Goal: Task Accomplishment & Management: Complete application form

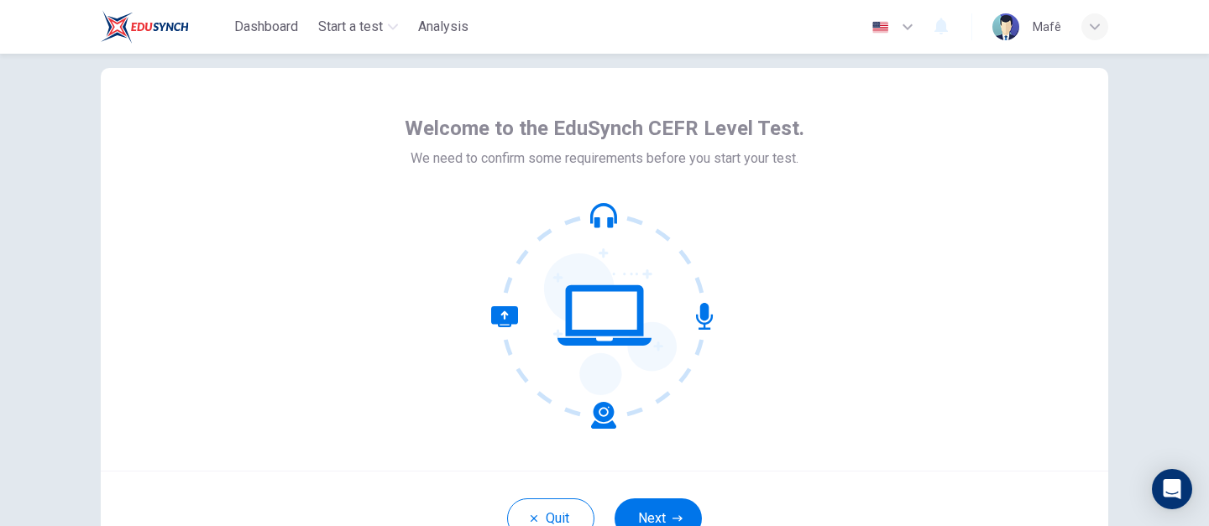
scroll to position [115, 0]
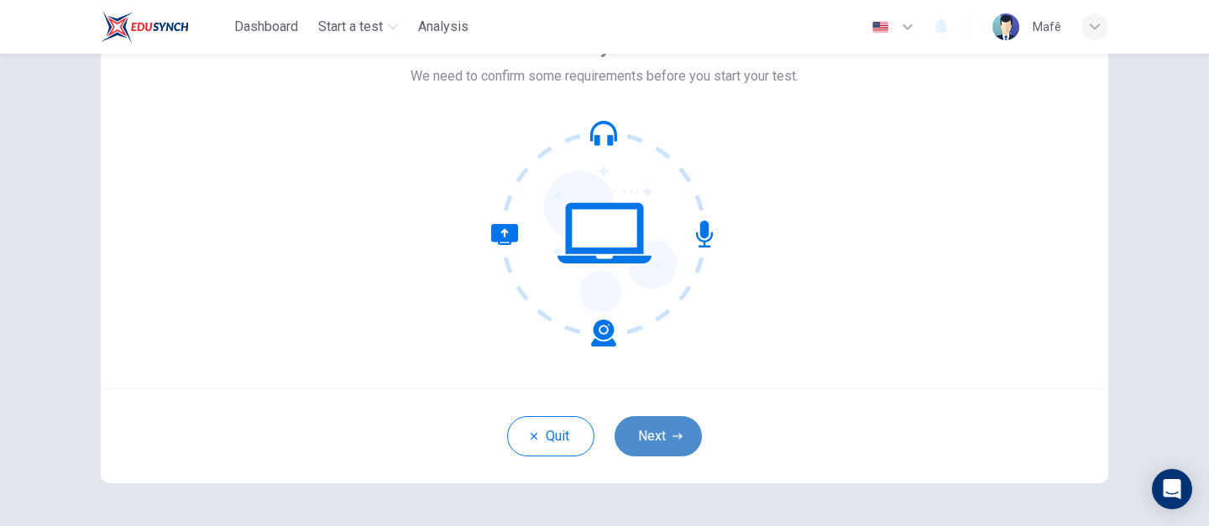
click at [652, 444] on button "Next" at bounding box center [658, 436] width 87 height 40
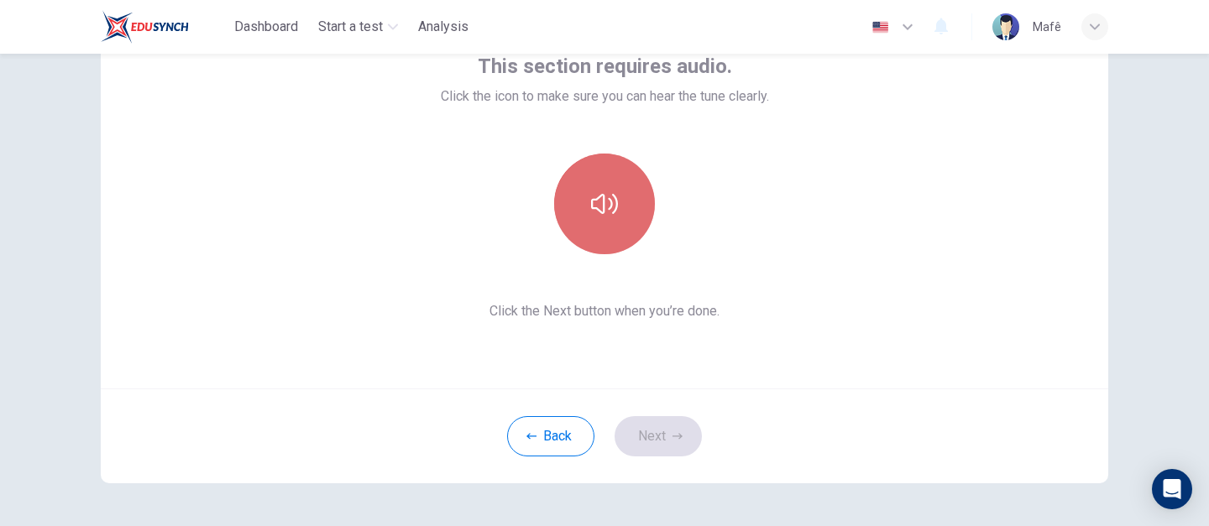
click at [612, 213] on icon "button" at bounding box center [604, 204] width 27 height 27
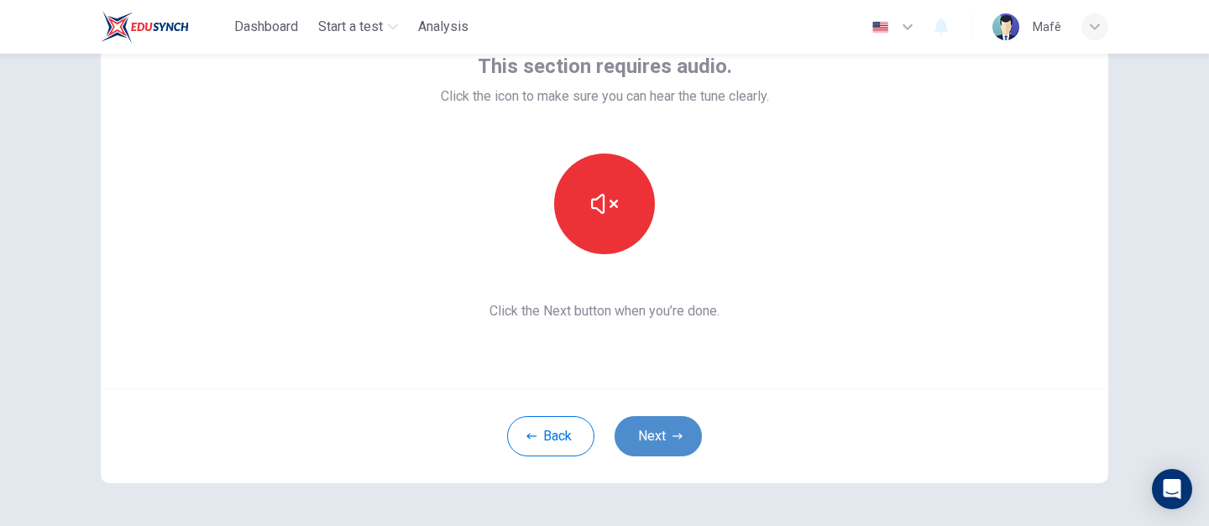
click at [668, 446] on button "Next" at bounding box center [658, 436] width 87 height 40
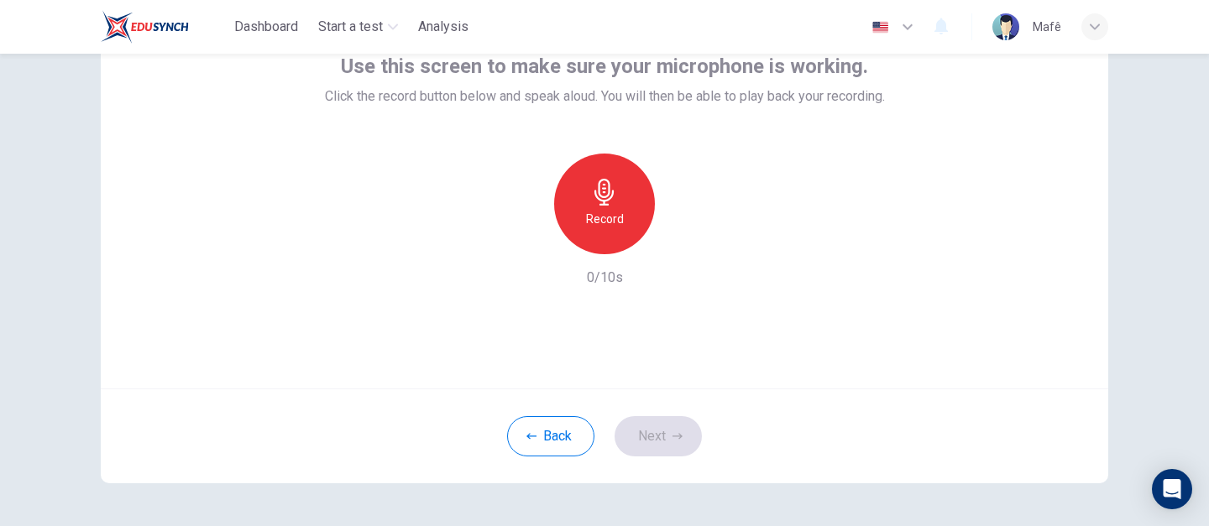
click at [614, 221] on h6 "Record" at bounding box center [605, 219] width 38 height 20
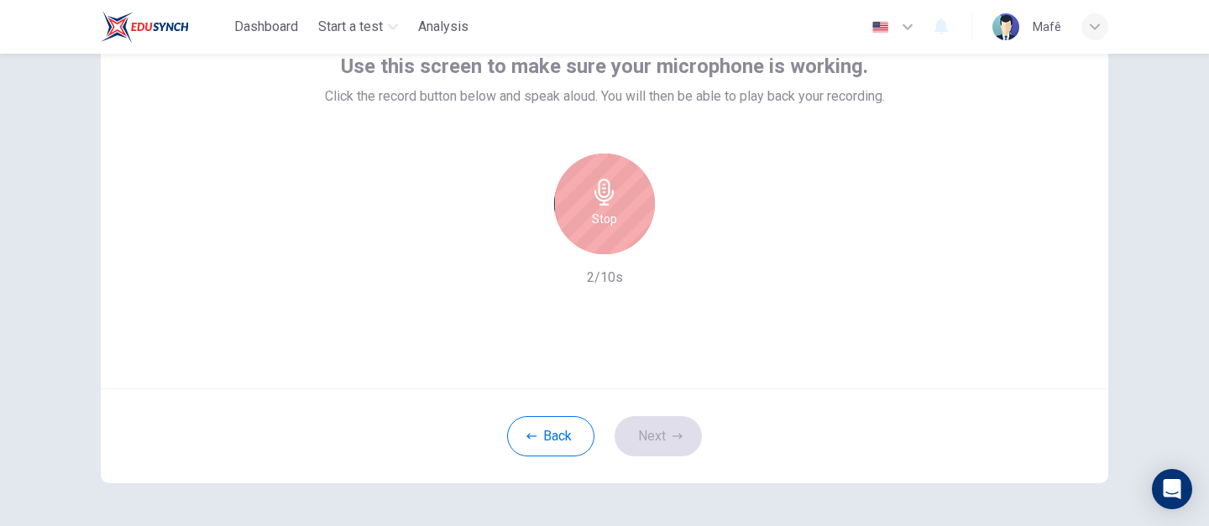
click at [609, 201] on icon "button" at bounding box center [604, 192] width 27 height 27
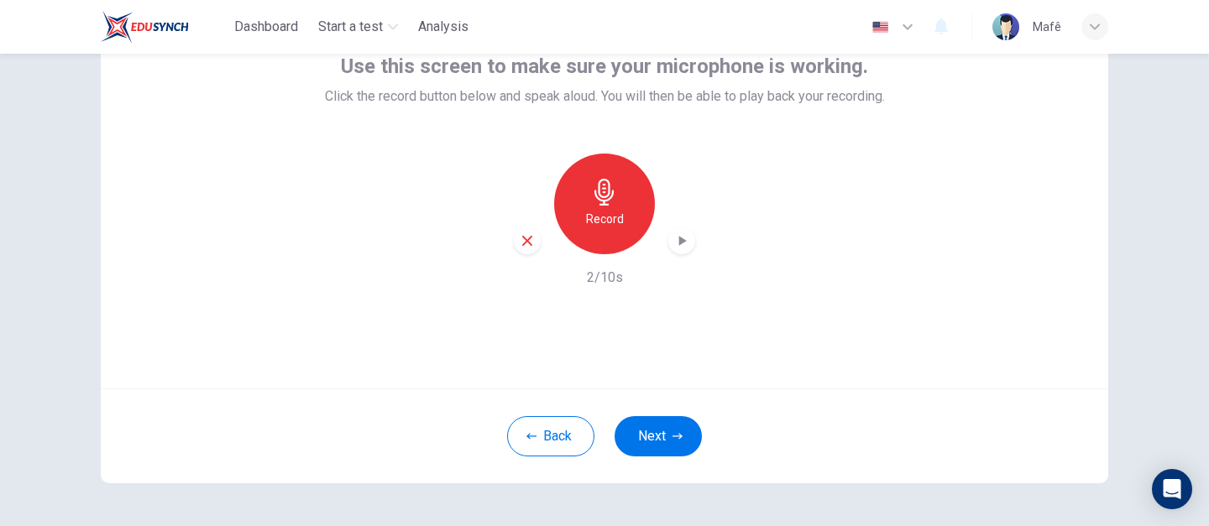
click at [675, 248] on icon "button" at bounding box center [681, 241] width 17 height 17
click at [651, 448] on button "Next" at bounding box center [658, 436] width 87 height 40
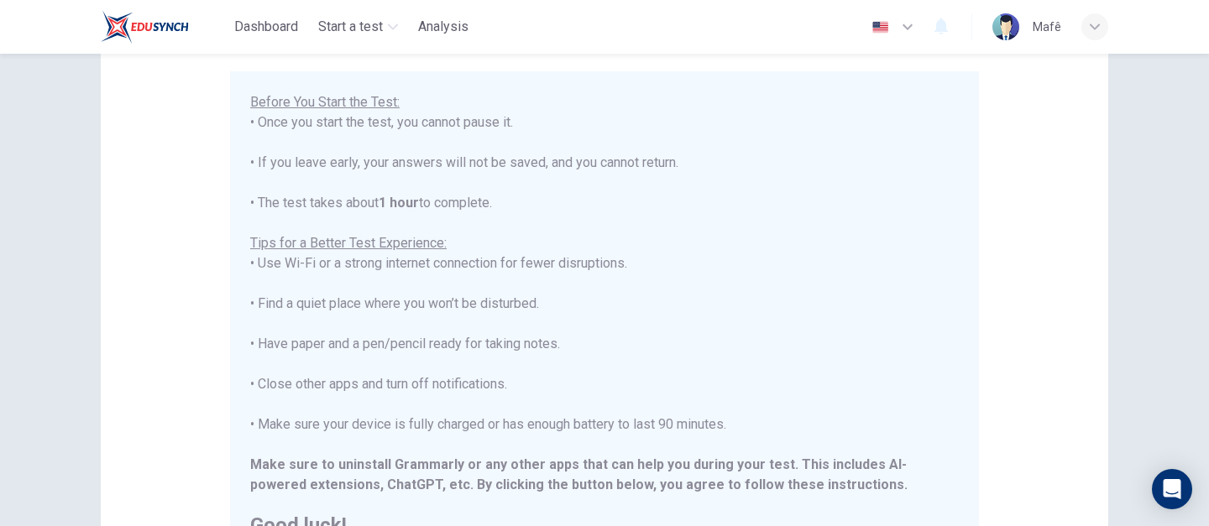
scroll to position [407, 0]
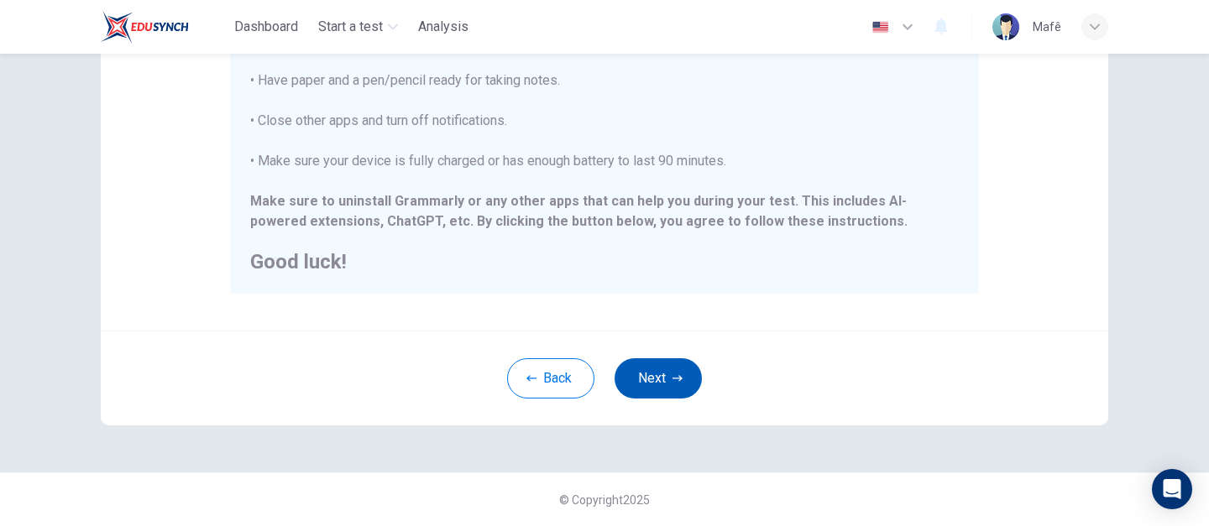
click at [677, 385] on button "Next" at bounding box center [658, 379] width 87 height 40
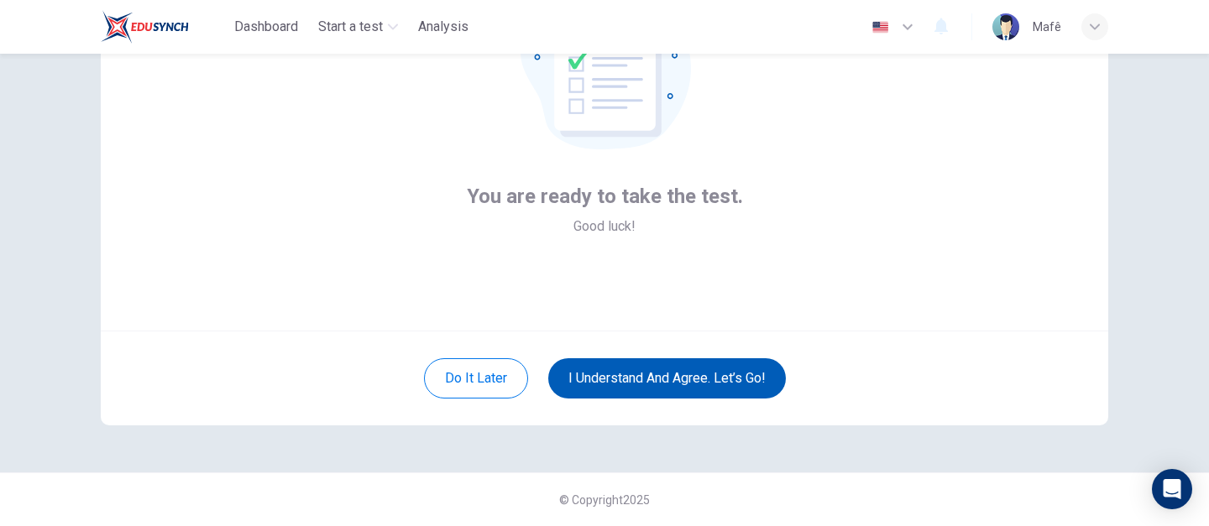
scroll to position [173, 0]
click at [672, 385] on button "I understand and agree. Let’s go!" at bounding box center [667, 379] width 238 height 40
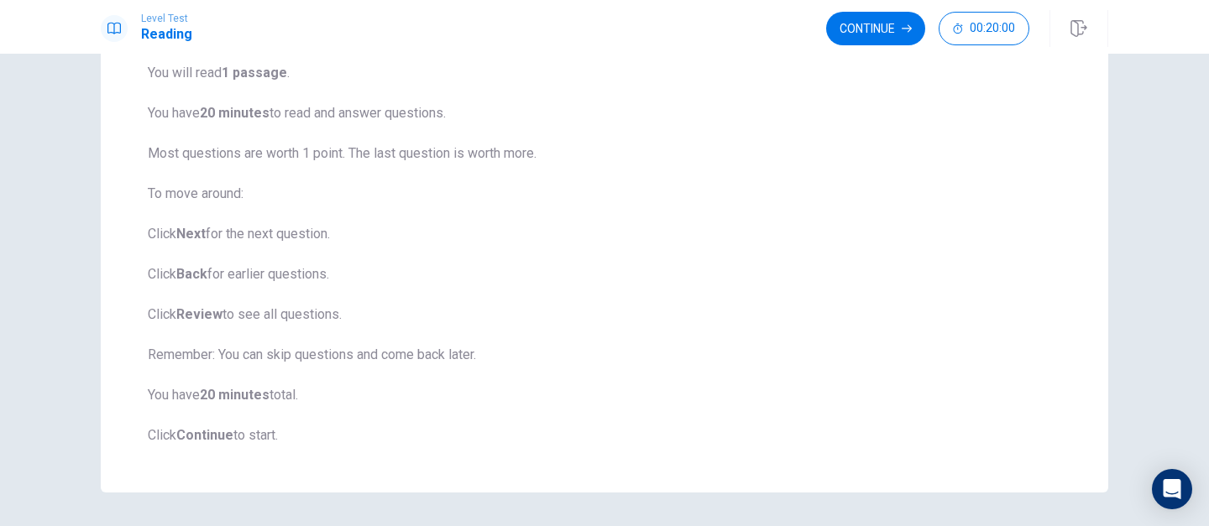
scroll to position [138, 0]
click at [853, 35] on button "Continue" at bounding box center [875, 29] width 99 height 34
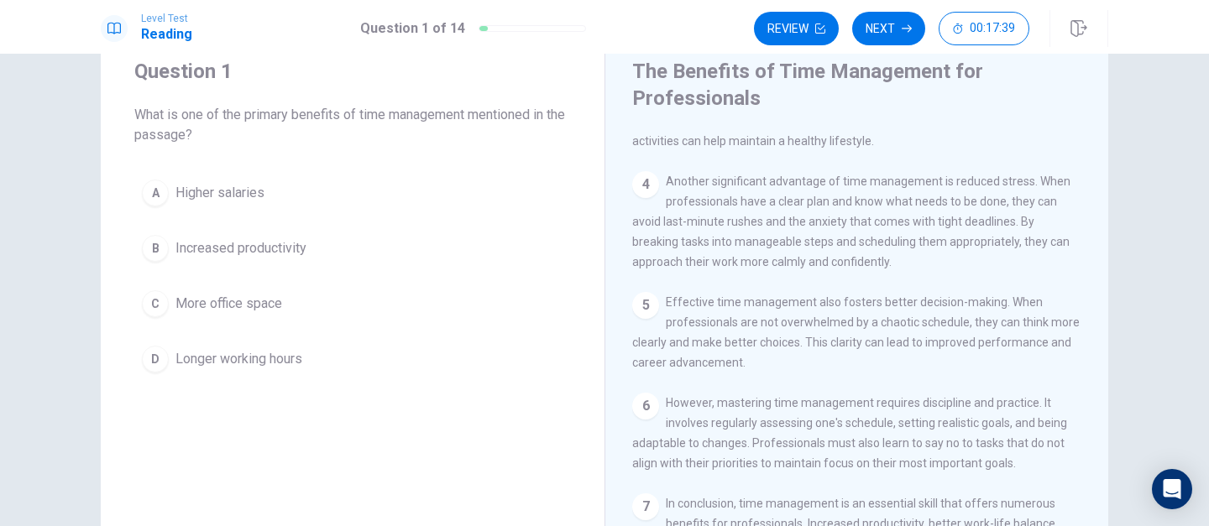
scroll to position [0, 0]
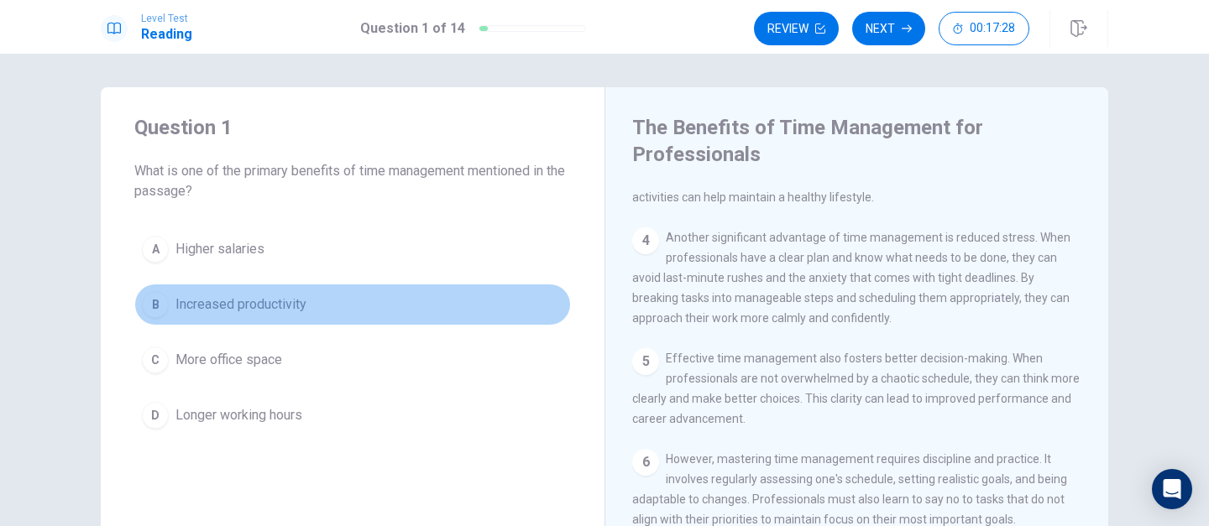
click at [161, 306] on div "B" at bounding box center [155, 304] width 27 height 27
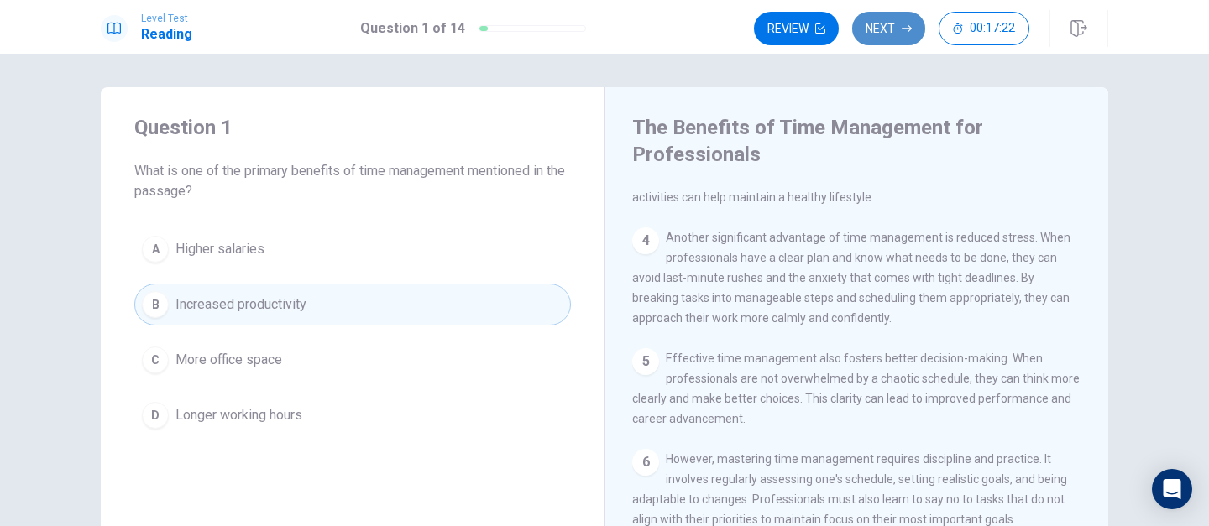
click at [882, 32] on button "Next" at bounding box center [888, 29] width 73 height 34
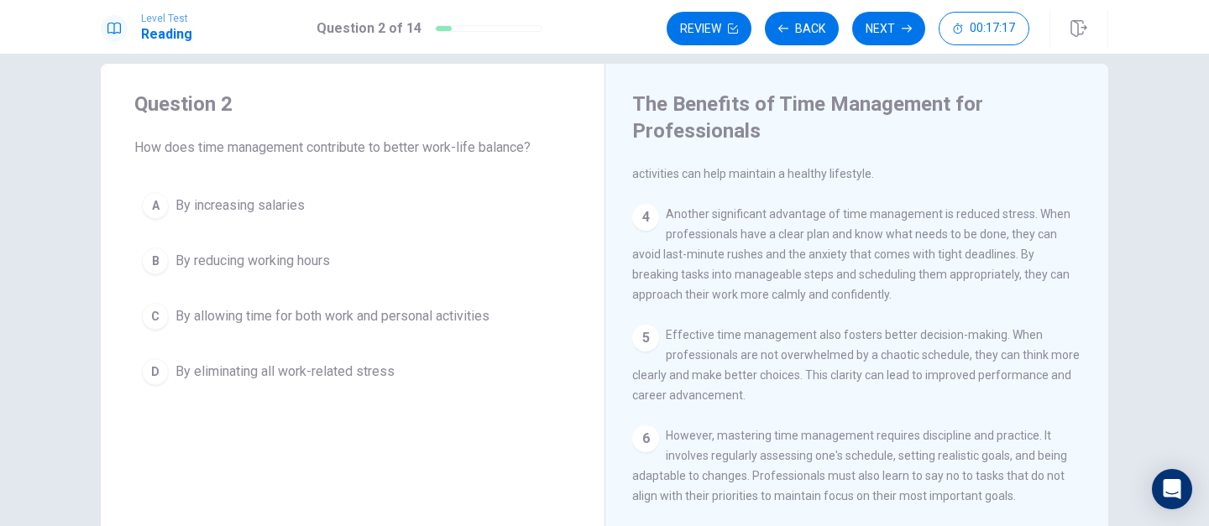
scroll to position [27, 0]
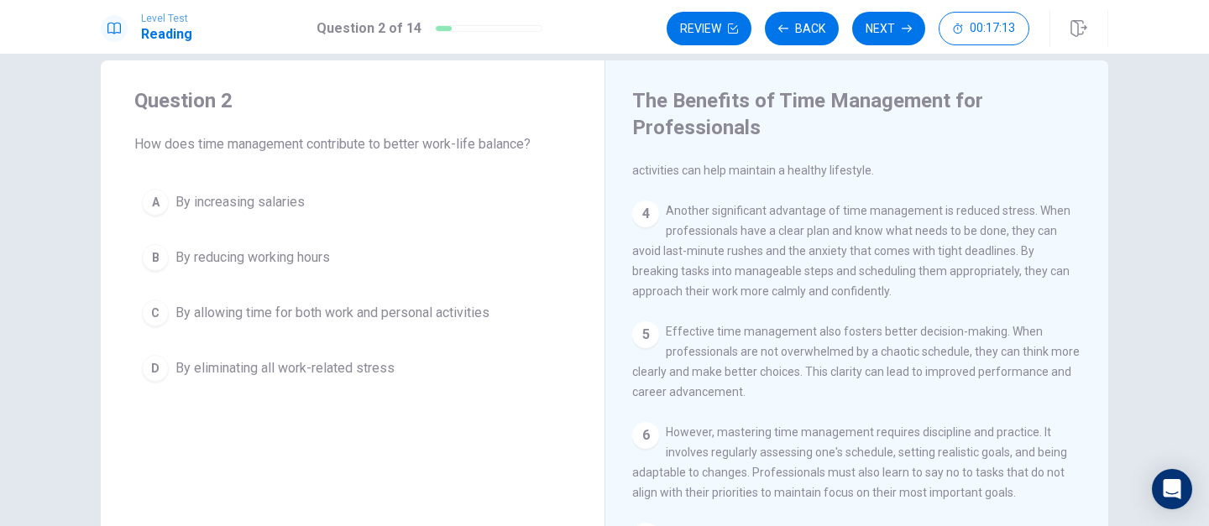
click at [360, 316] on span "By allowing time for both work and personal activities" at bounding box center [332, 313] width 314 height 20
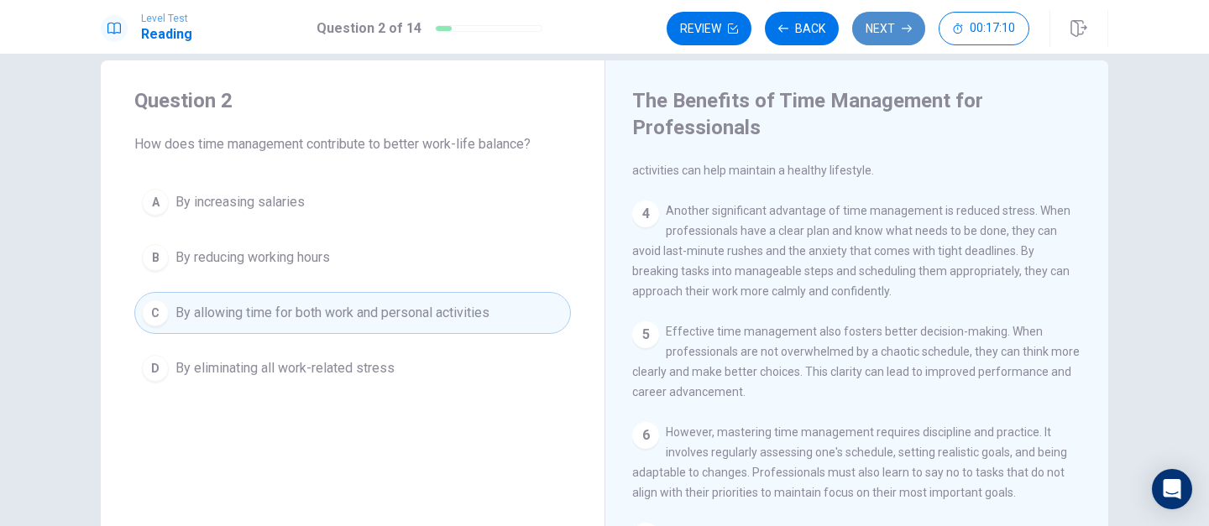
click at [888, 35] on button "Next" at bounding box center [888, 29] width 73 height 34
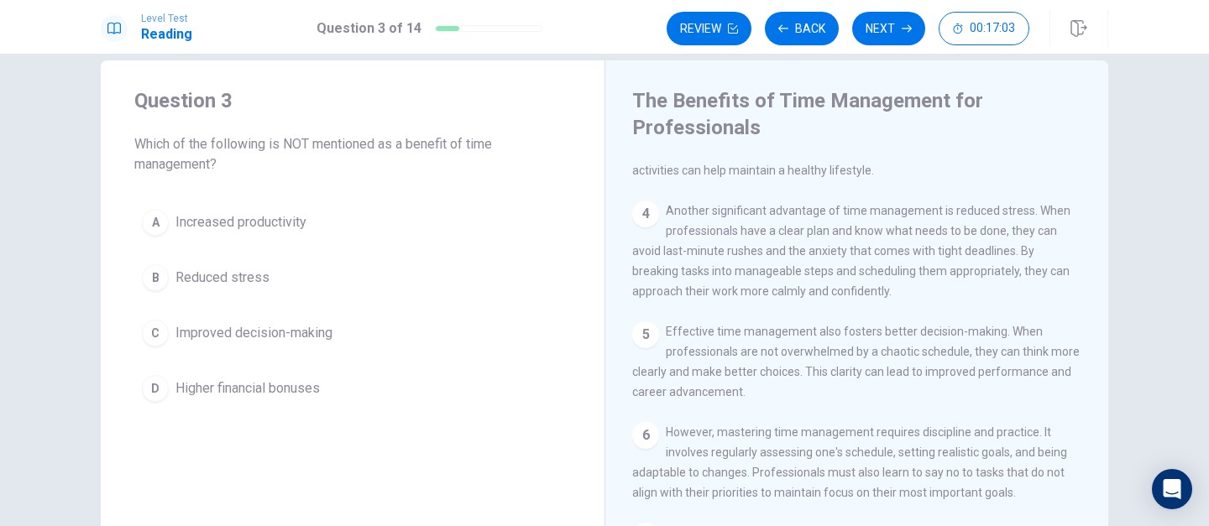
click at [304, 395] on span "Higher financial bonuses" at bounding box center [247, 389] width 144 height 20
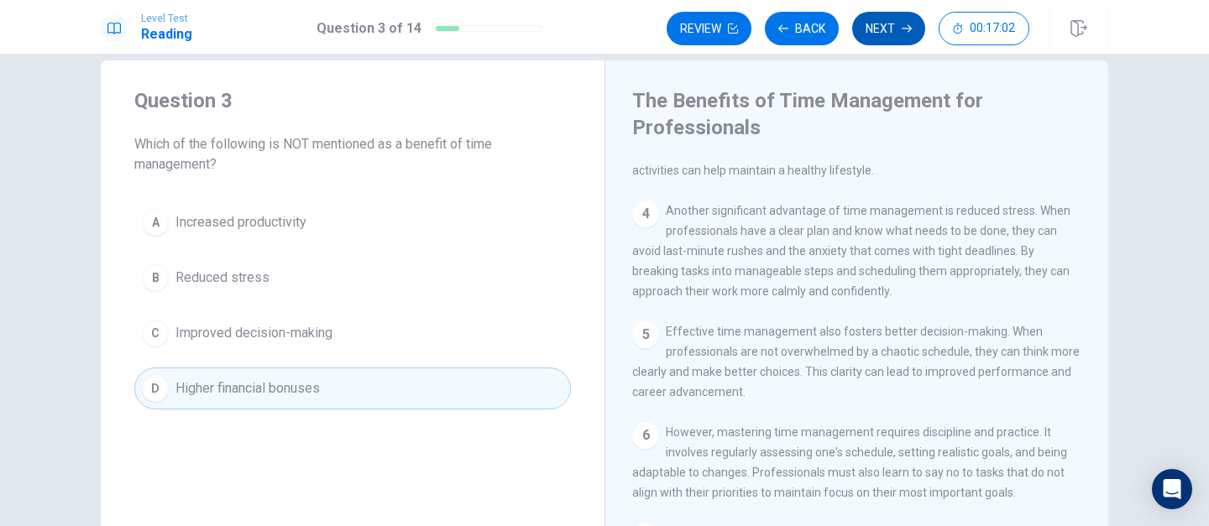
click at [893, 36] on button "Next" at bounding box center [888, 29] width 73 height 34
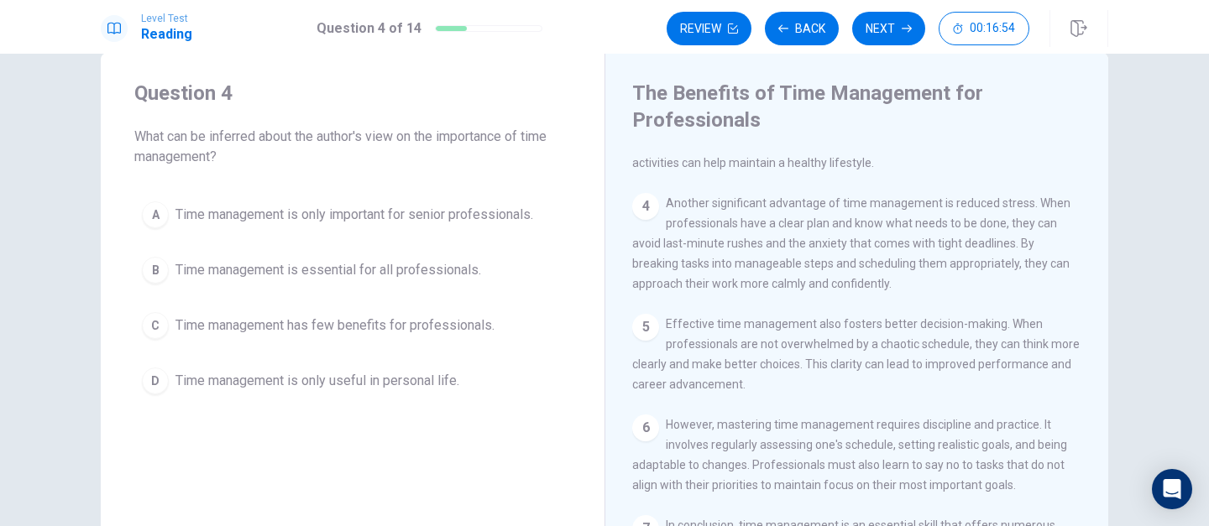
scroll to position [37, 0]
click at [400, 267] on span "Time management is essential for all professionals." at bounding box center [328, 268] width 306 height 20
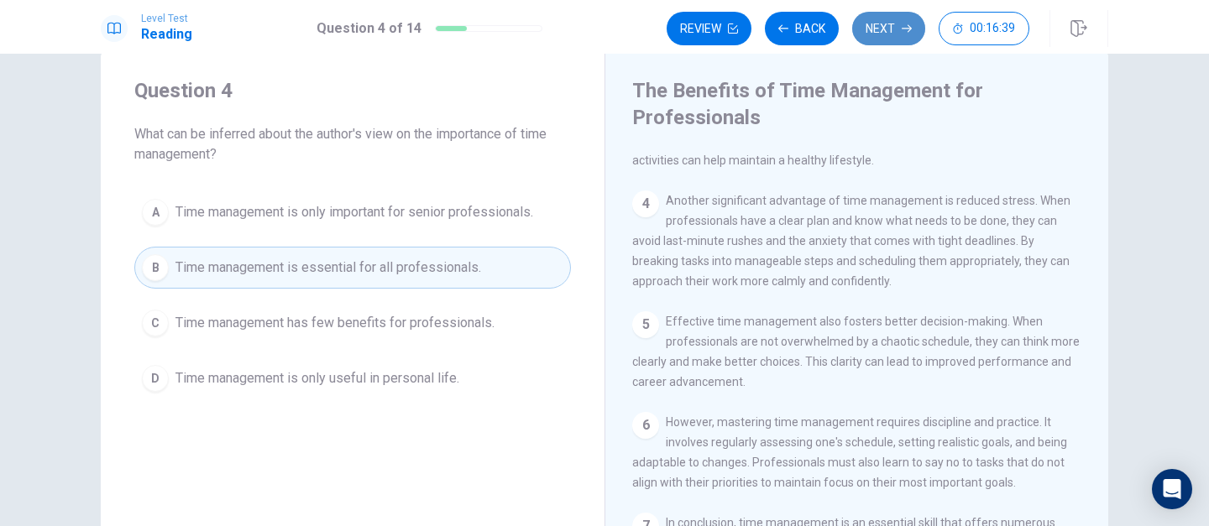
click at [880, 32] on button "Next" at bounding box center [888, 29] width 73 height 34
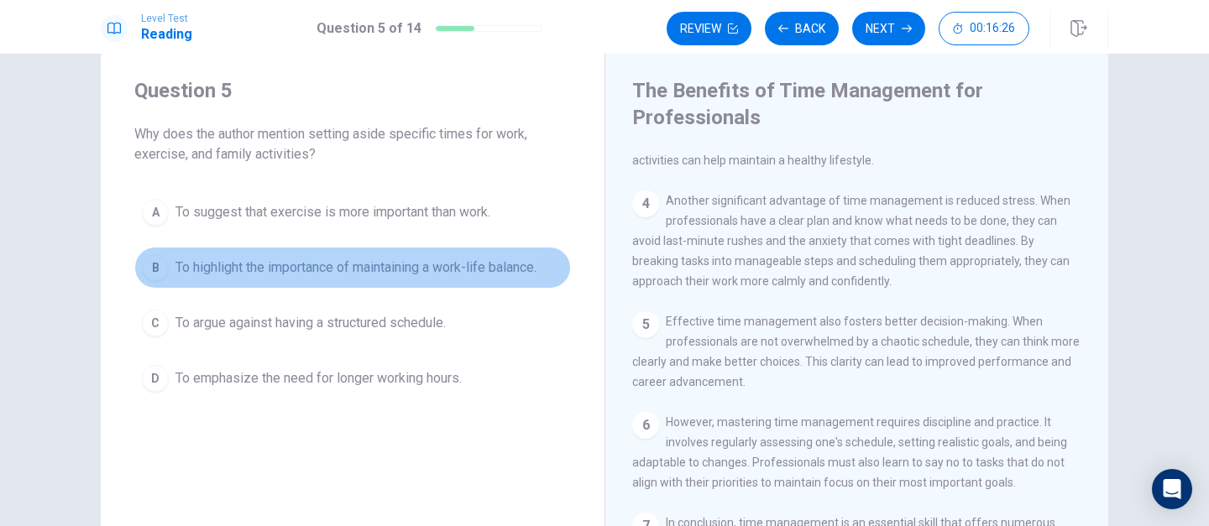
click at [369, 266] on span "To highlight the importance of maintaining a work-life balance." at bounding box center [355, 268] width 361 height 20
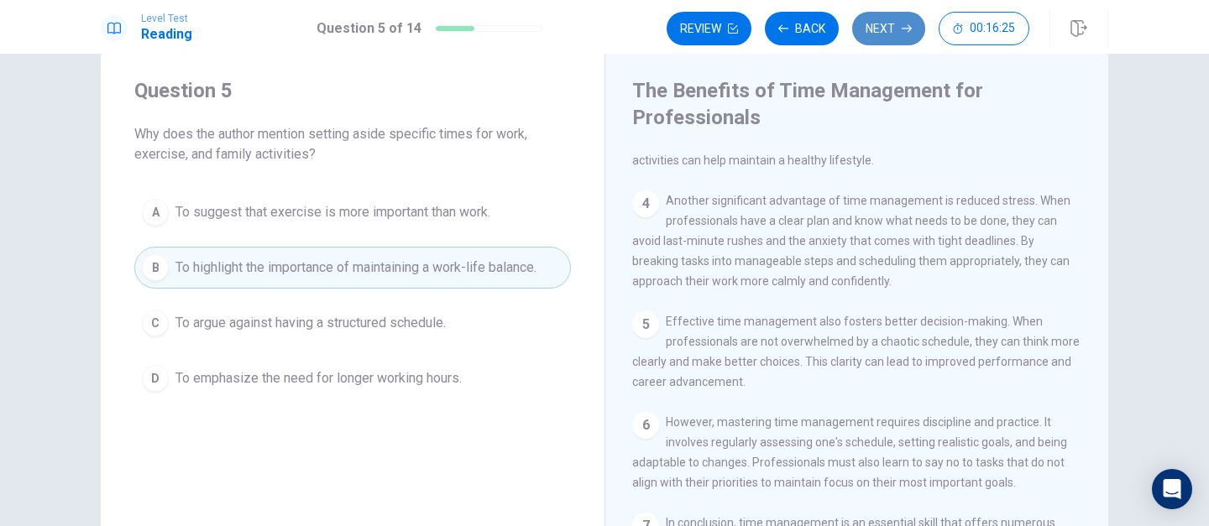
click at [897, 32] on button "Next" at bounding box center [888, 29] width 73 height 34
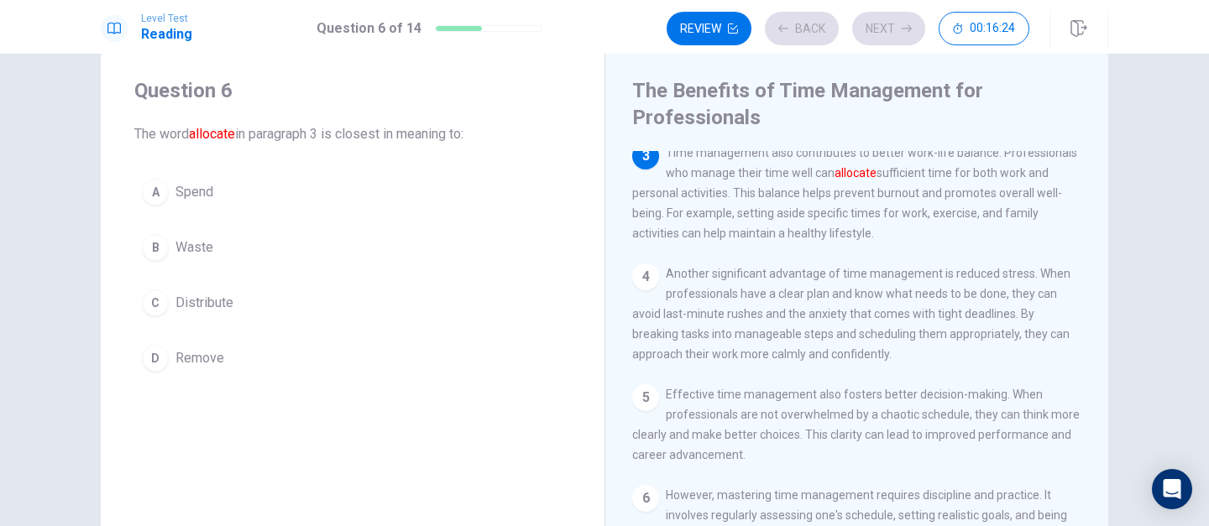
scroll to position [229, 0]
click at [216, 302] on span "Distribute" at bounding box center [204, 303] width 58 height 20
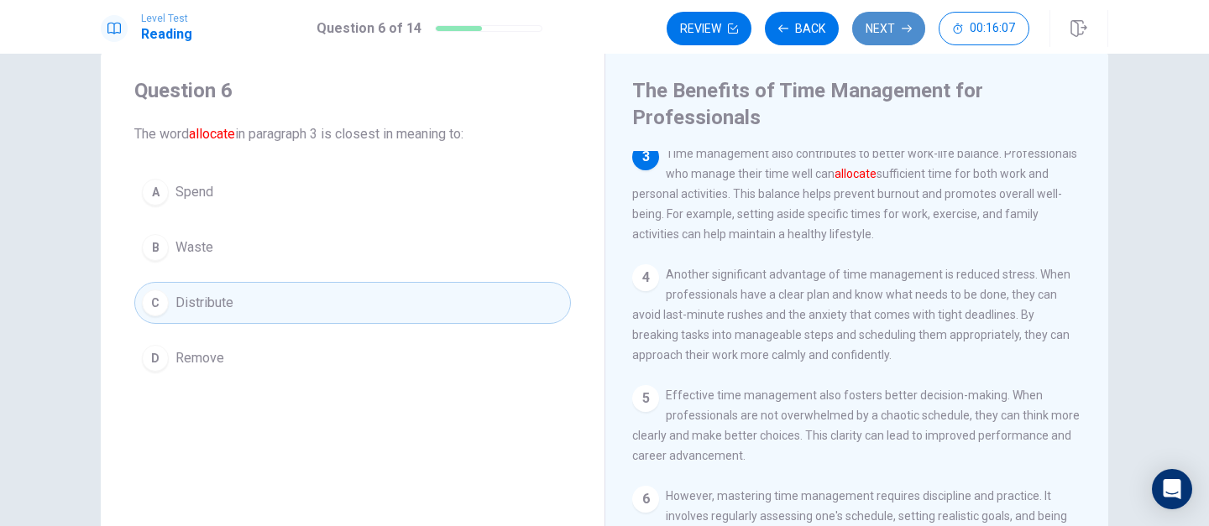
click at [878, 34] on button "Next" at bounding box center [888, 29] width 73 height 34
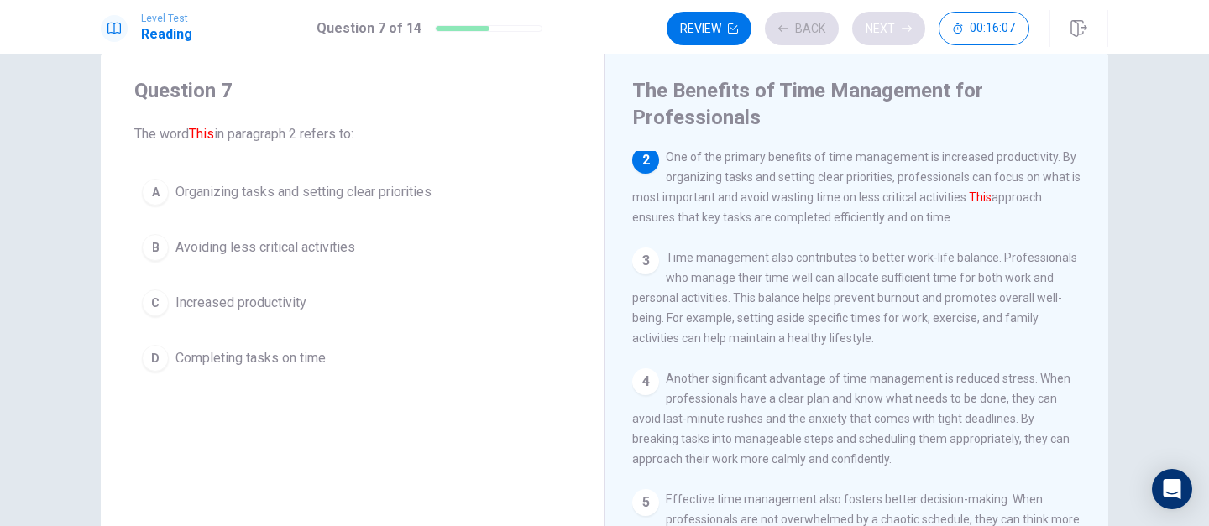
scroll to position [125, 0]
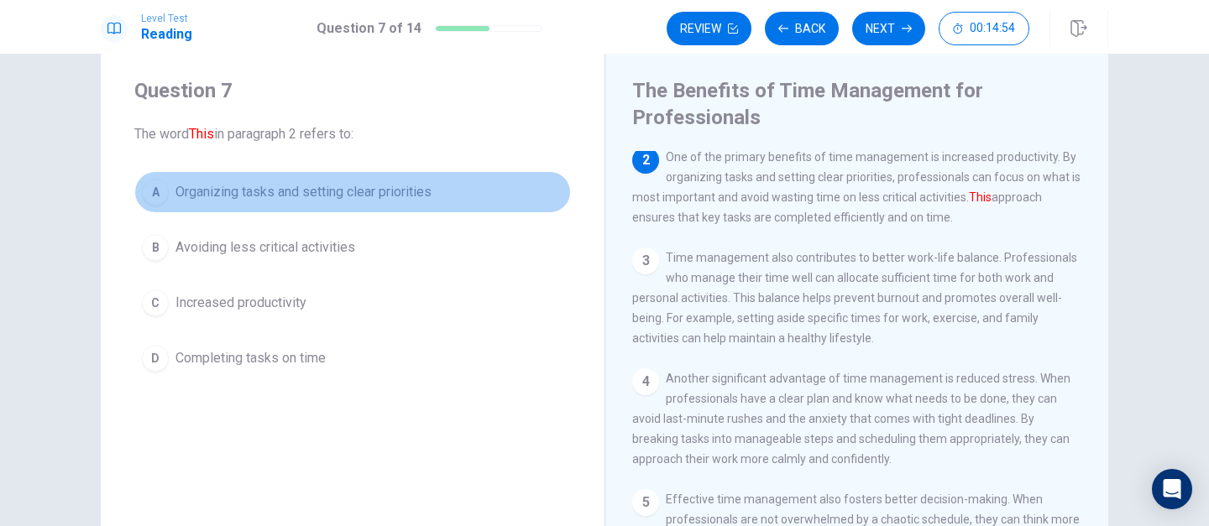
click at [290, 198] on span "Organizing tasks and setting clear priorities" at bounding box center [303, 192] width 256 height 20
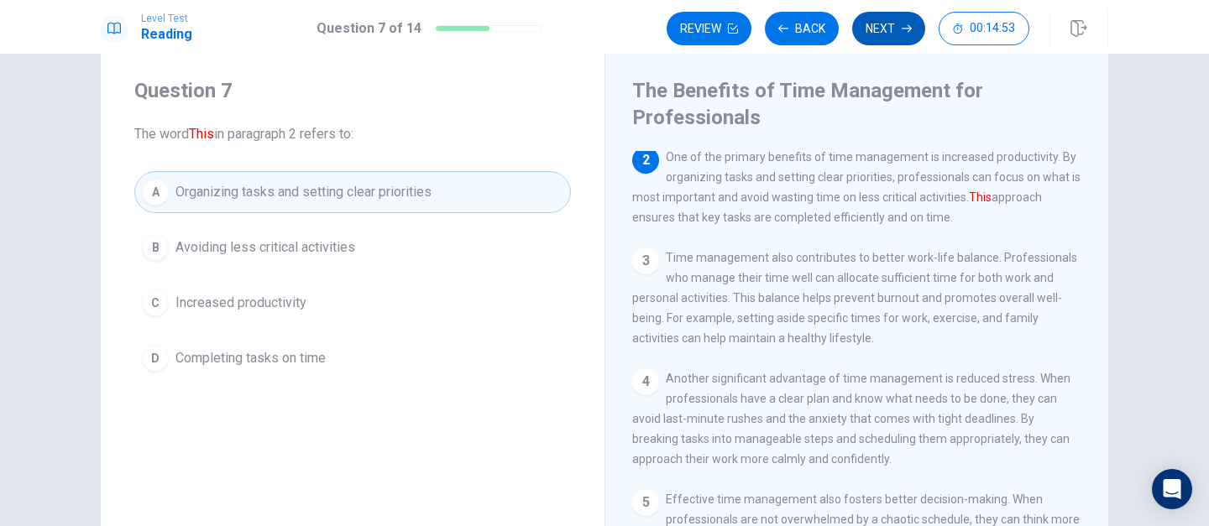
click at [878, 32] on button "Next" at bounding box center [888, 29] width 73 height 34
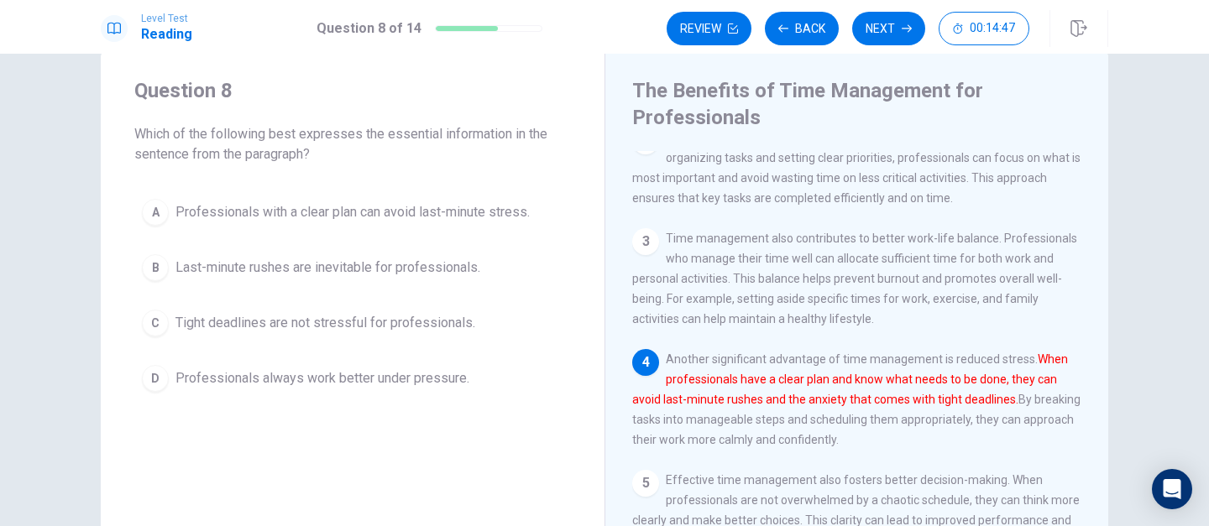
scroll to position [148, 0]
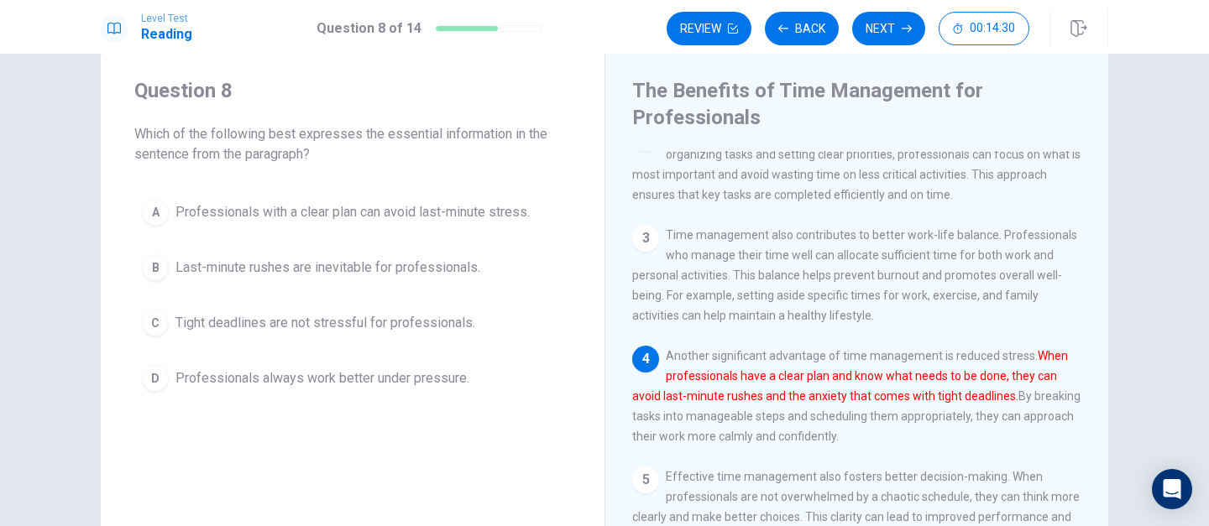
click at [322, 217] on span "Professionals with a clear plan can avoid last-minute stress." at bounding box center [352, 212] width 354 height 20
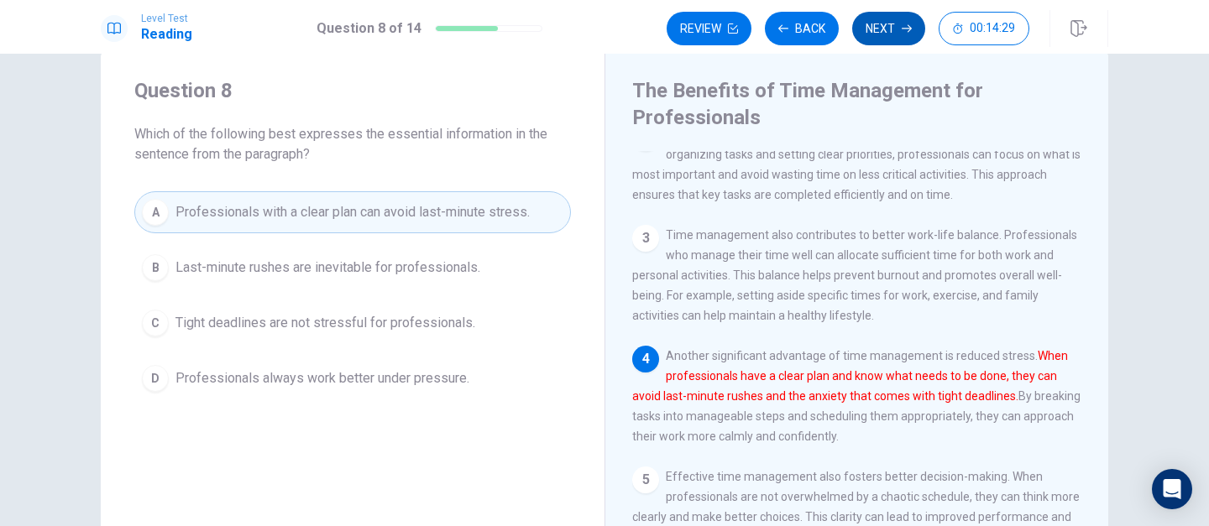
click at [898, 31] on button "Next" at bounding box center [888, 29] width 73 height 34
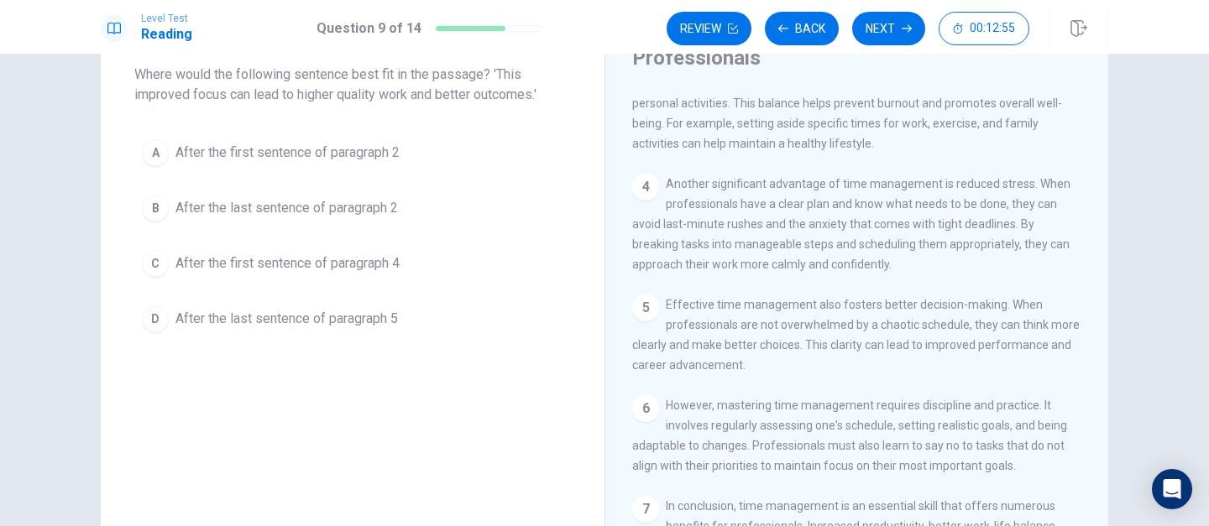
scroll to position [257, 0]
click at [309, 316] on span "After the last sentence of paragraph 5" at bounding box center [286, 319] width 223 height 20
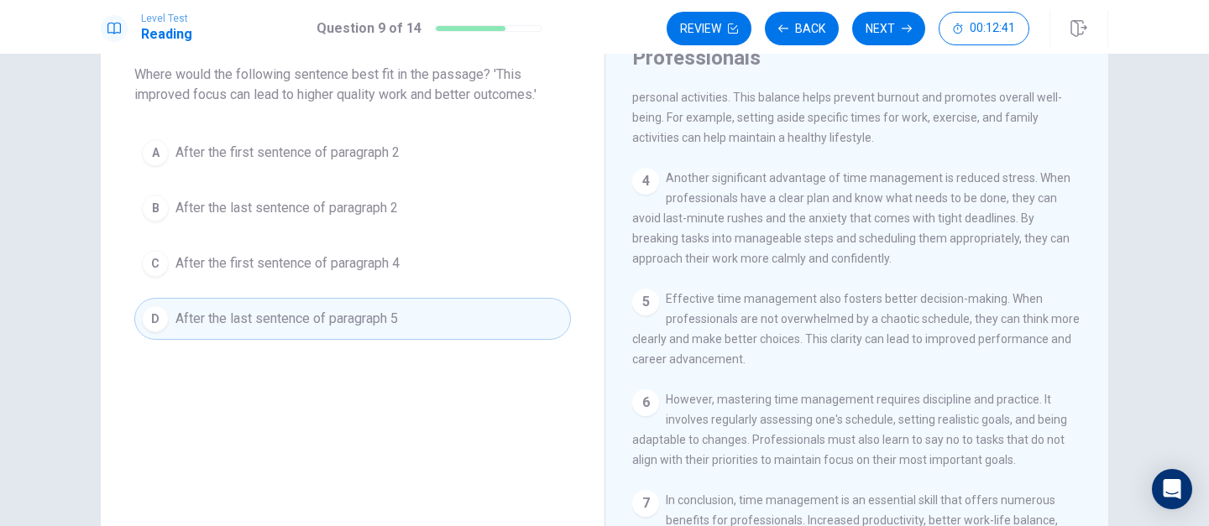
scroll to position [65, 0]
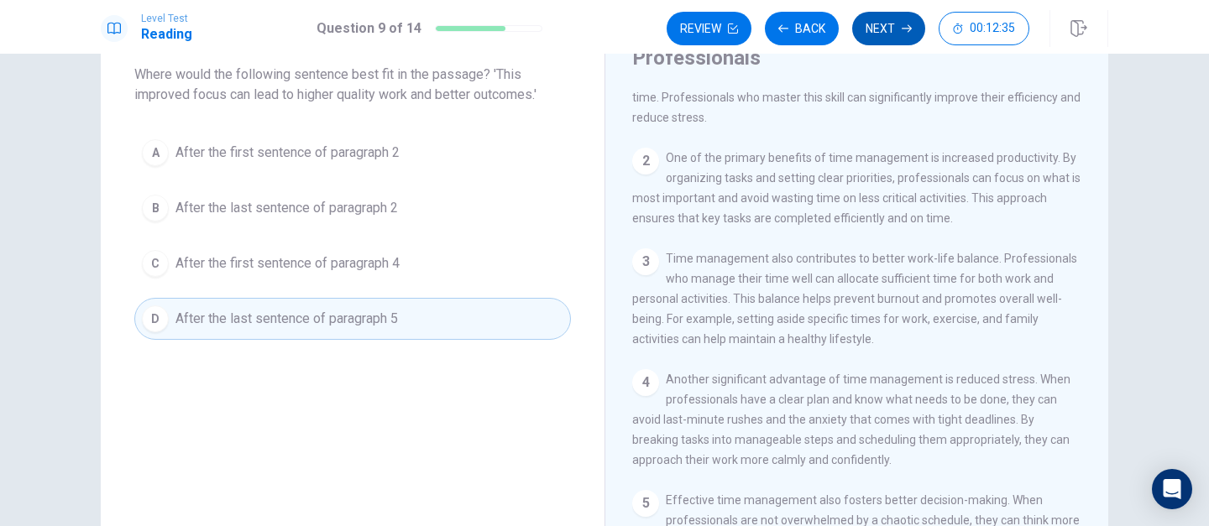
click at [893, 35] on button "Next" at bounding box center [888, 29] width 73 height 34
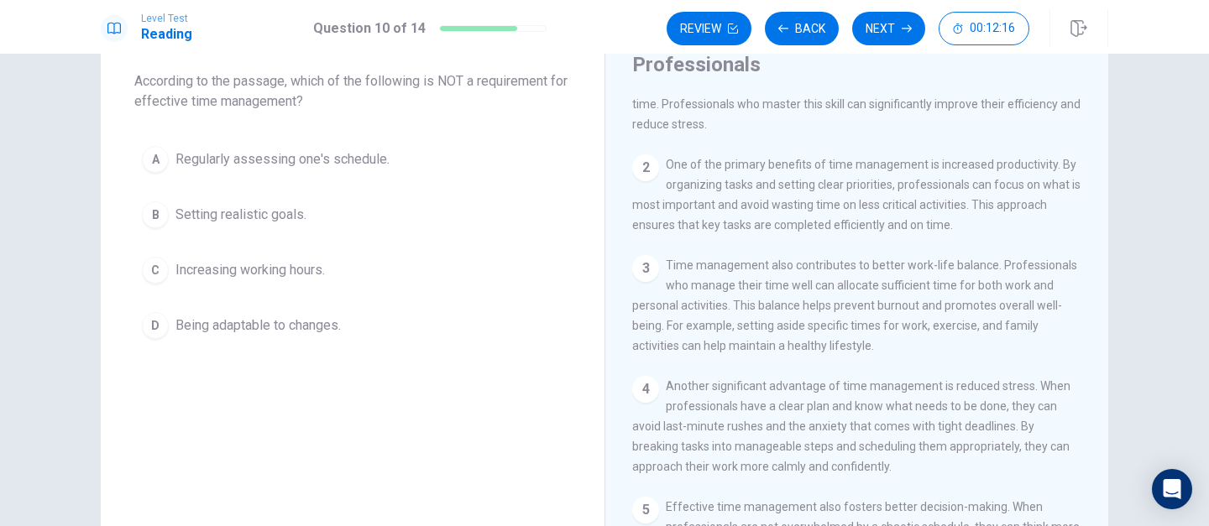
scroll to position [86, 0]
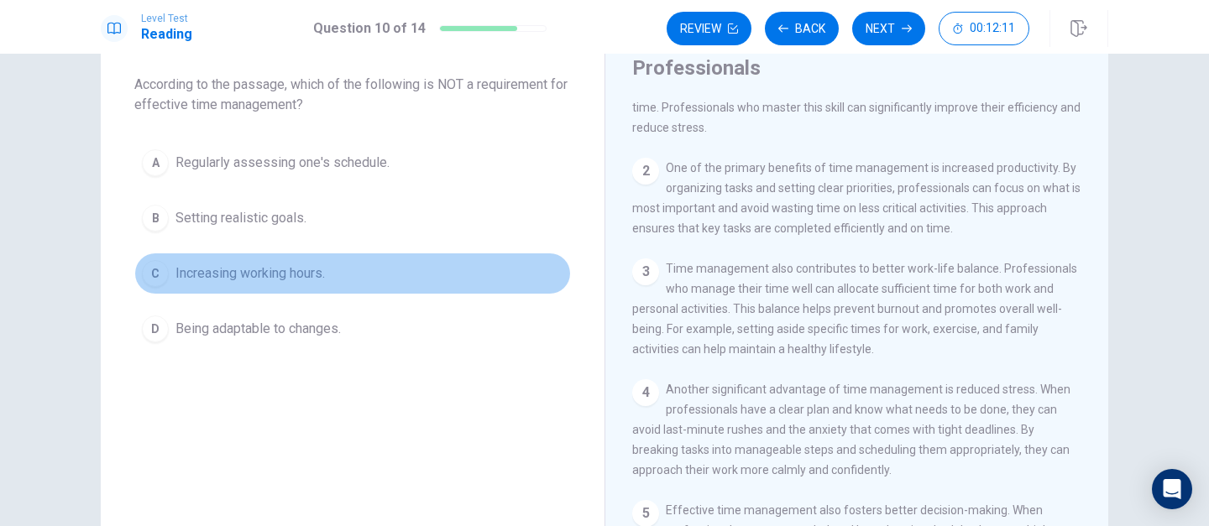
click at [310, 279] on span "Increasing working hours." at bounding box center [249, 274] width 149 height 20
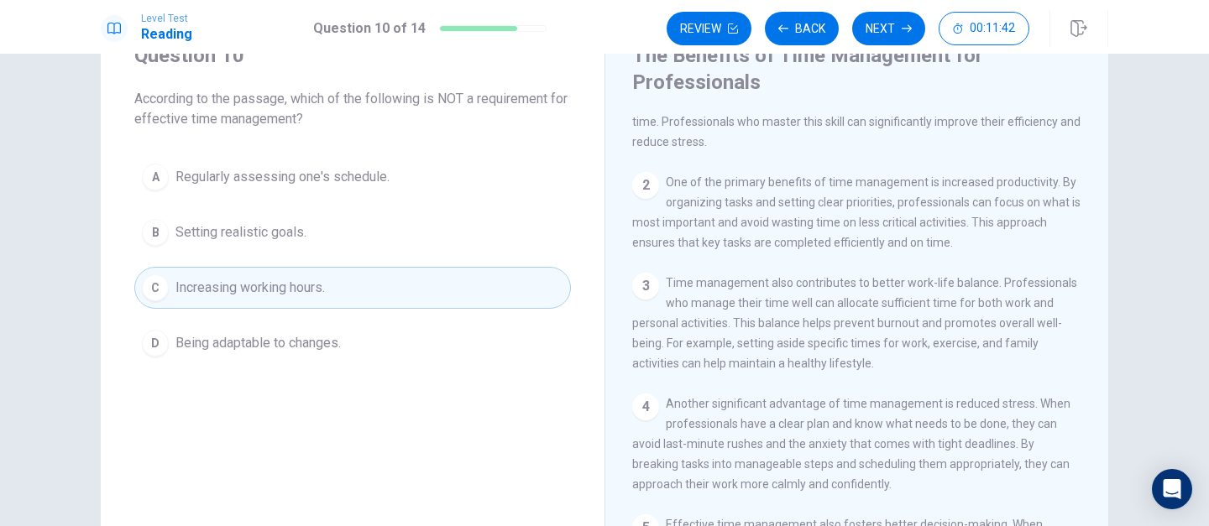
scroll to position [114, 0]
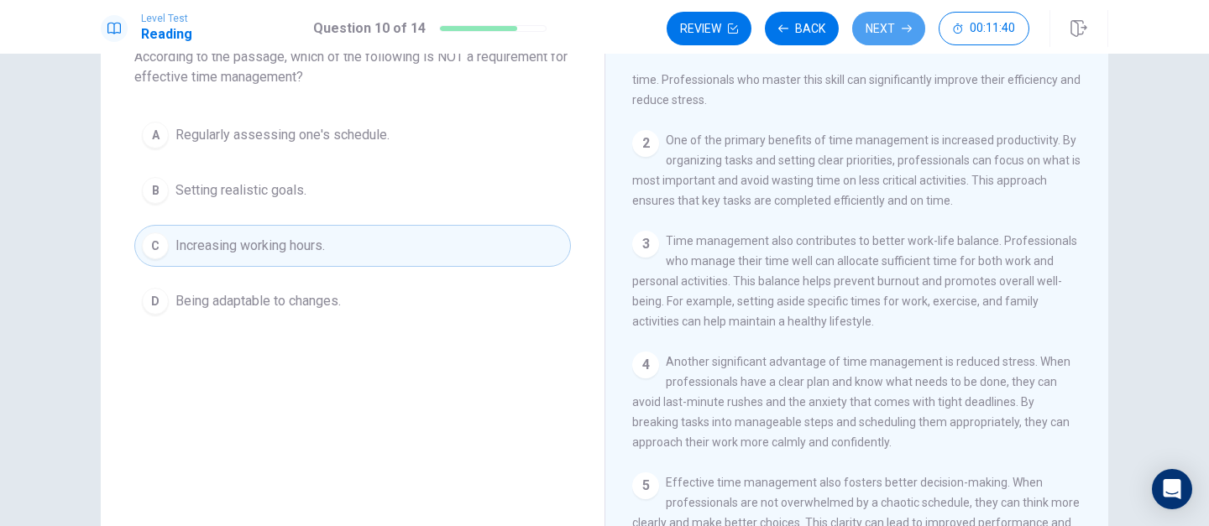
click at [897, 35] on button "Next" at bounding box center [888, 29] width 73 height 34
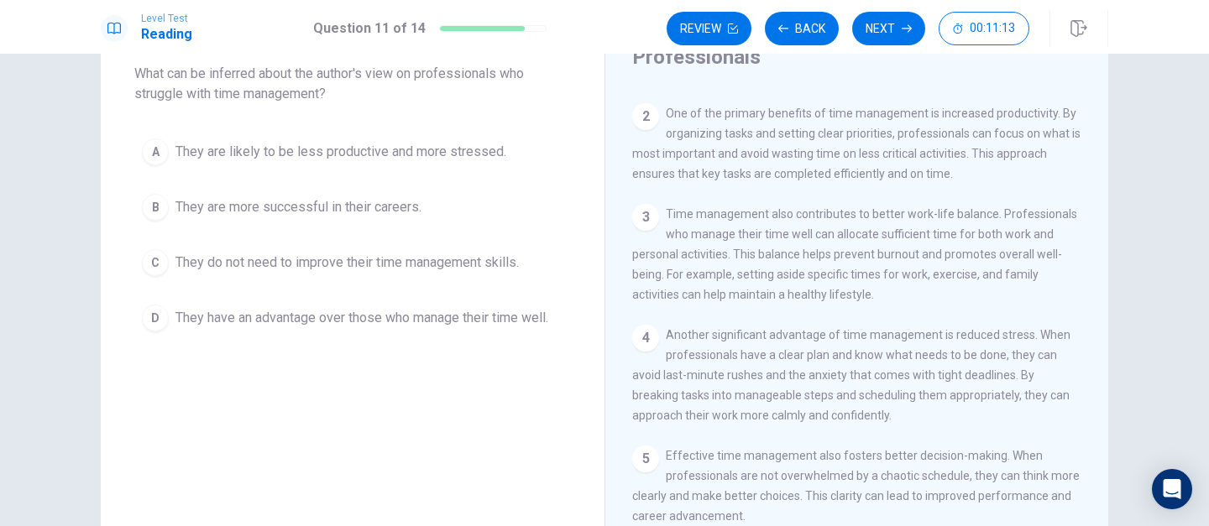
scroll to position [108, 0]
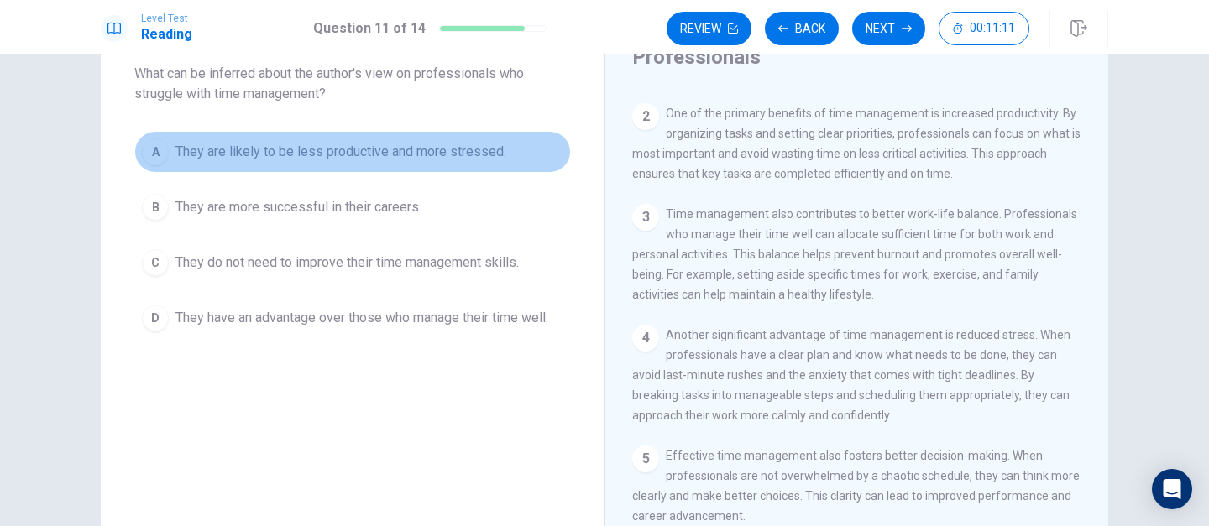
click at [314, 159] on span "They are likely to be less productive and more stressed." at bounding box center [340, 152] width 331 height 20
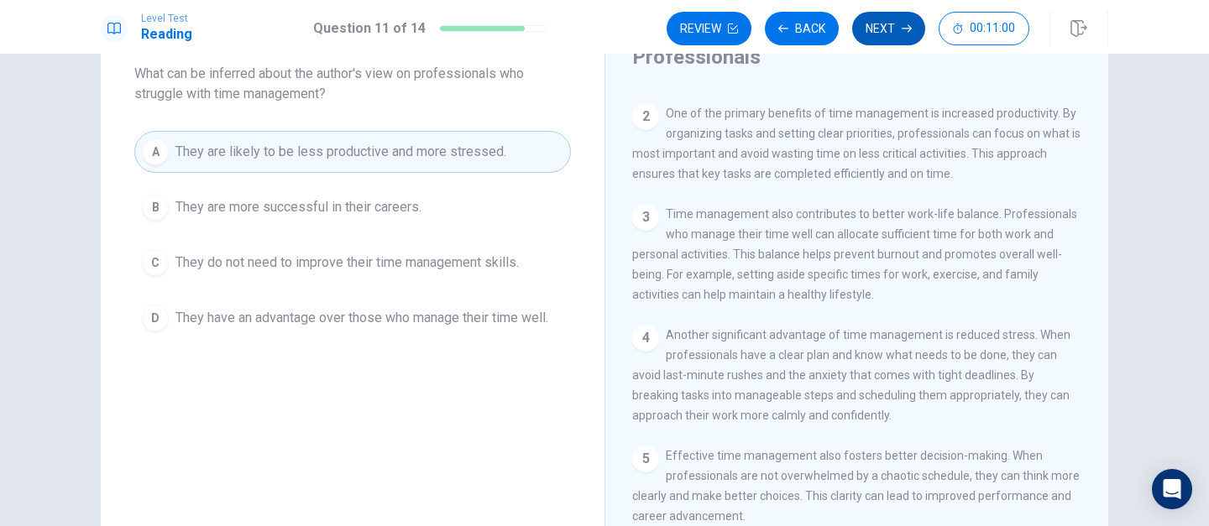
click at [881, 35] on button "Next" at bounding box center [888, 29] width 73 height 34
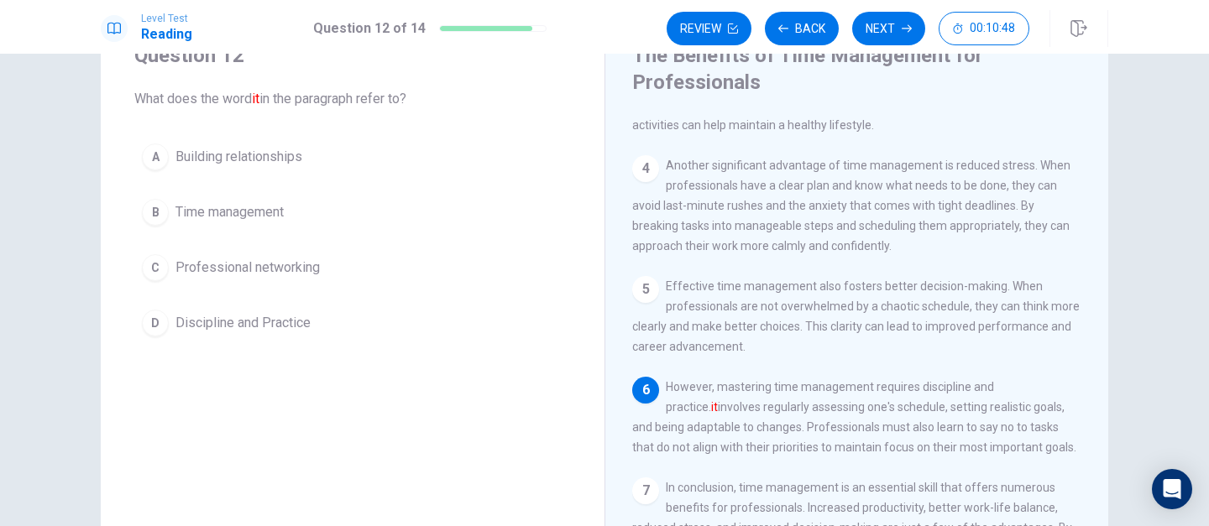
scroll to position [71, 0]
click at [244, 207] on span "Time management" at bounding box center [229, 213] width 108 height 20
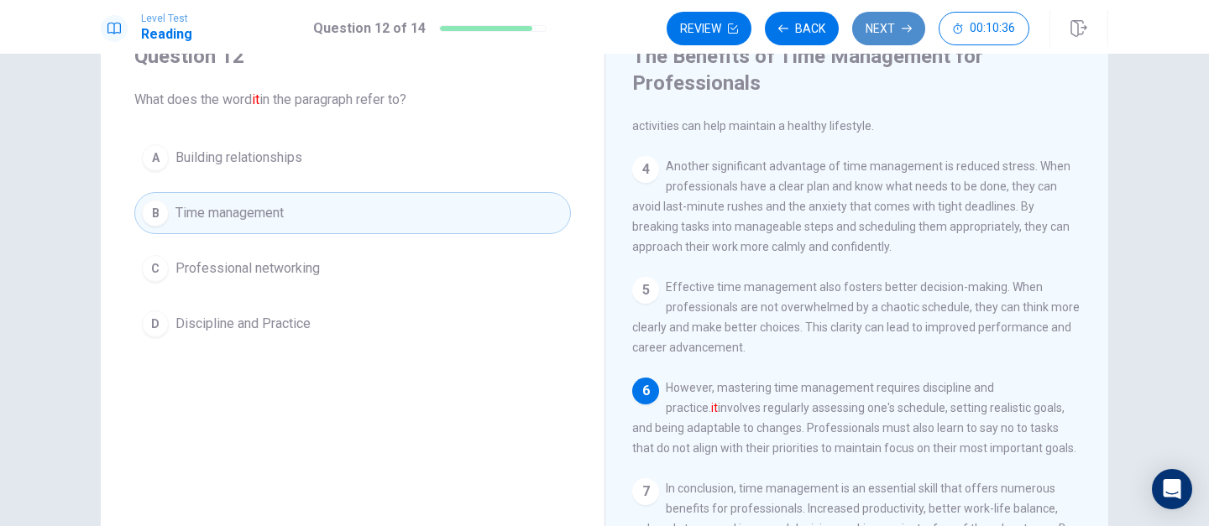
click at [889, 31] on button "Next" at bounding box center [888, 29] width 73 height 34
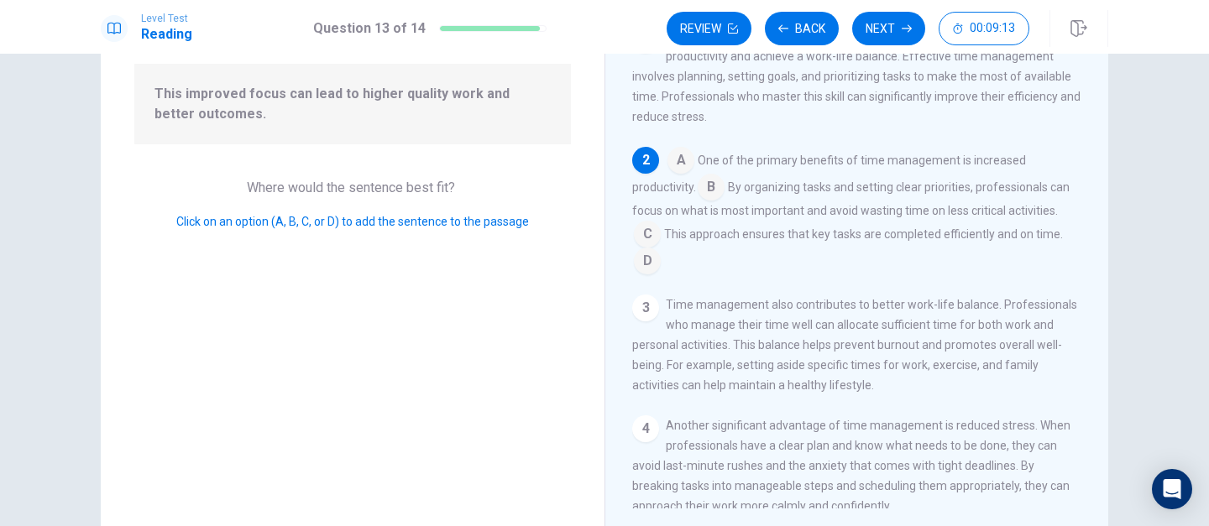
scroll to position [156, 0]
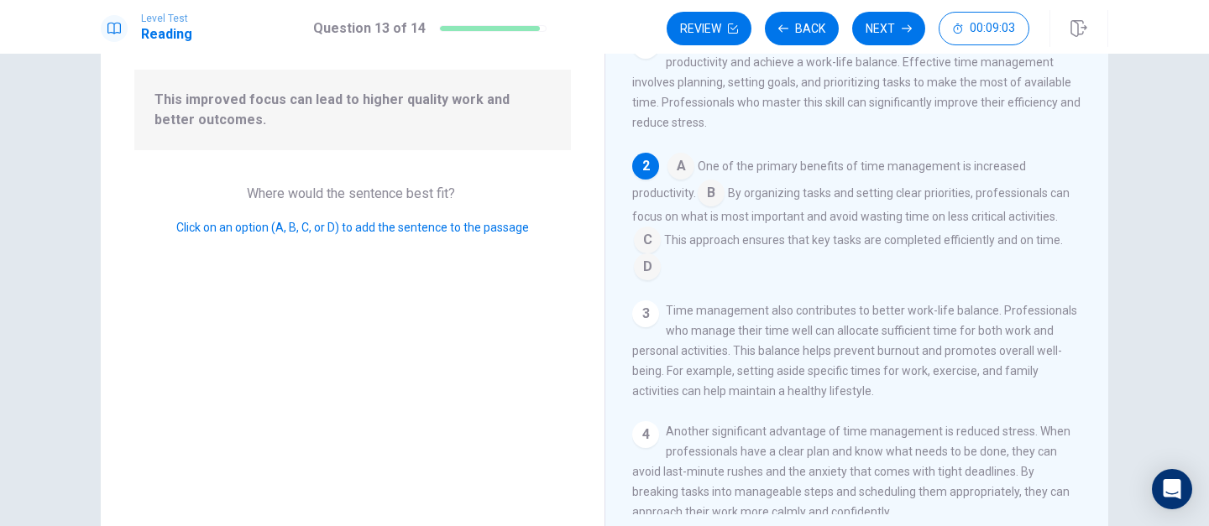
click at [649, 246] on input at bounding box center [647, 241] width 27 height 27
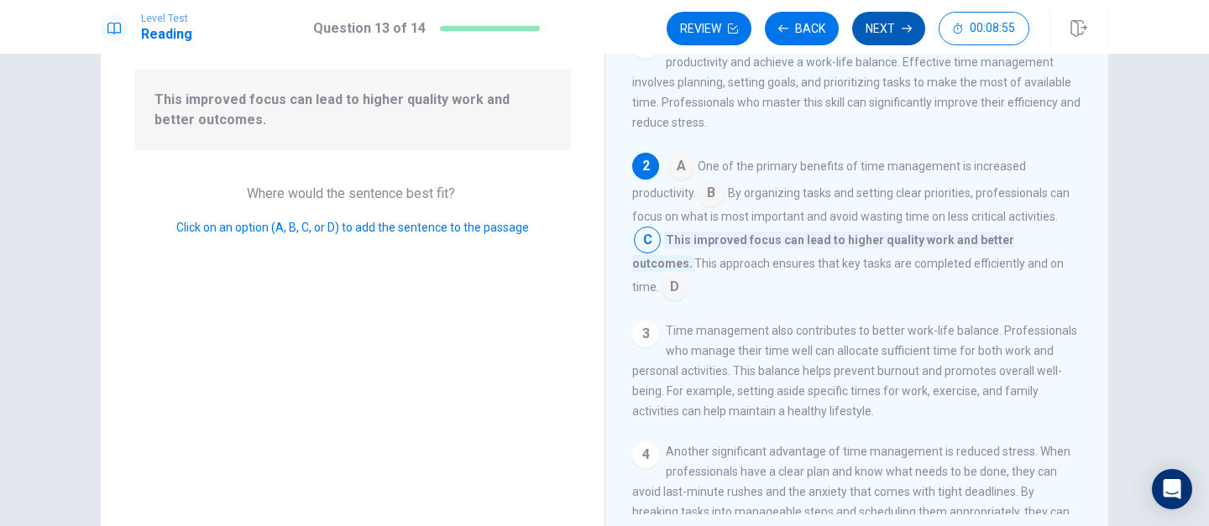
click at [888, 29] on button "Next" at bounding box center [888, 29] width 73 height 34
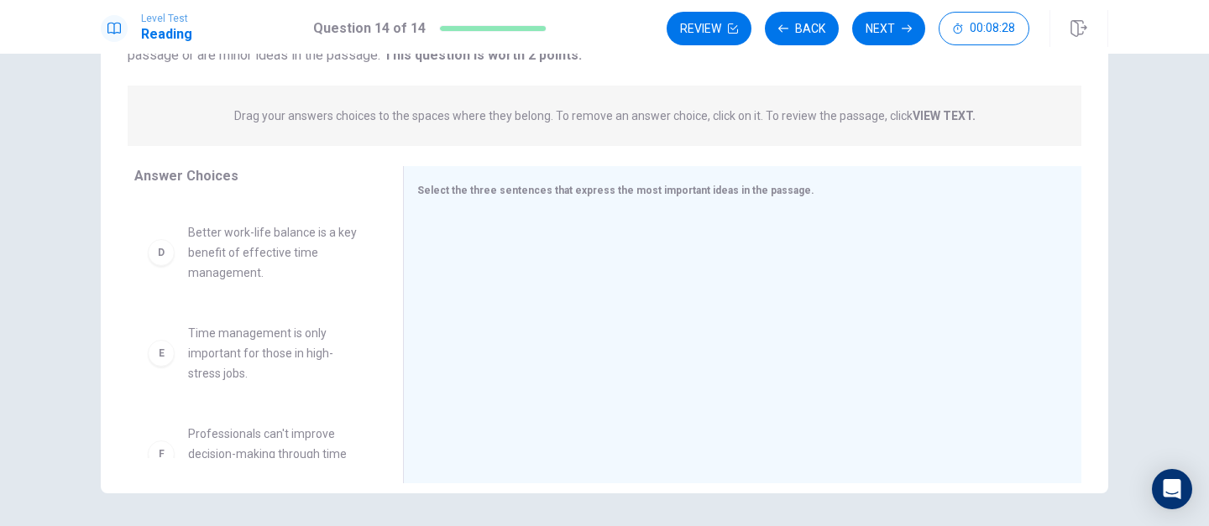
scroll to position [0, 0]
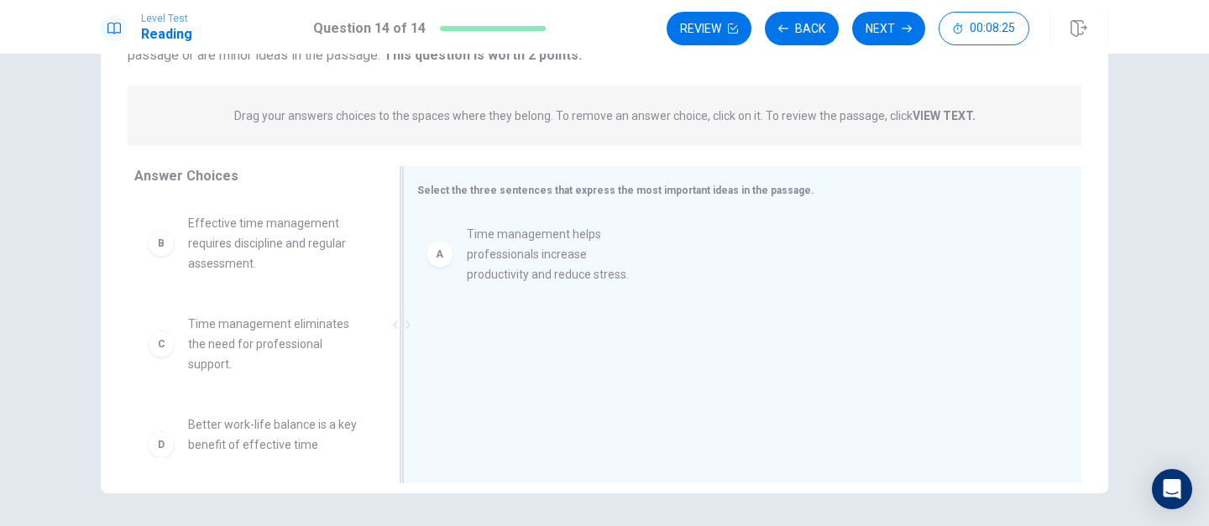
drag, startPoint x: 261, startPoint y: 223, endPoint x: 549, endPoint y: 238, distance: 288.4
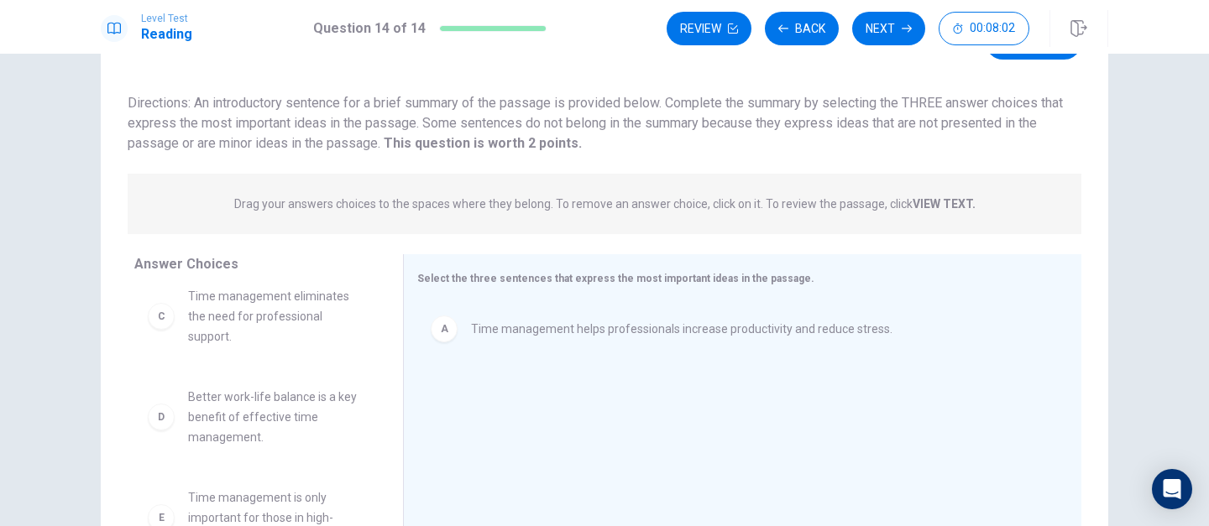
scroll to position [116, 0]
drag, startPoint x: 280, startPoint y: 398, endPoint x: 631, endPoint y: 377, distance: 351.6
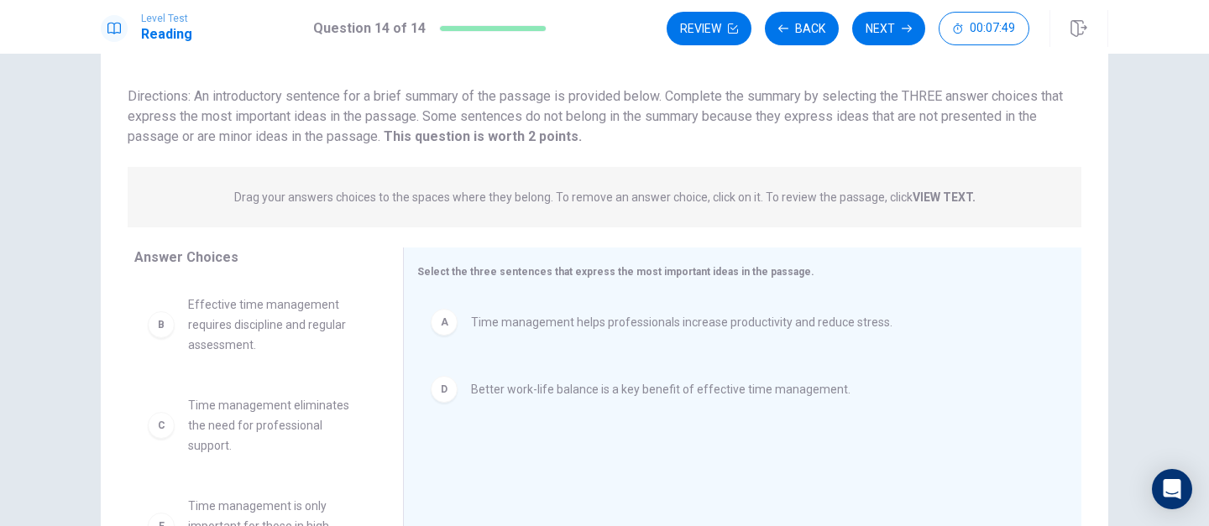
scroll to position [95, 0]
drag, startPoint x: 288, startPoint y: 322, endPoint x: 649, endPoint y: 458, distance: 385.8
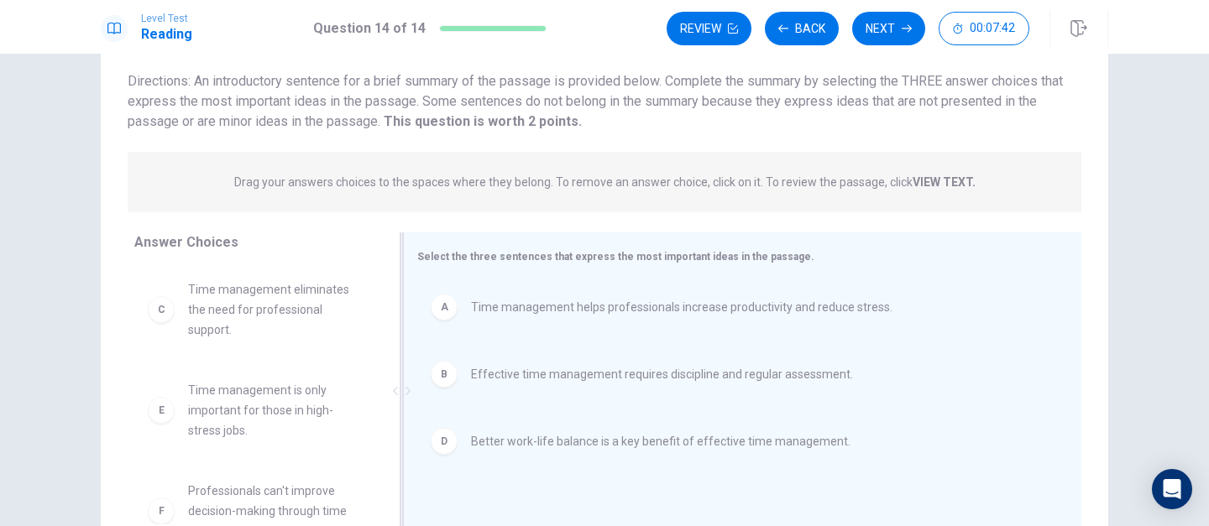
scroll to position [111, 0]
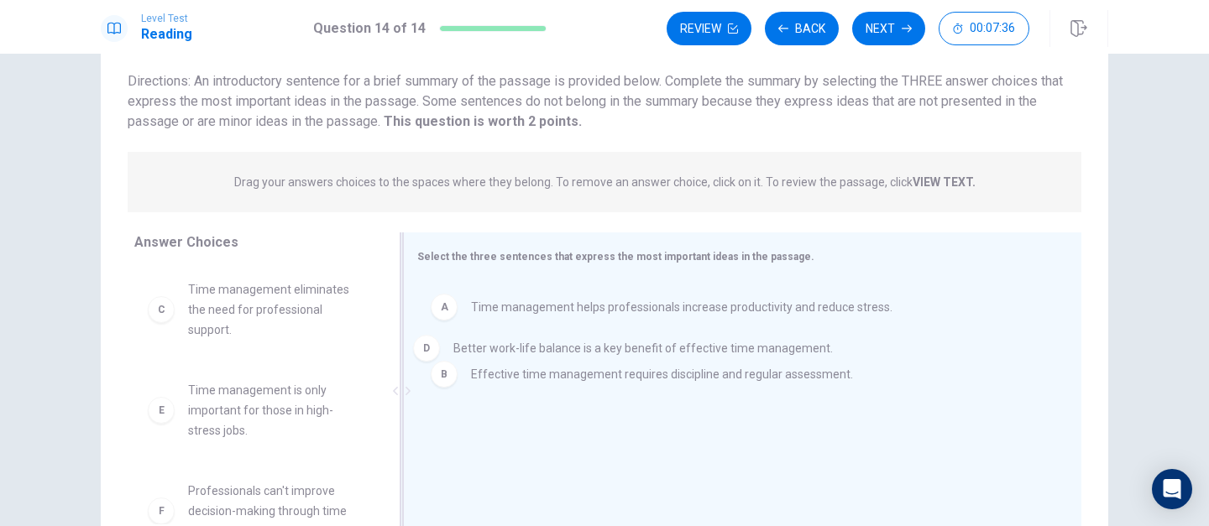
drag, startPoint x: 640, startPoint y: 446, endPoint x: 634, endPoint y: 353, distance: 93.4
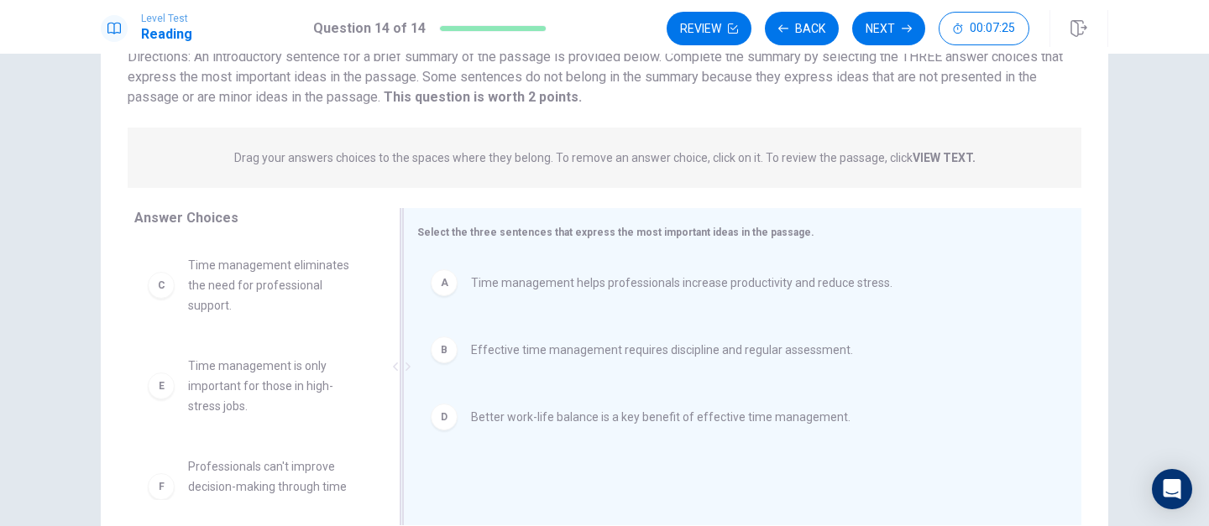
scroll to position [136, 0]
click at [881, 39] on button "Next" at bounding box center [888, 29] width 73 height 34
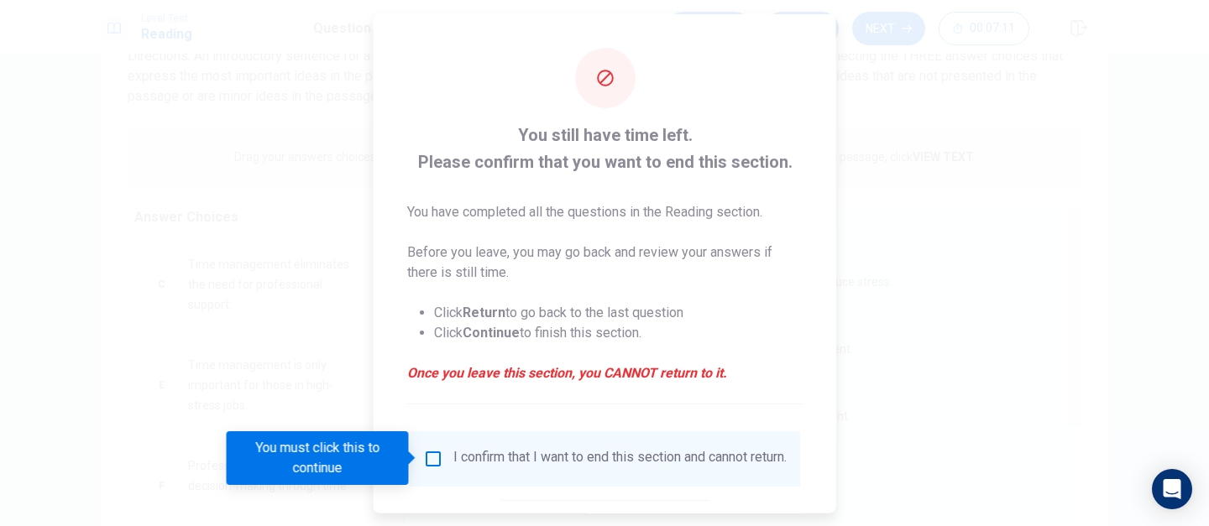
click at [880, 365] on div at bounding box center [604, 263] width 1209 height 526
click at [607, 109] on div "You still have time left. Please confirm that you want to end this section. You…" at bounding box center [605, 307] width 463 height 588
click at [935, 37] on div at bounding box center [604, 263] width 1209 height 526
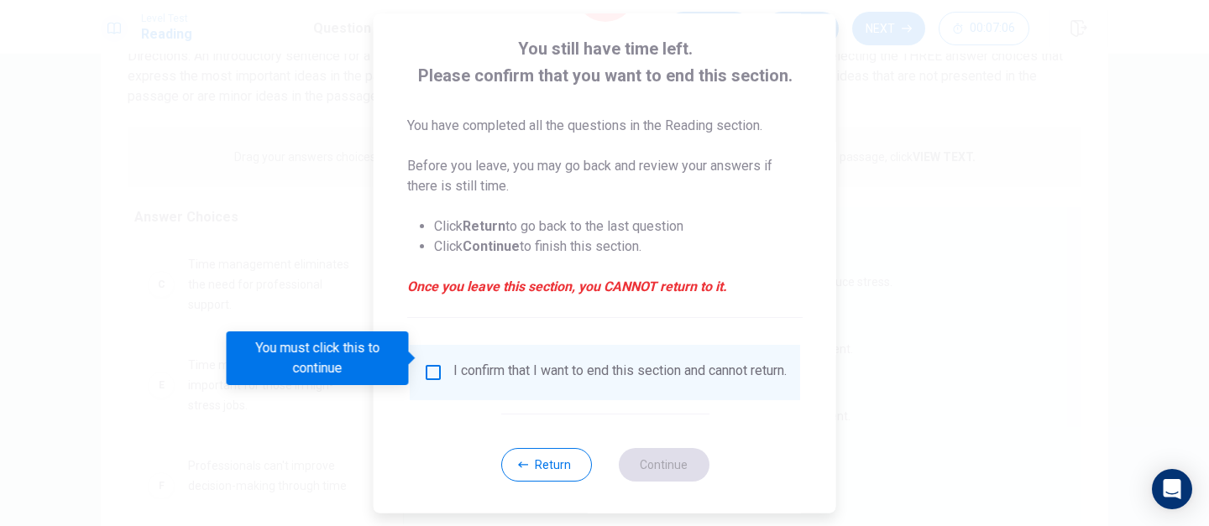
scroll to position [100, 0]
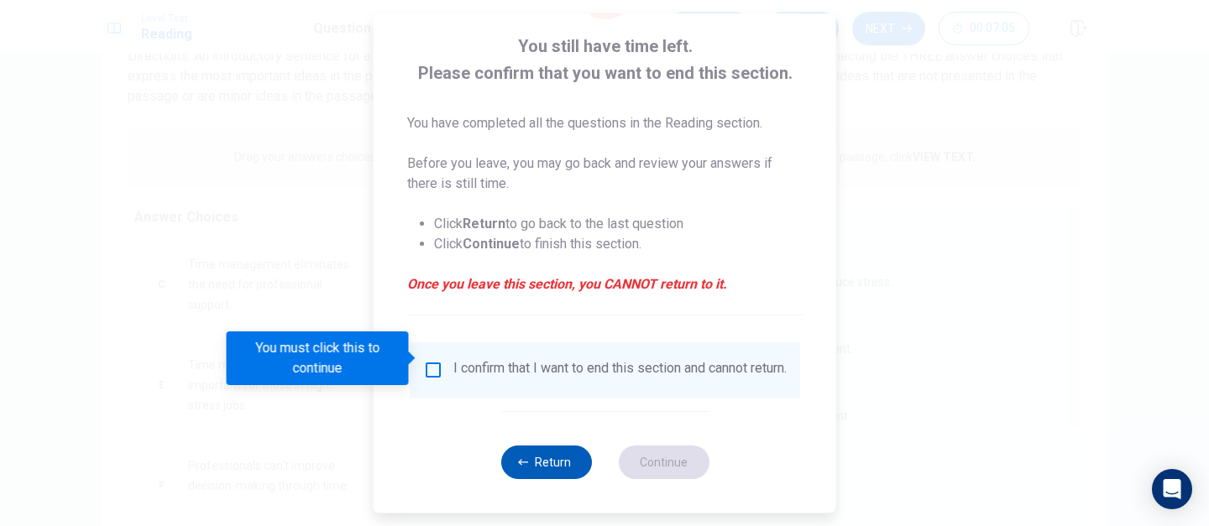
click at [526, 474] on button "Return" at bounding box center [545, 463] width 91 height 34
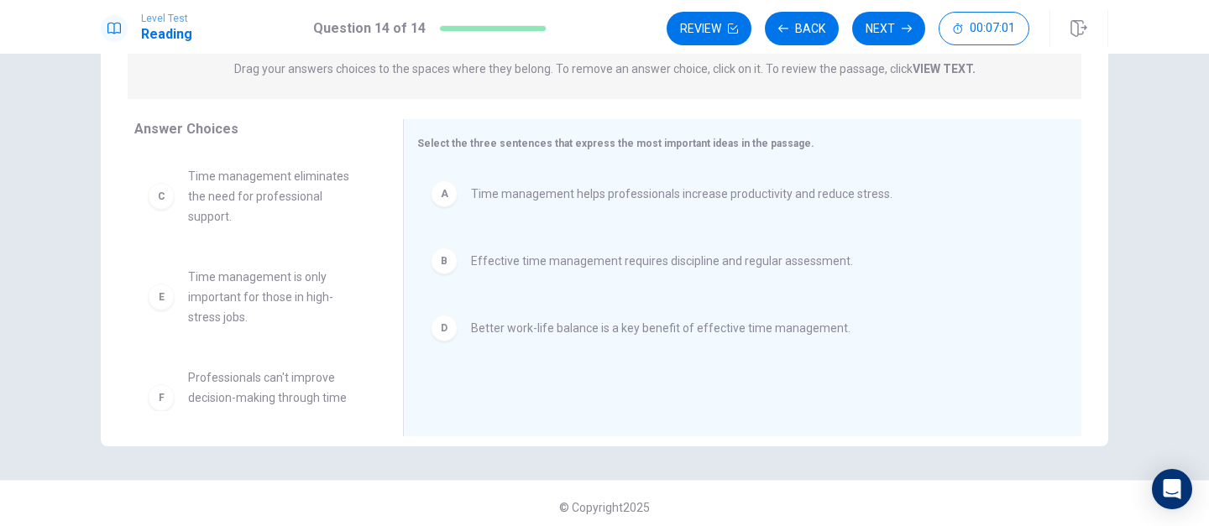
scroll to position [232, 0]
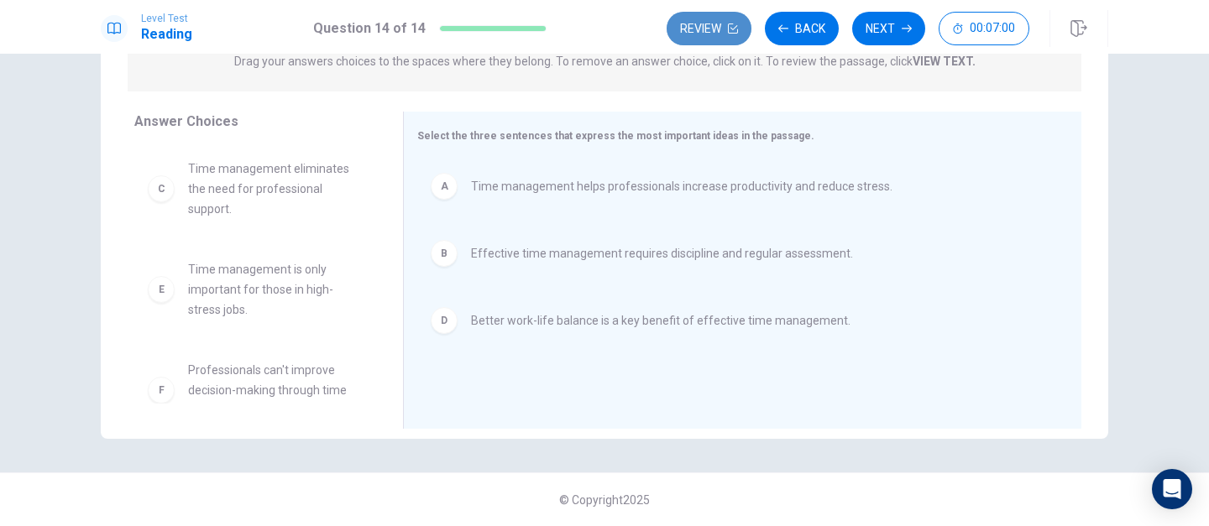
click at [709, 35] on button "Review" at bounding box center [709, 29] width 85 height 34
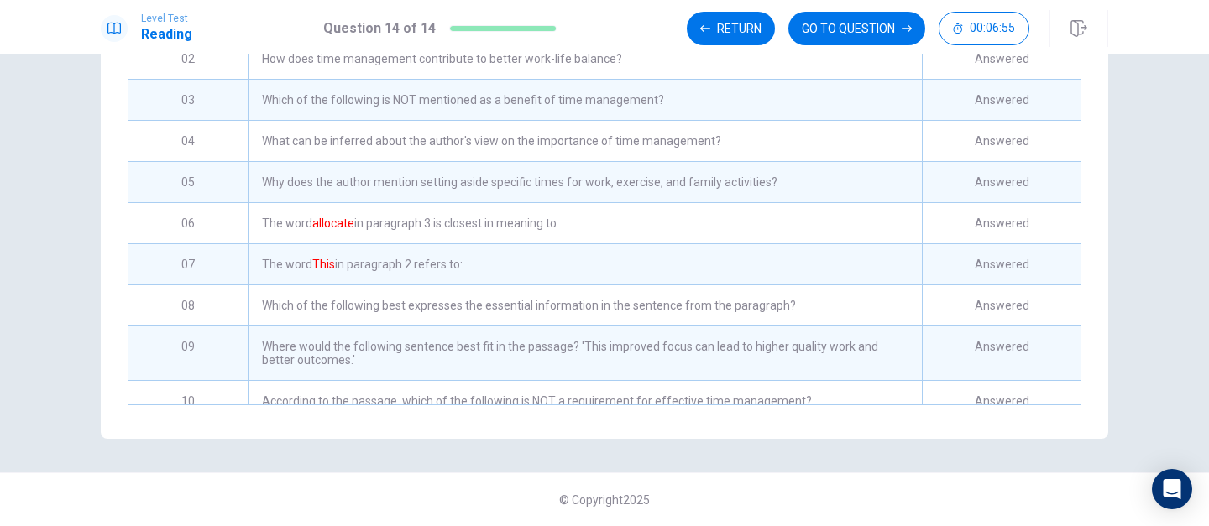
scroll to position [0, 0]
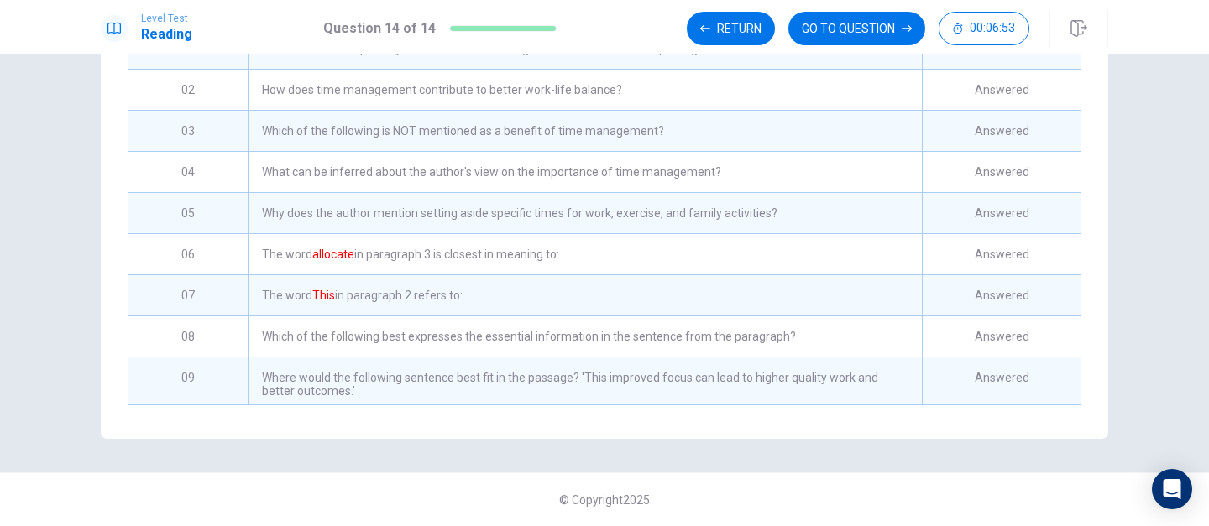
click at [474, 297] on div "The word This in paragraph 2 refers to:" at bounding box center [585, 295] width 674 height 40
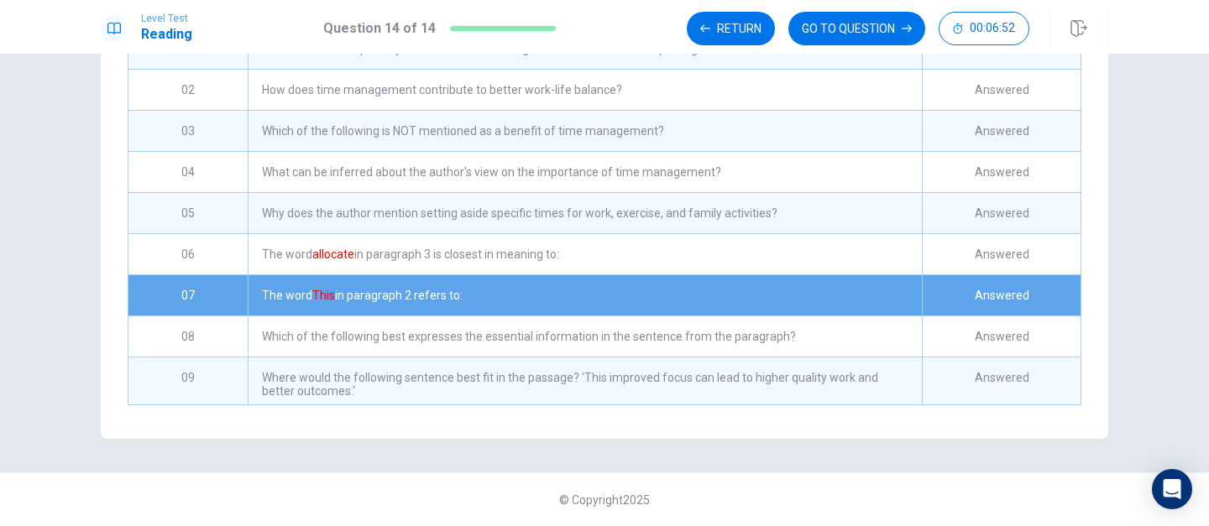
click at [537, 295] on div "The word This in paragraph 2 refers to:" at bounding box center [585, 295] width 674 height 40
click at [838, 23] on button "GO TO QUESTION" at bounding box center [856, 29] width 137 height 34
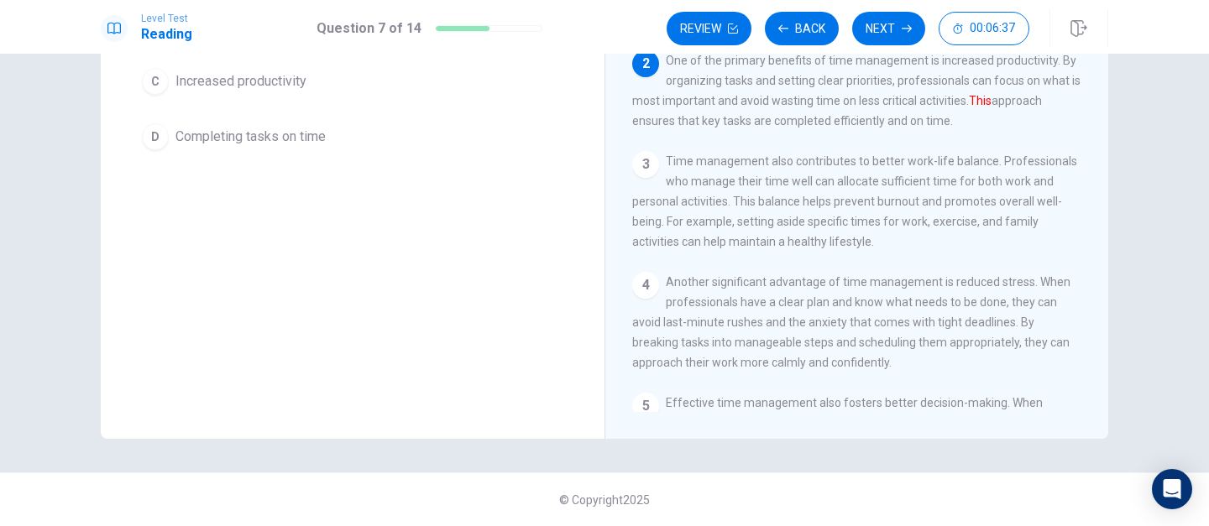
click at [327, 172] on div "Question 7 The word This in paragraph 2 refers to: A Organizing tasks and setti…" at bounding box center [353, 7] width 504 height 356
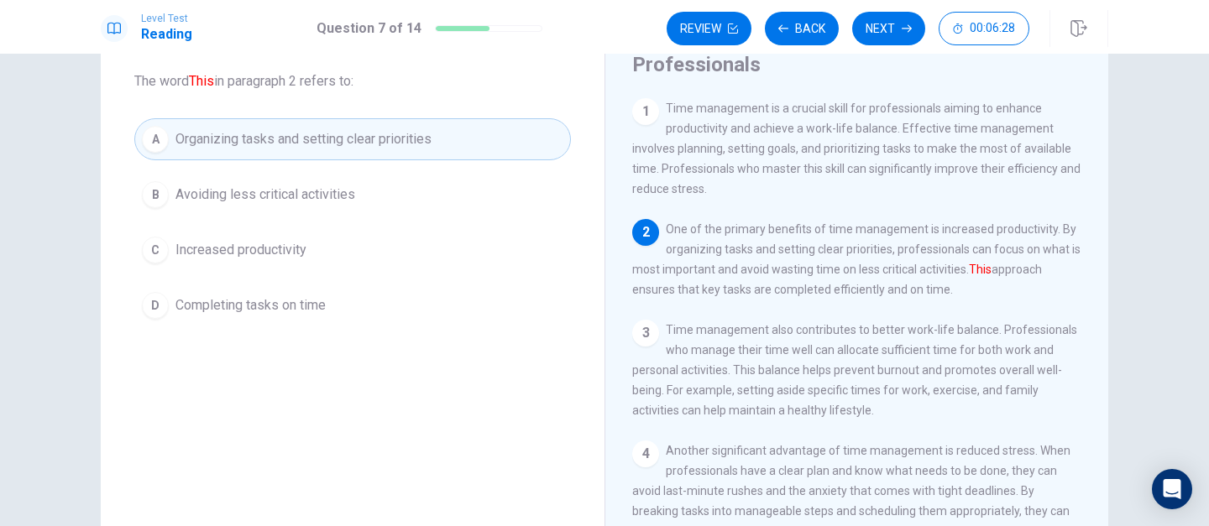
scroll to position [90, 0]
click at [891, 33] on button "Next" at bounding box center [888, 29] width 73 height 34
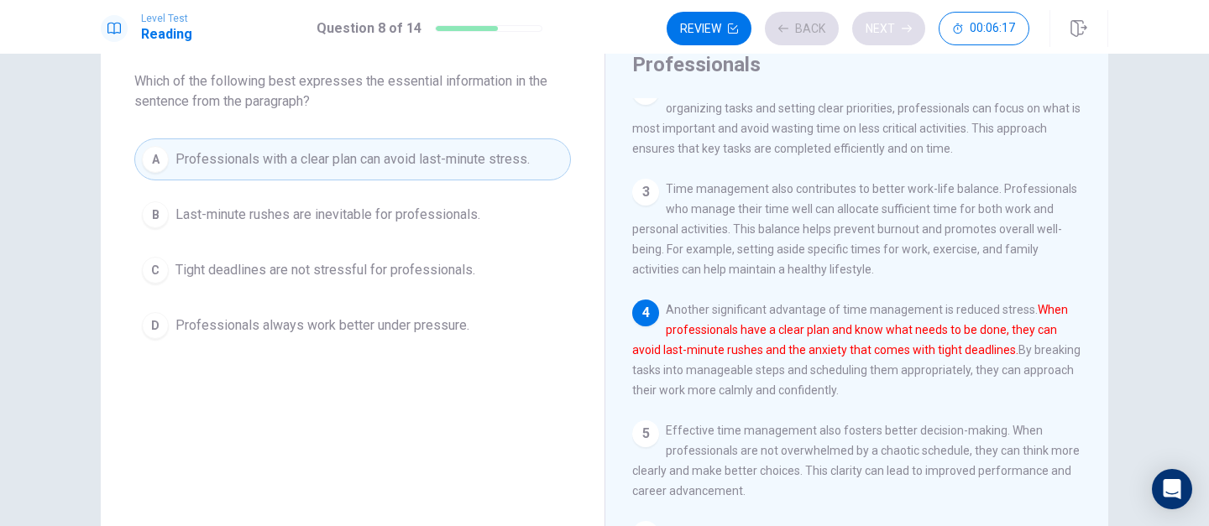
scroll to position [144, 0]
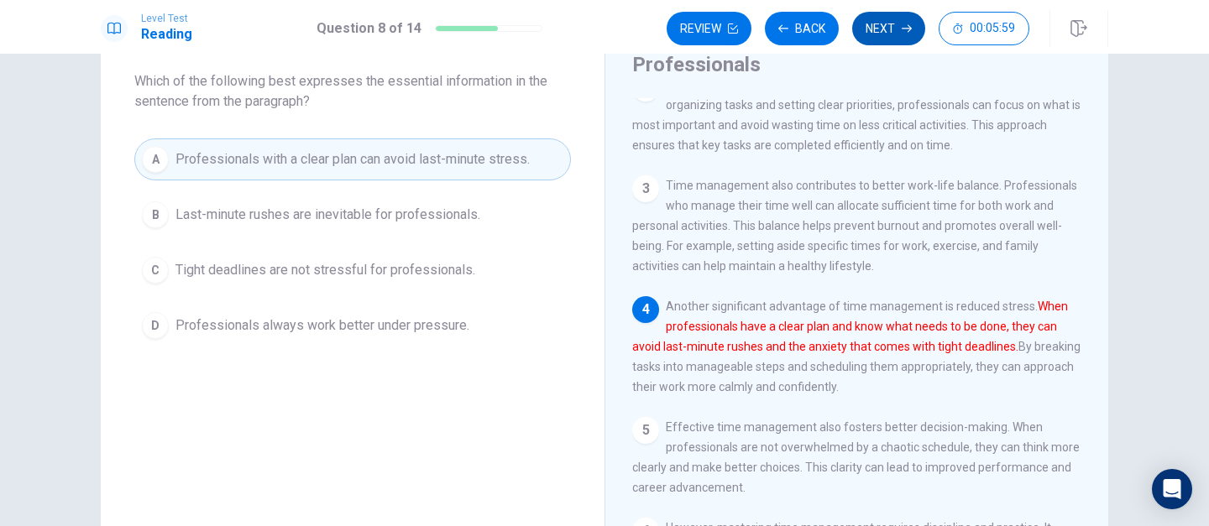
click at [892, 37] on button "Next" at bounding box center [888, 29] width 73 height 34
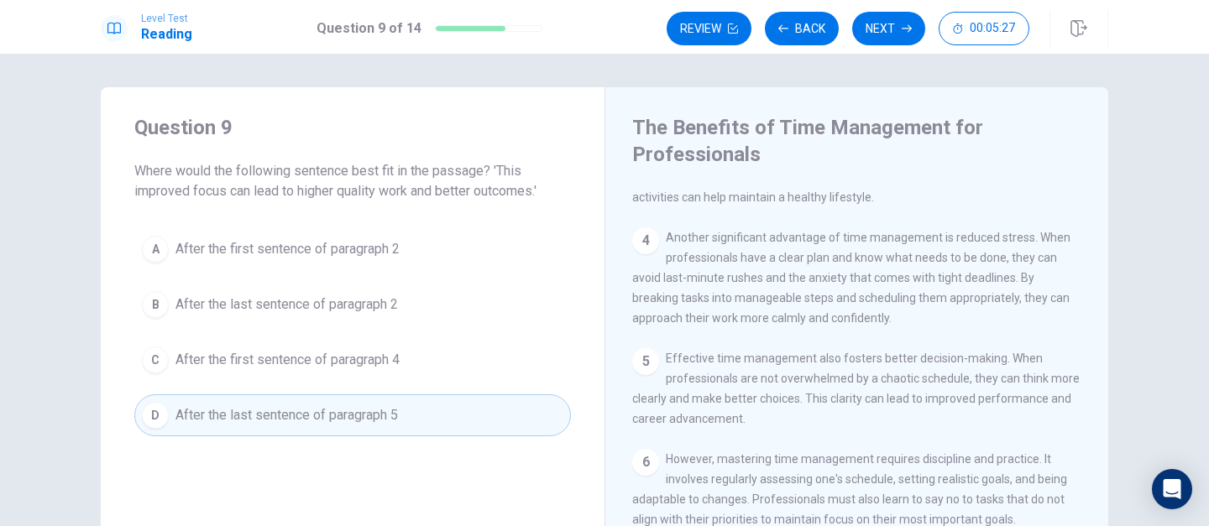
scroll to position [0, 0]
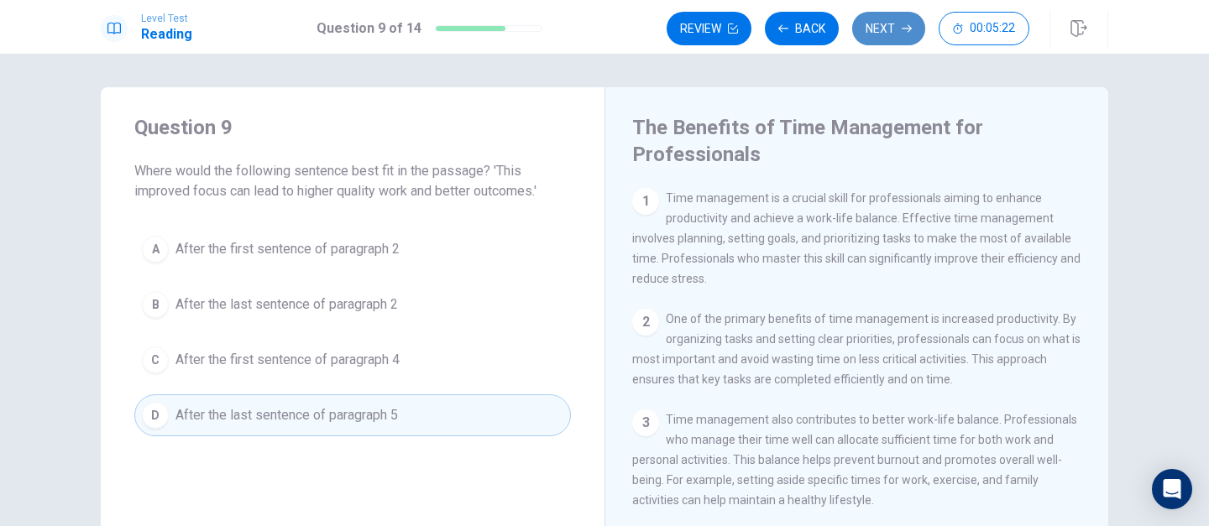
click at [877, 39] on button "Next" at bounding box center [888, 29] width 73 height 34
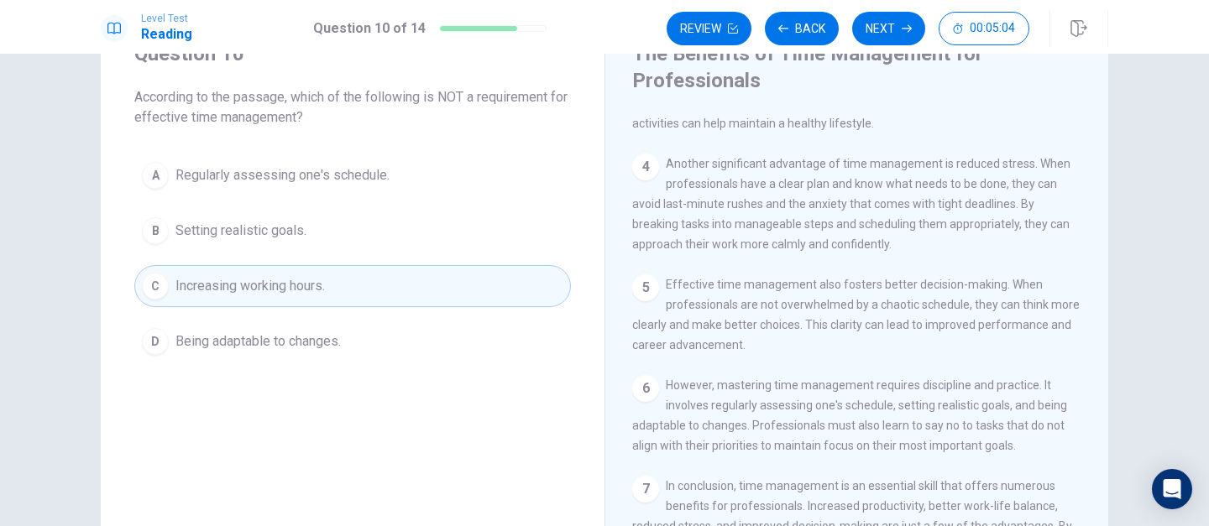
scroll to position [73, 0]
click at [878, 35] on button "Next" at bounding box center [888, 29] width 73 height 34
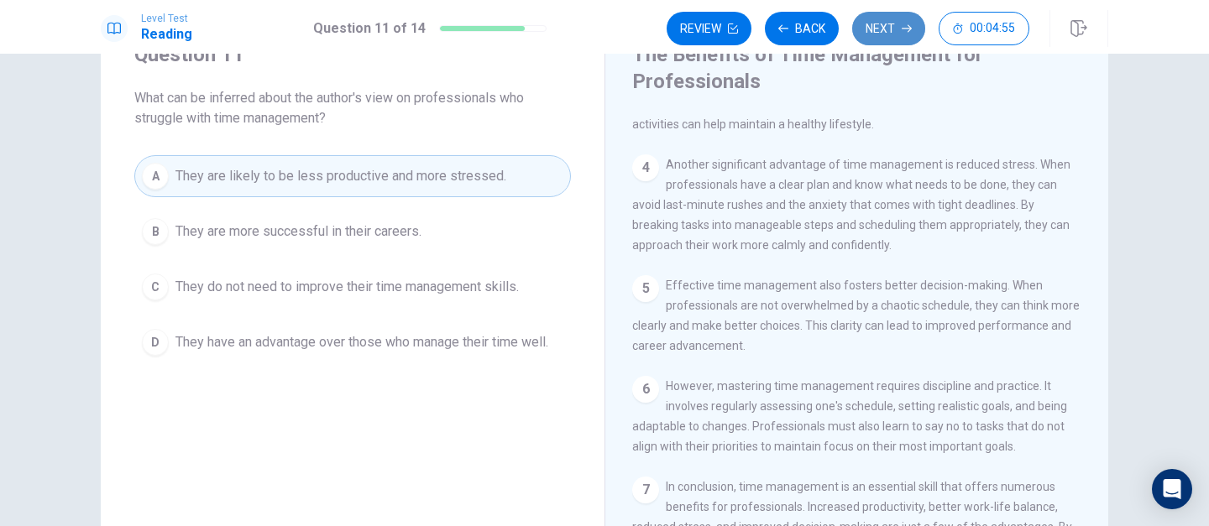
click at [878, 34] on button "Next" at bounding box center [888, 29] width 73 height 34
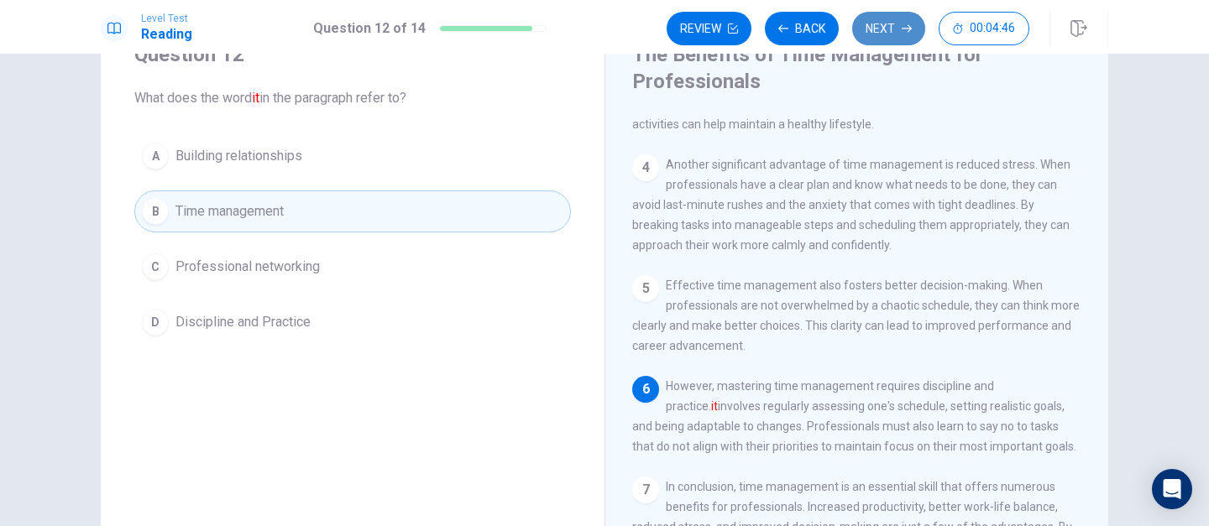
click at [878, 34] on button "Next" at bounding box center [888, 29] width 73 height 34
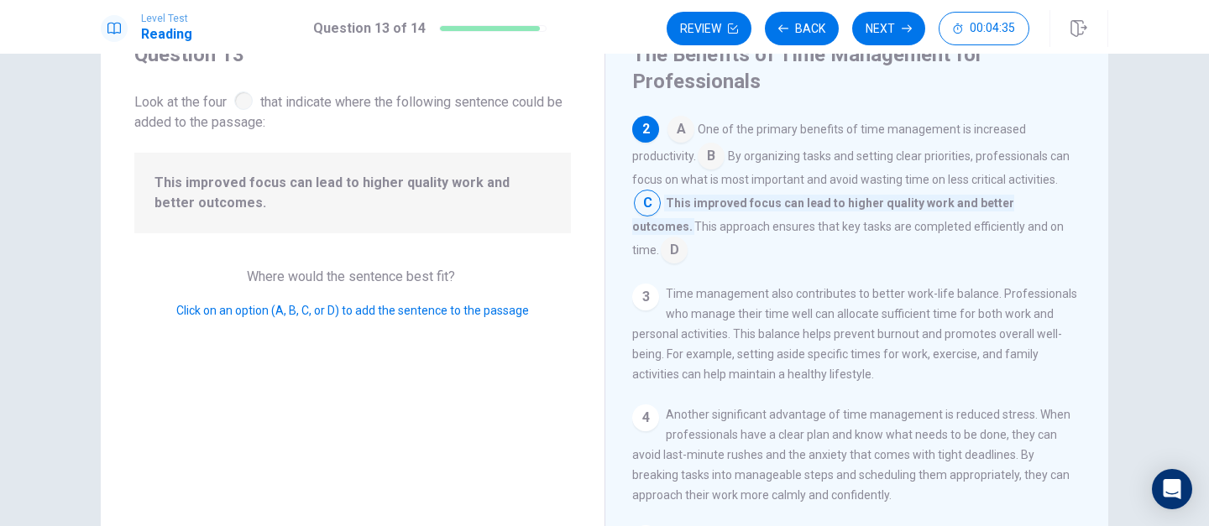
scroll to position [117, 0]
click at [882, 32] on button "Next" at bounding box center [888, 29] width 73 height 34
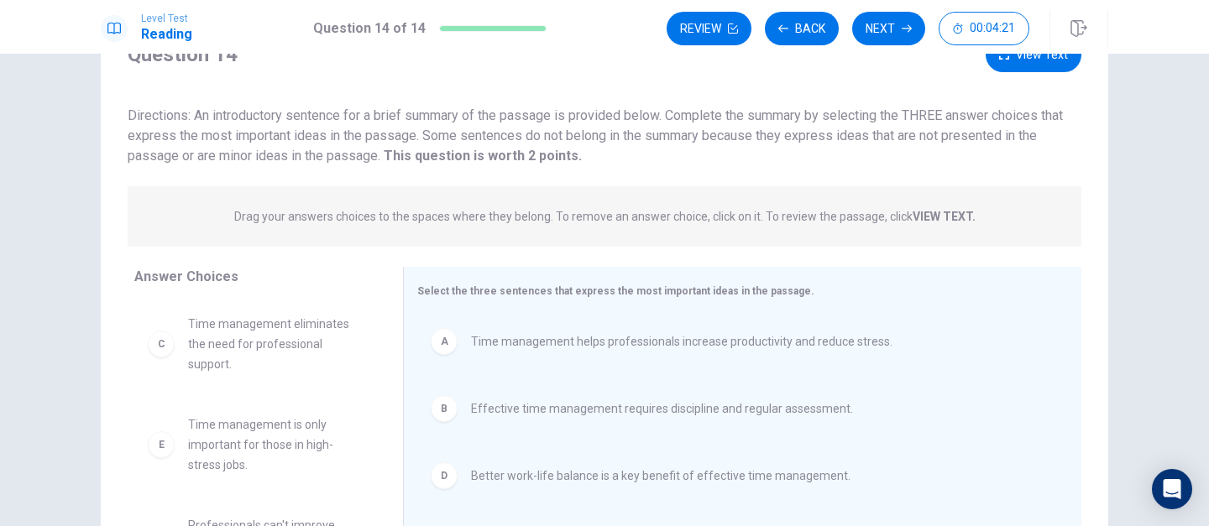
scroll to position [76, 0]
click at [880, 29] on button "Next" at bounding box center [888, 29] width 73 height 34
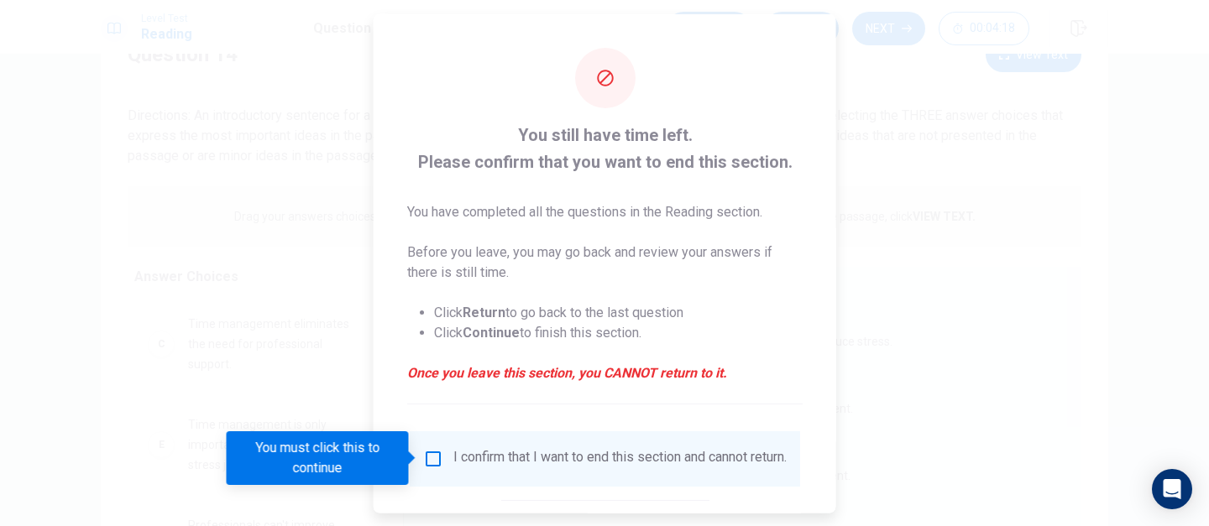
click at [428, 459] on input "You must click this to continue" at bounding box center [433, 458] width 20 height 20
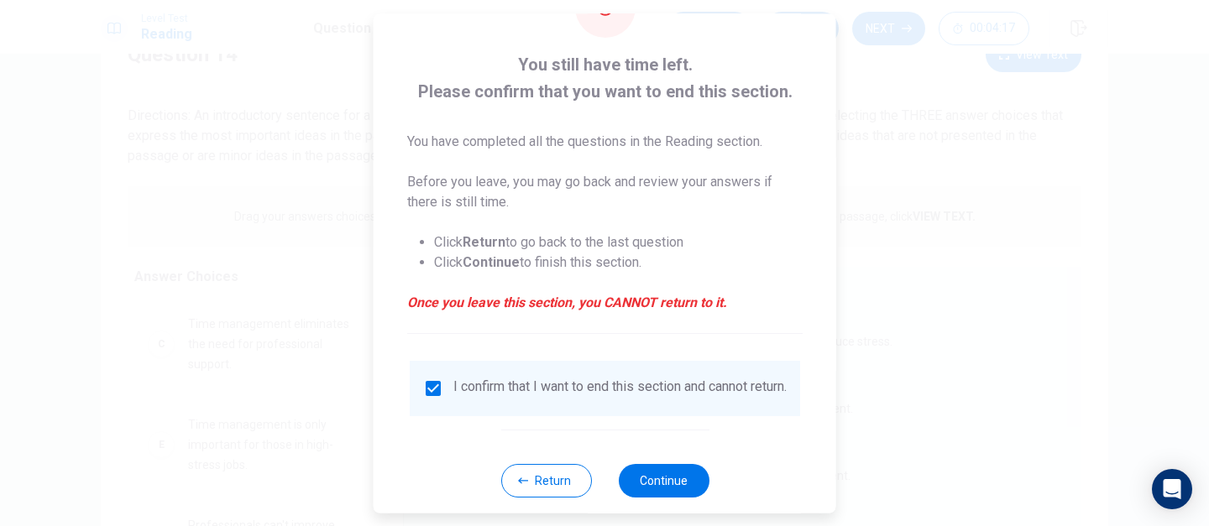
scroll to position [100, 0]
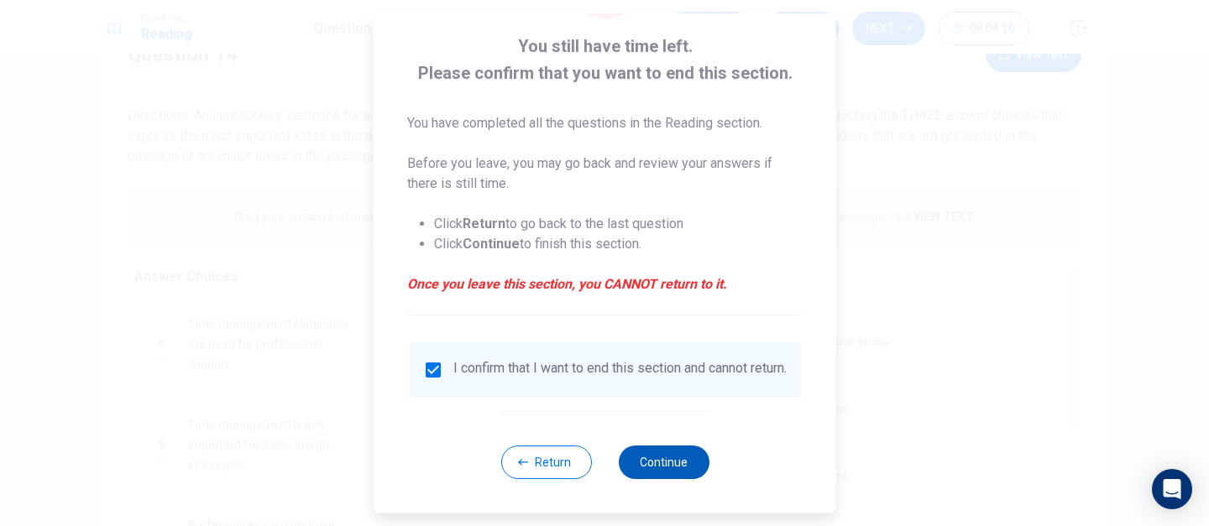
click at [646, 470] on button "Continue" at bounding box center [663, 463] width 91 height 34
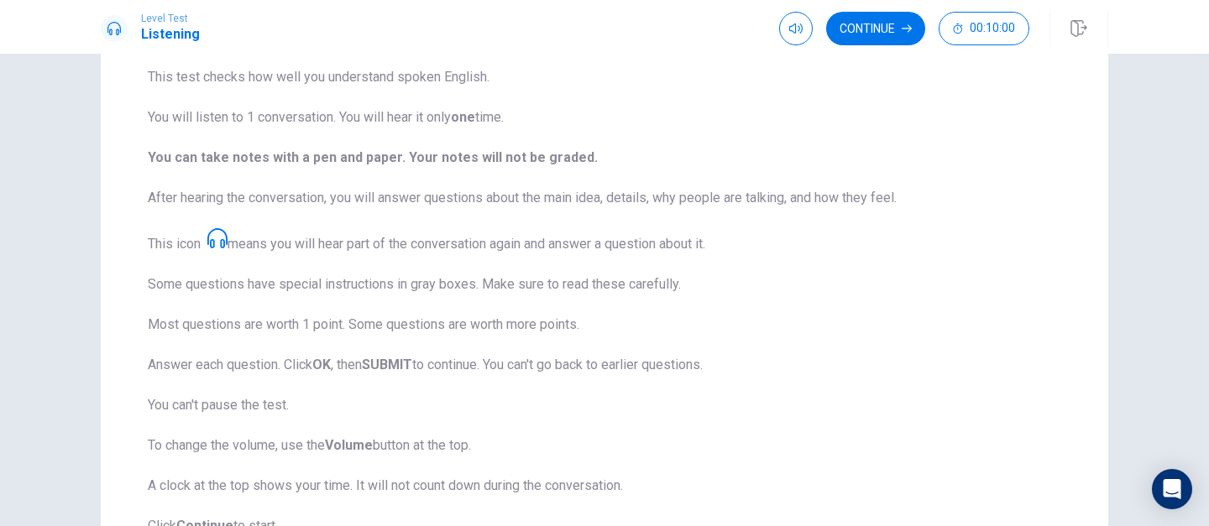
scroll to position [135, 0]
click at [879, 36] on button "Continue" at bounding box center [875, 29] width 99 height 34
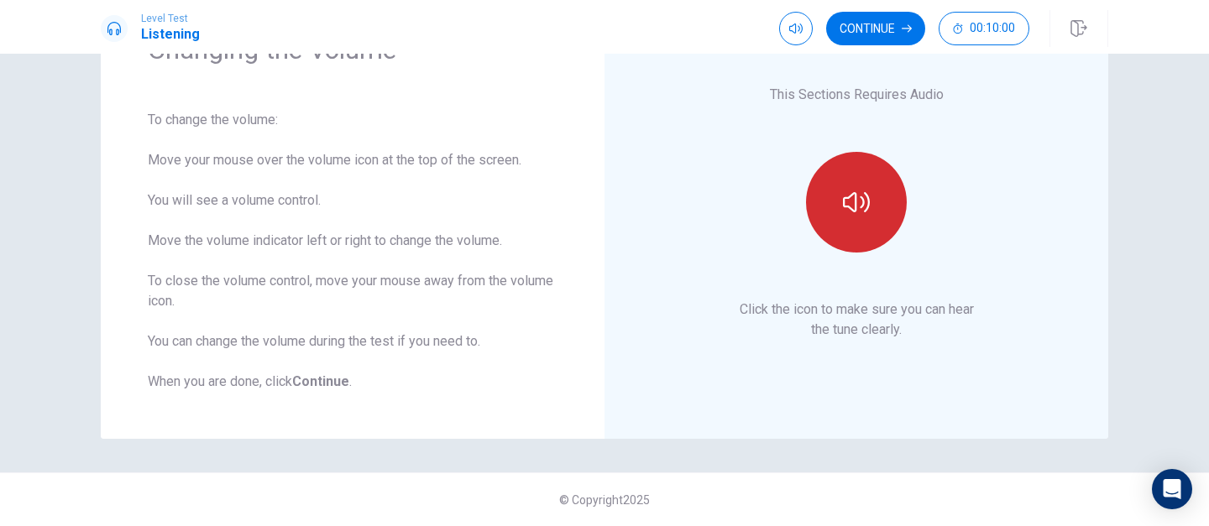
click at [872, 226] on button "button" at bounding box center [856, 202] width 101 height 101
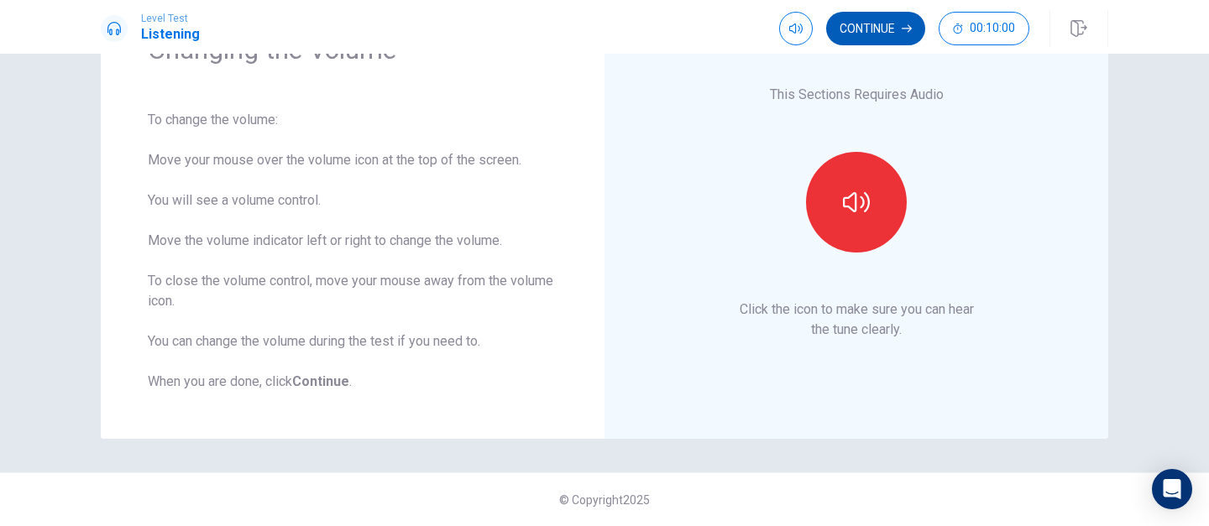
click at [868, 31] on button "Continue" at bounding box center [875, 29] width 99 height 34
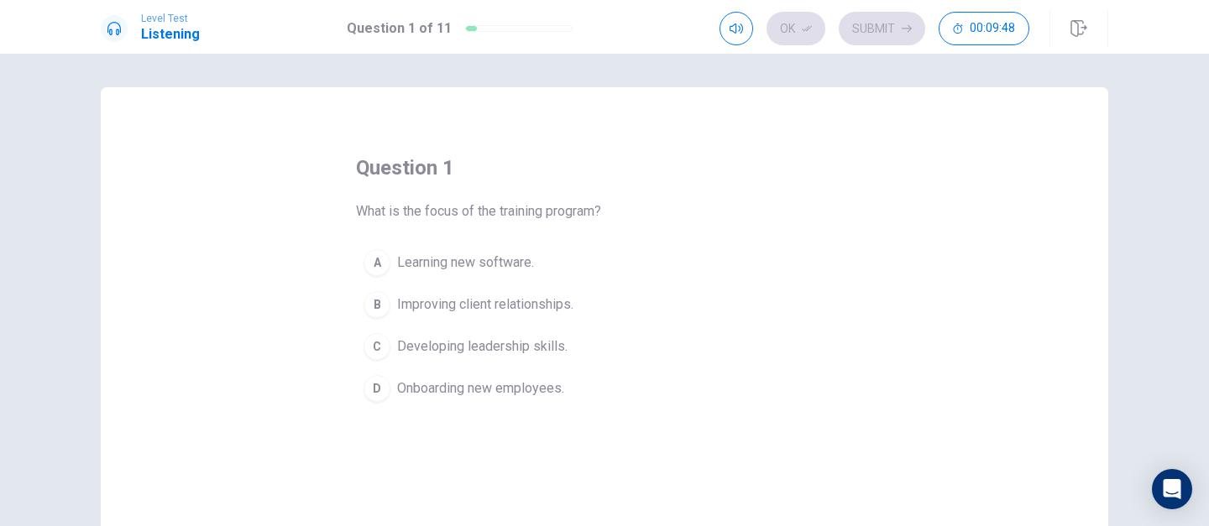
click at [536, 393] on span "Onboarding new employees." at bounding box center [480, 389] width 167 height 20
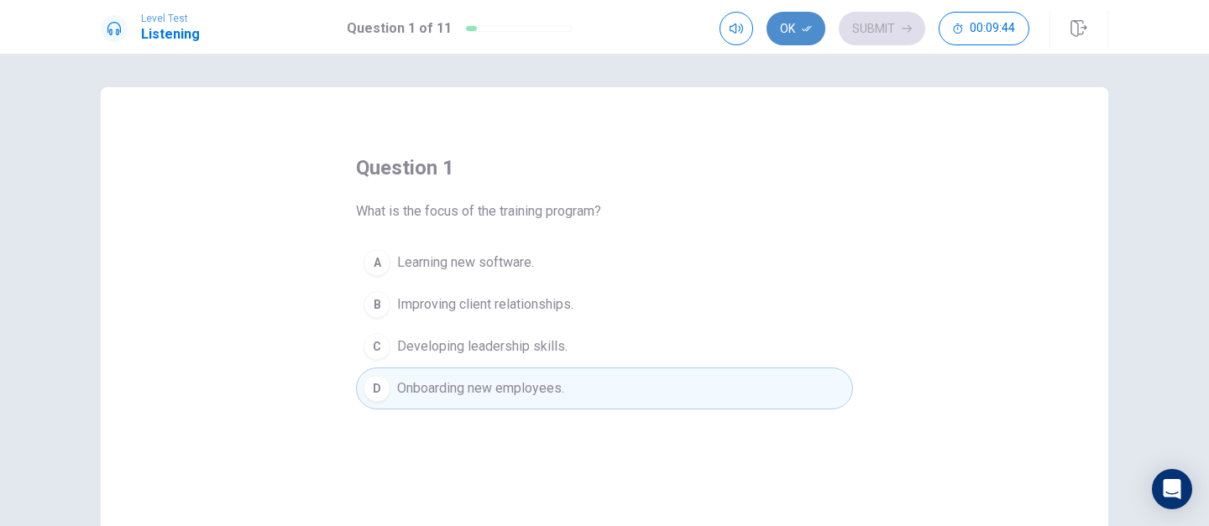
click at [809, 33] on icon "button" at bounding box center [807, 29] width 10 height 10
click at [872, 31] on button "Submit" at bounding box center [882, 29] width 86 height 34
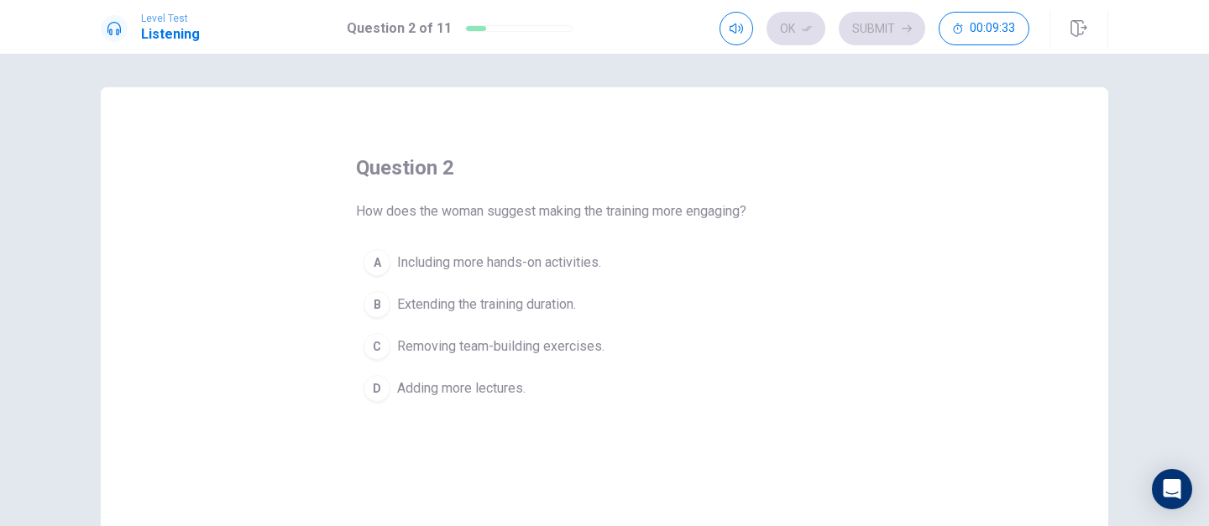
click at [581, 270] on span "Including more hands-on activities." at bounding box center [499, 263] width 204 height 20
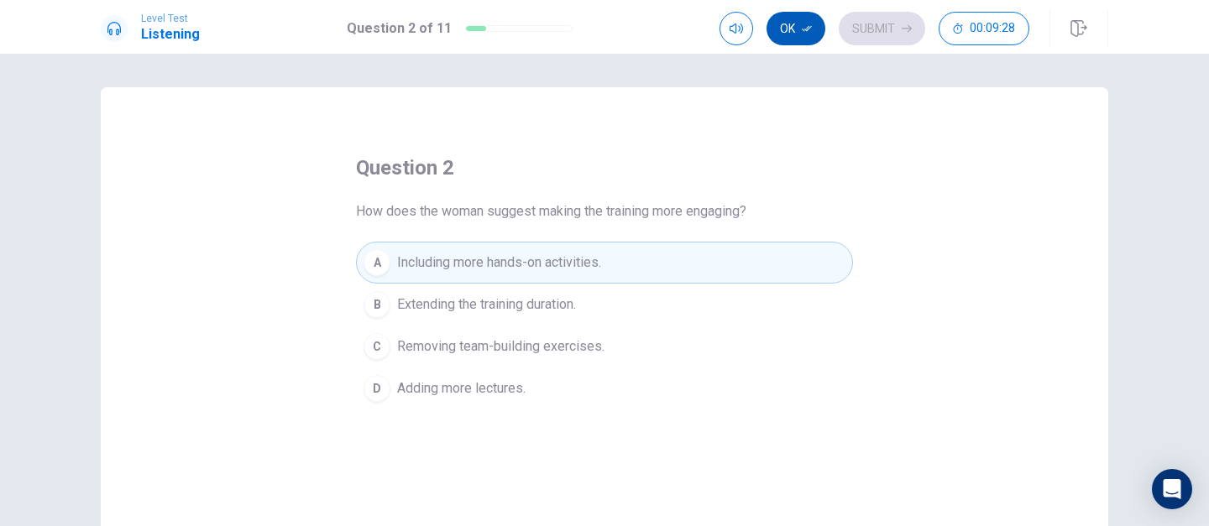
click at [789, 37] on button "Ok" at bounding box center [796, 29] width 59 height 34
click at [861, 33] on button "Submit" at bounding box center [882, 29] width 86 height 34
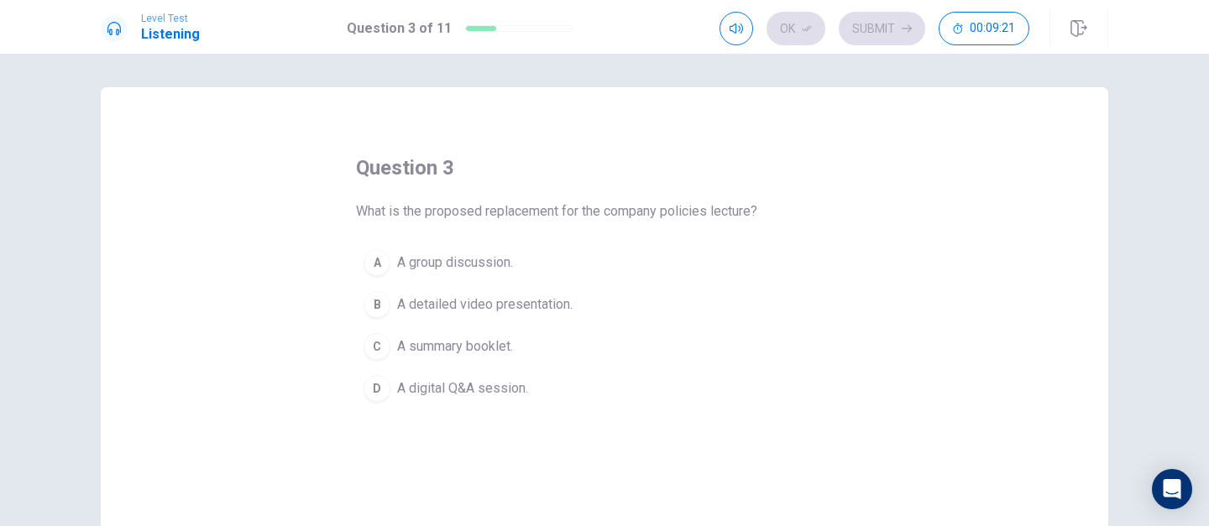
click at [467, 348] on span "A summary booklet." at bounding box center [455, 347] width 116 height 20
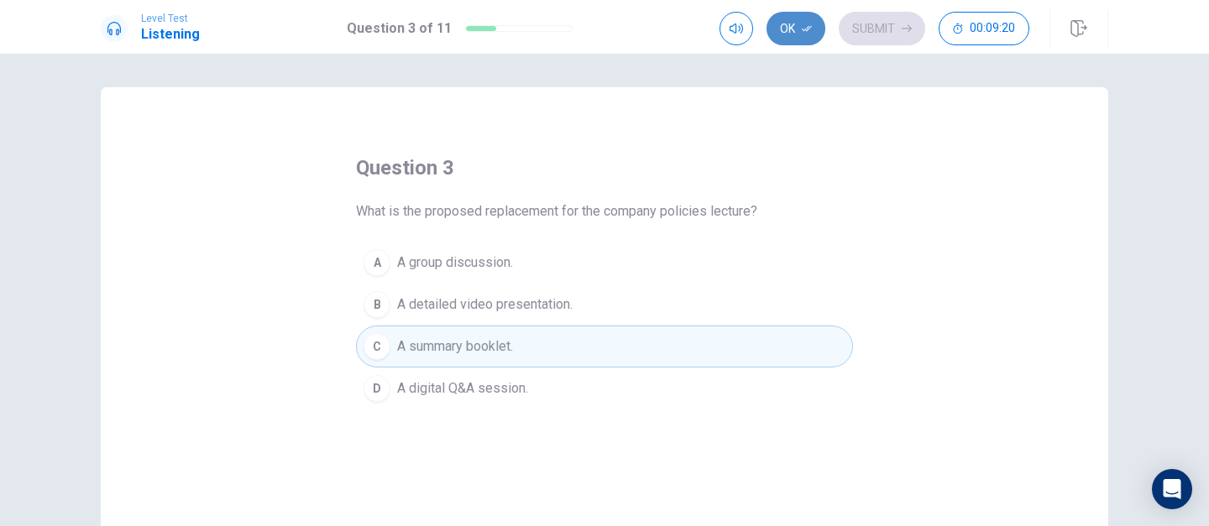
click at [796, 25] on button "Ok" at bounding box center [796, 29] width 59 height 34
click at [881, 16] on button "Submit" at bounding box center [882, 29] width 86 height 34
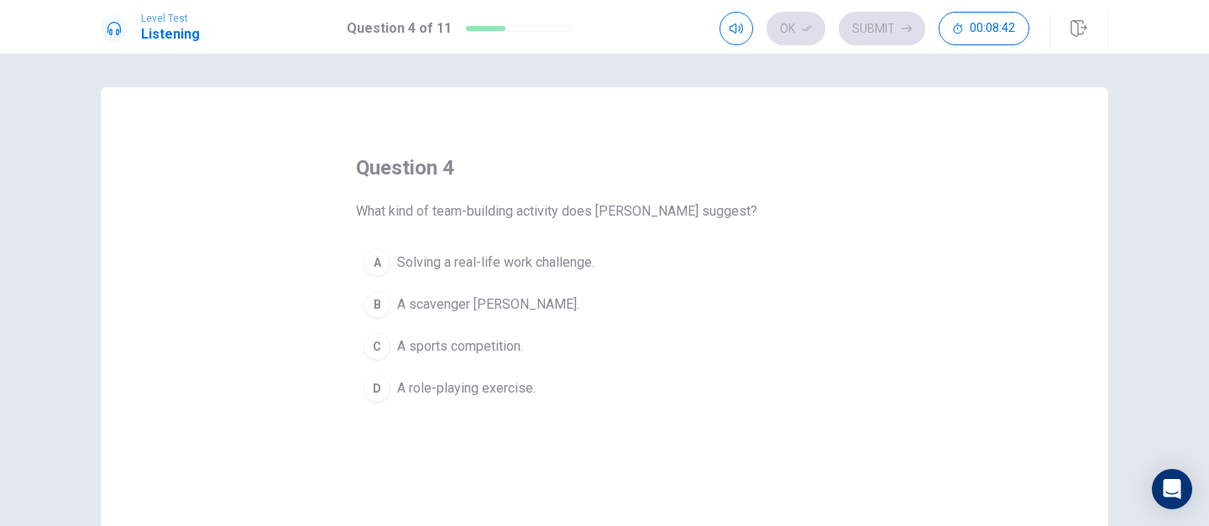
click at [511, 273] on button "A Solving a real-life work challenge." at bounding box center [604, 263] width 497 height 42
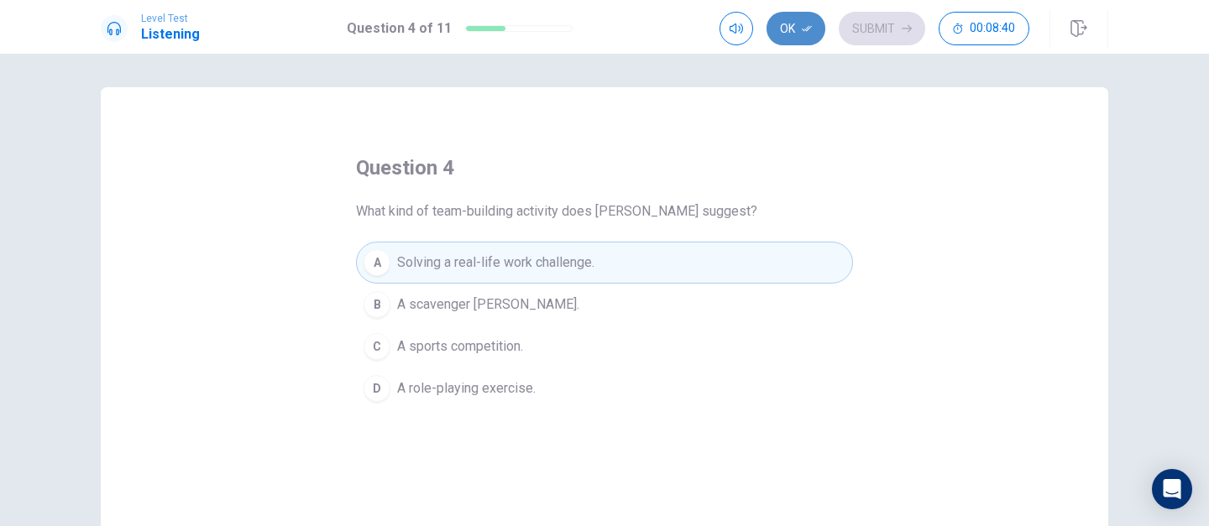
click at [802, 36] on button "Ok" at bounding box center [796, 29] width 59 height 34
click at [858, 35] on button "Submit" at bounding box center [882, 29] width 86 height 34
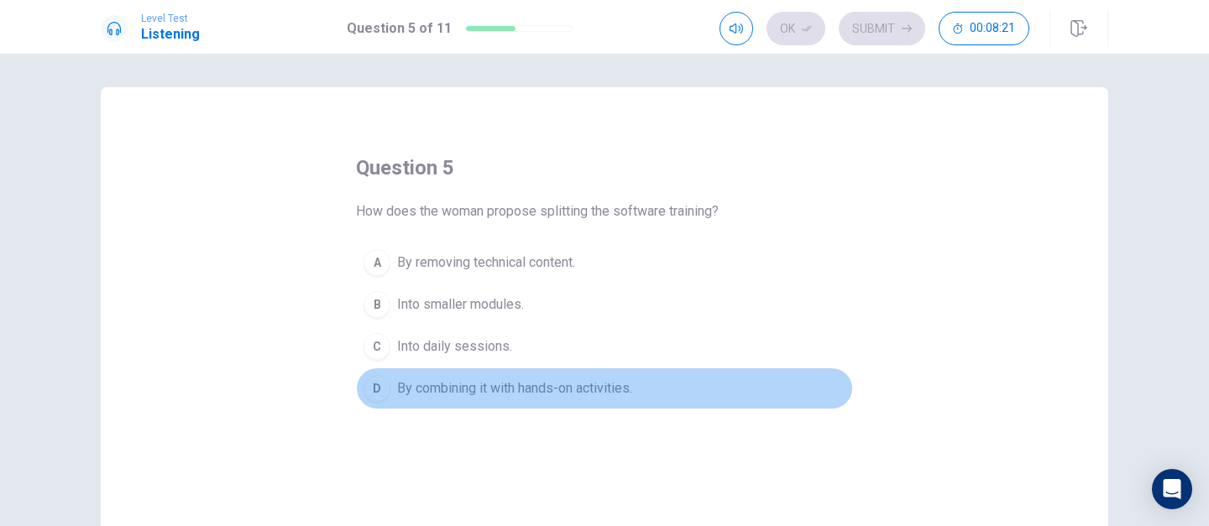
click at [580, 385] on span "By combining it with hands-on activities." at bounding box center [514, 389] width 235 height 20
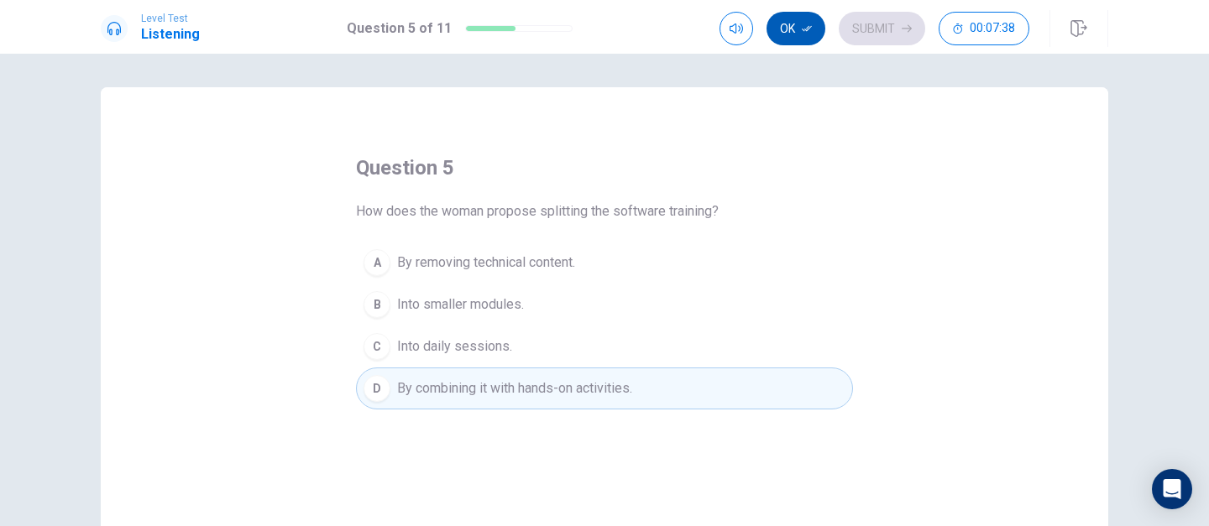
click at [804, 37] on button "Ok" at bounding box center [796, 29] width 59 height 34
click at [869, 35] on button "Submit" at bounding box center [882, 29] width 86 height 34
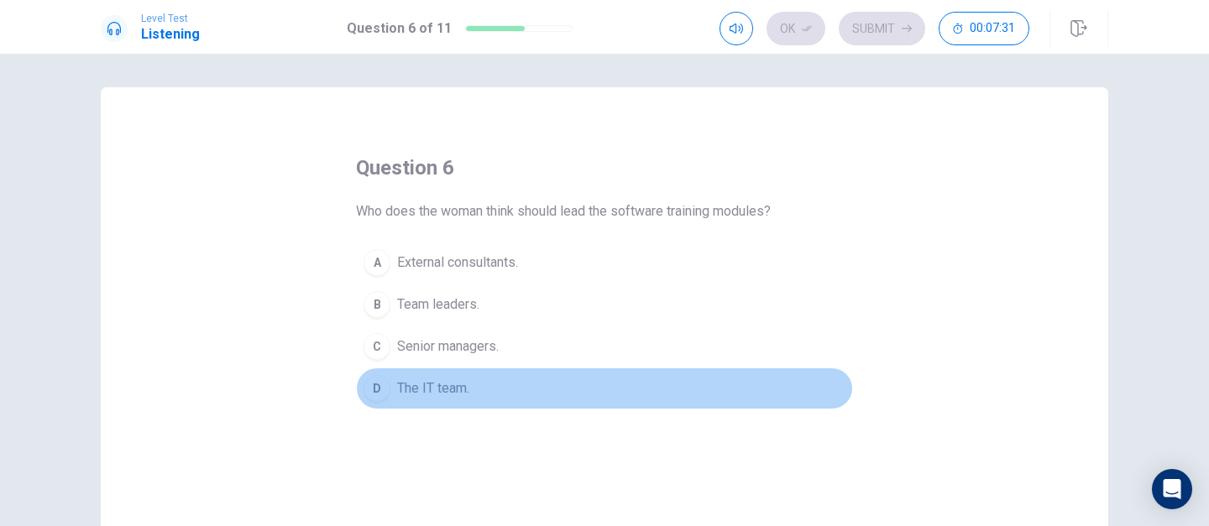
click at [454, 394] on span "The IT team." at bounding box center [433, 389] width 72 height 20
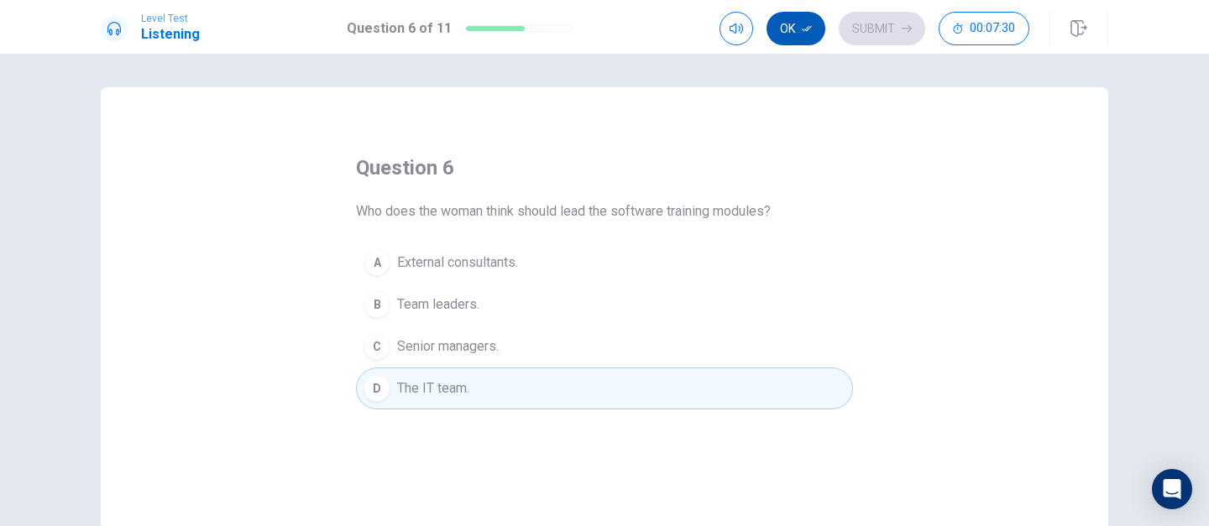
click at [789, 39] on button "Ok" at bounding box center [796, 29] width 59 height 34
click at [868, 30] on button "Submit" at bounding box center [882, 29] width 86 height 34
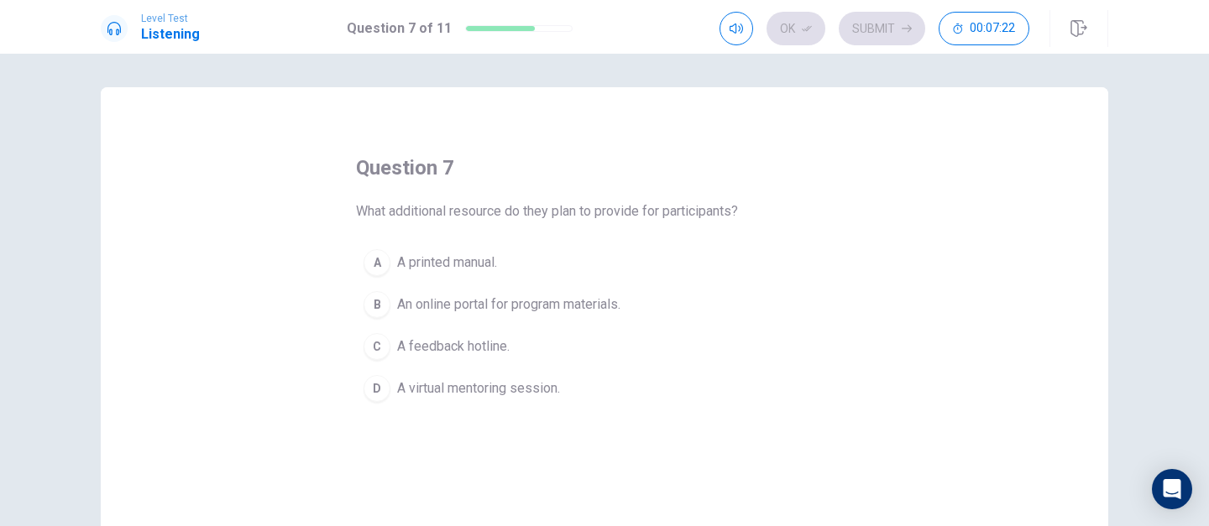
click at [507, 301] on span "An online portal for program materials." at bounding box center [508, 305] width 223 height 20
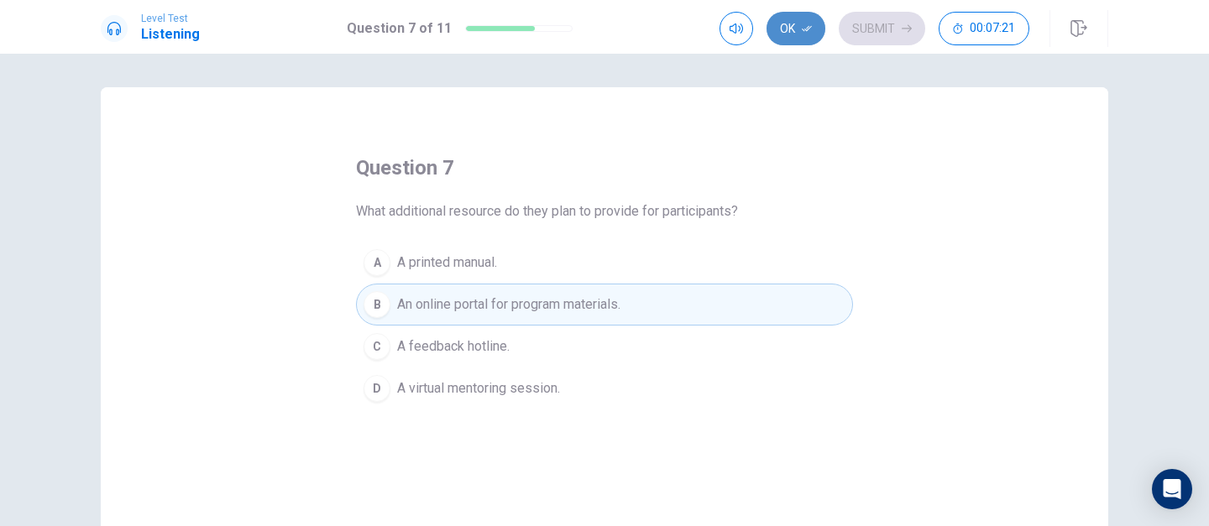
click at [806, 36] on button "Ok" at bounding box center [796, 29] width 59 height 34
click at [872, 26] on button "Submit" at bounding box center [882, 29] width 86 height 34
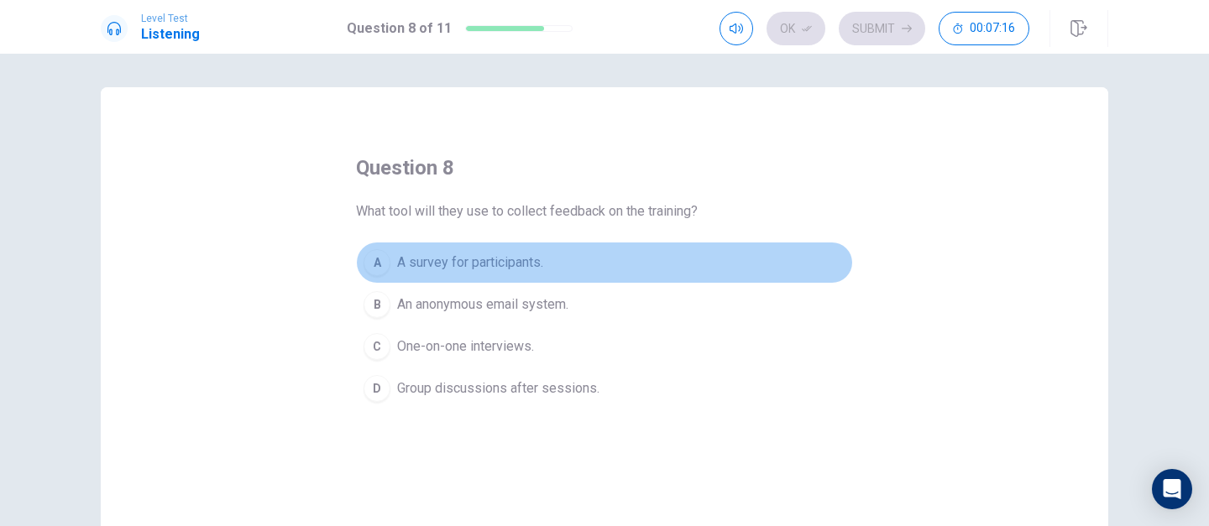
click at [462, 268] on span "A survey for participants." at bounding box center [470, 263] width 146 height 20
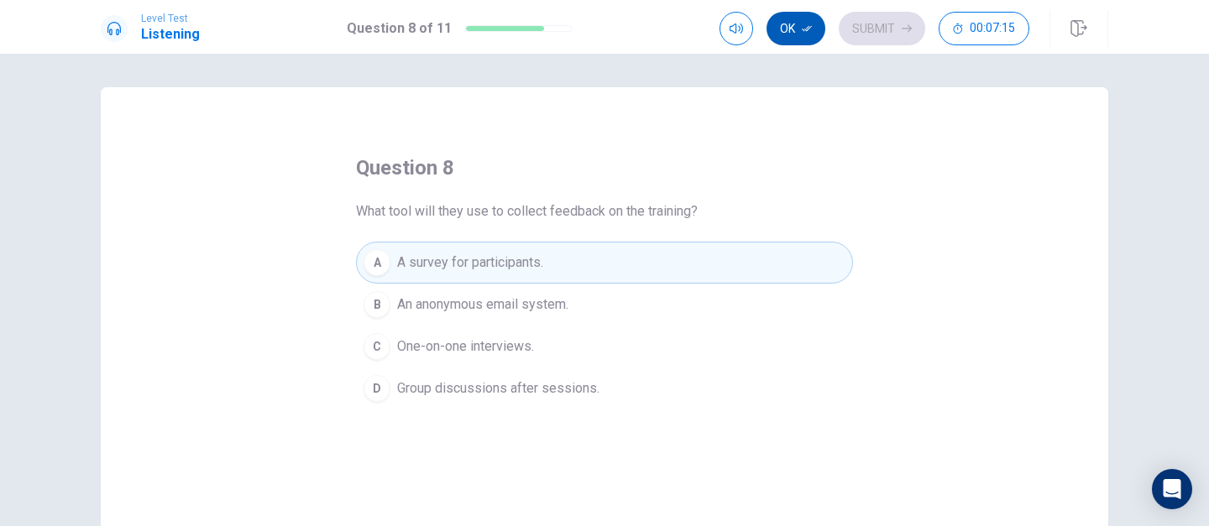
click at [808, 38] on button "Ok" at bounding box center [796, 29] width 59 height 34
click at [902, 35] on button "Submit" at bounding box center [882, 29] width 86 height 34
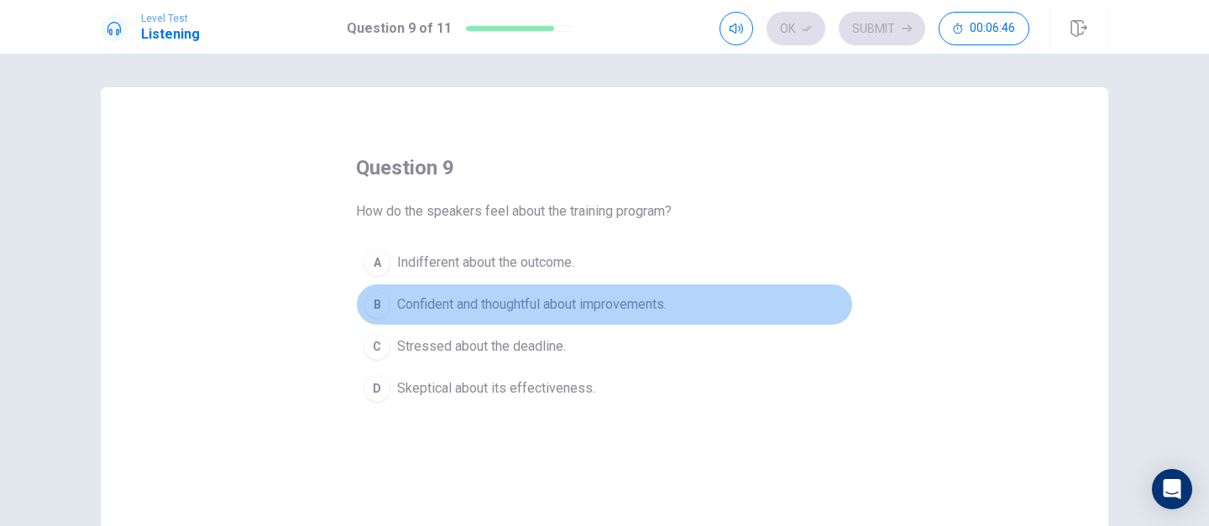
click at [522, 307] on span "Confident and thoughtful about improvements." at bounding box center [532, 305] width 270 height 20
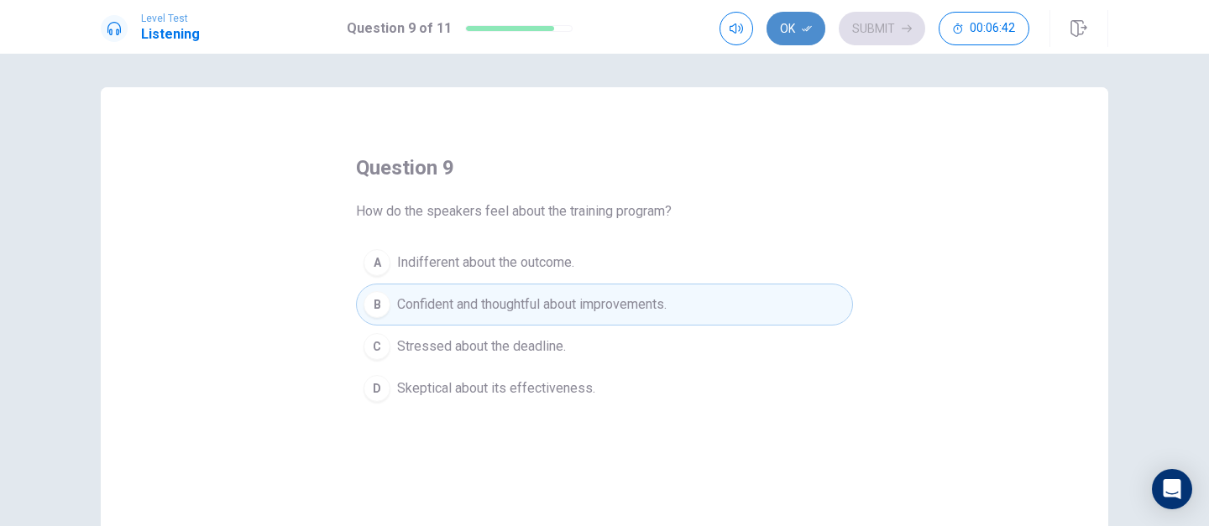
click at [805, 35] on button "Ok" at bounding box center [796, 29] width 59 height 34
click at [868, 33] on button "Submit" at bounding box center [882, 29] width 86 height 34
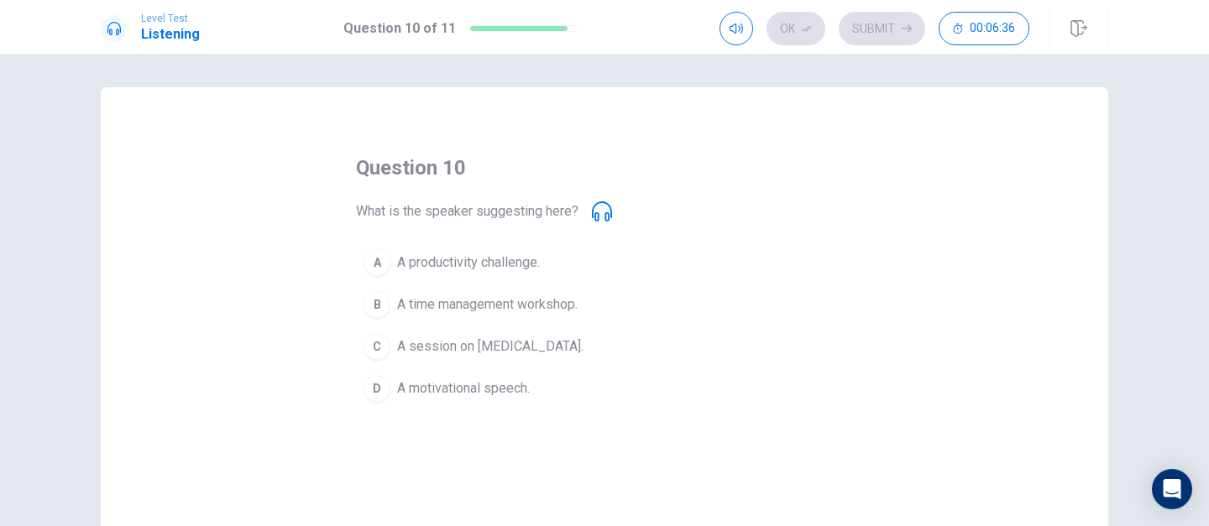
click at [542, 340] on span "A session on [MEDICAL_DATA]." at bounding box center [490, 347] width 186 height 20
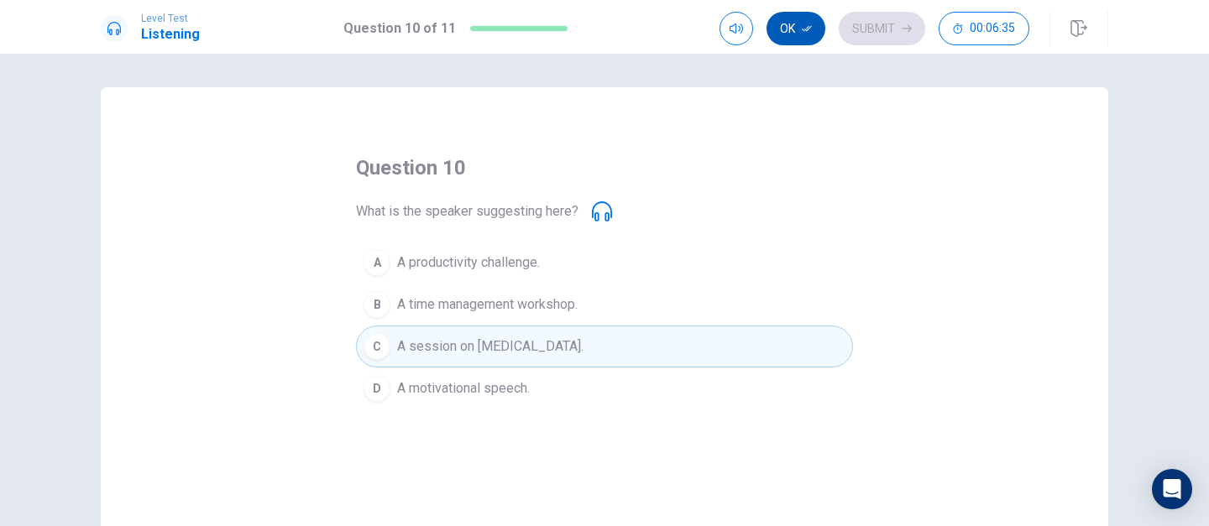
click at [806, 24] on icon "button" at bounding box center [807, 29] width 10 height 10
click at [909, 25] on icon "button" at bounding box center [907, 29] width 10 height 10
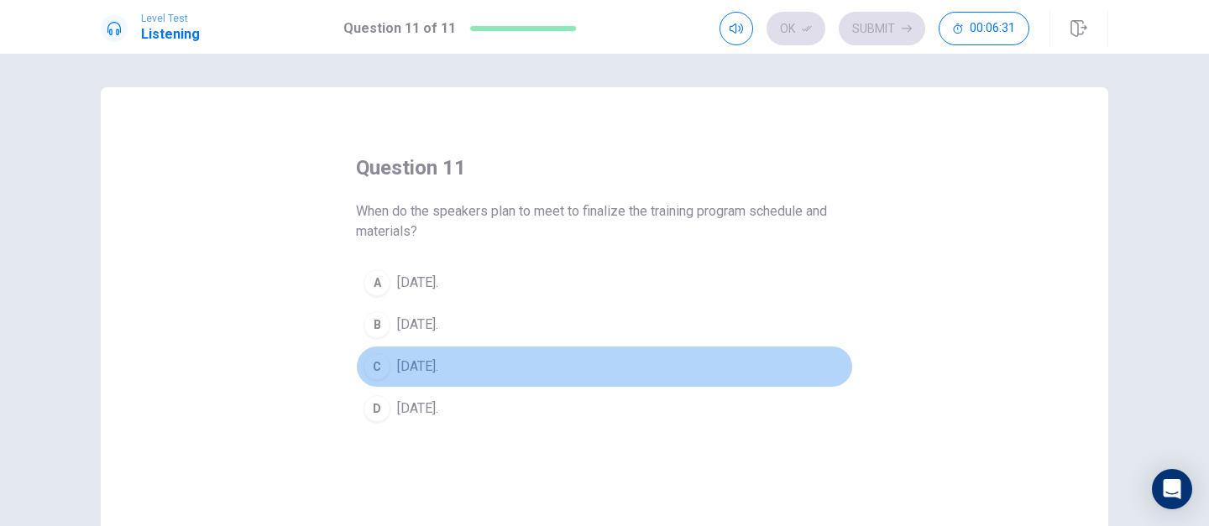
click at [432, 374] on span "[DATE]." at bounding box center [417, 367] width 41 height 20
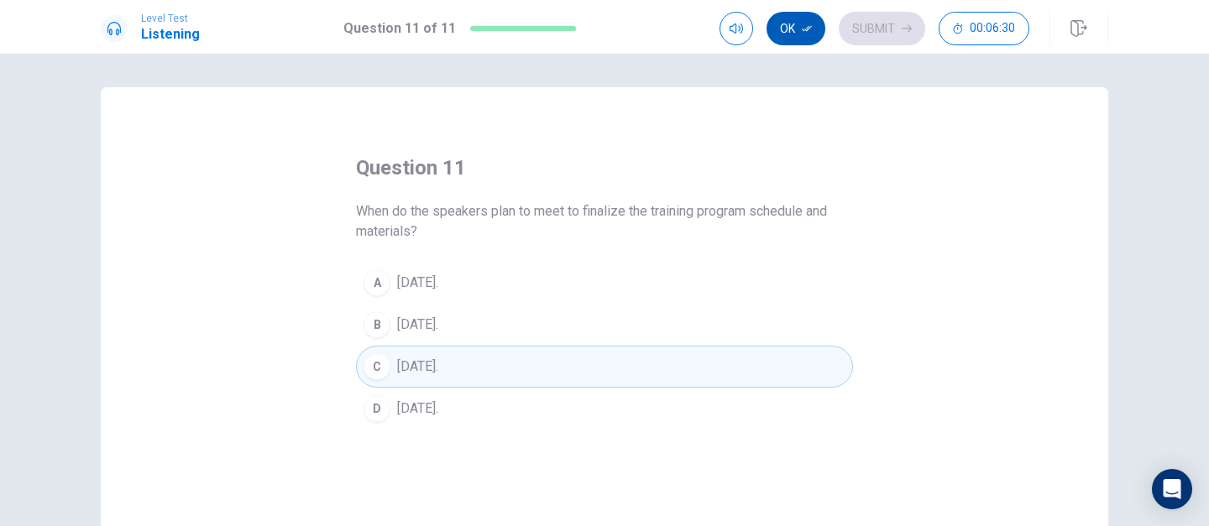
click at [806, 37] on button "Ok" at bounding box center [796, 29] width 59 height 34
click at [885, 39] on button "Submit" at bounding box center [882, 29] width 86 height 34
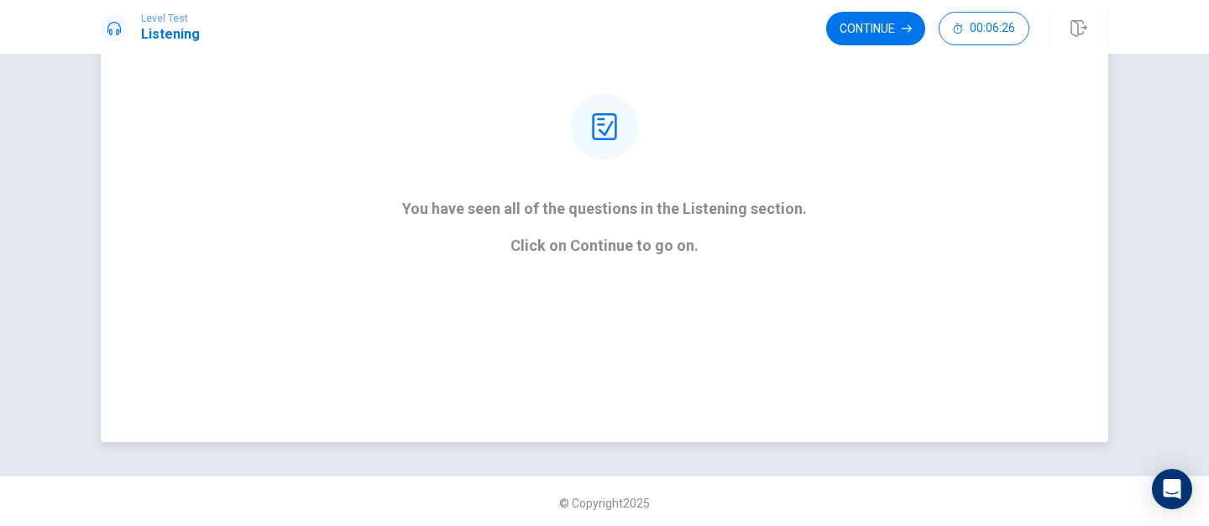
scroll to position [186, 0]
click at [857, 31] on button "Continue" at bounding box center [875, 29] width 99 height 34
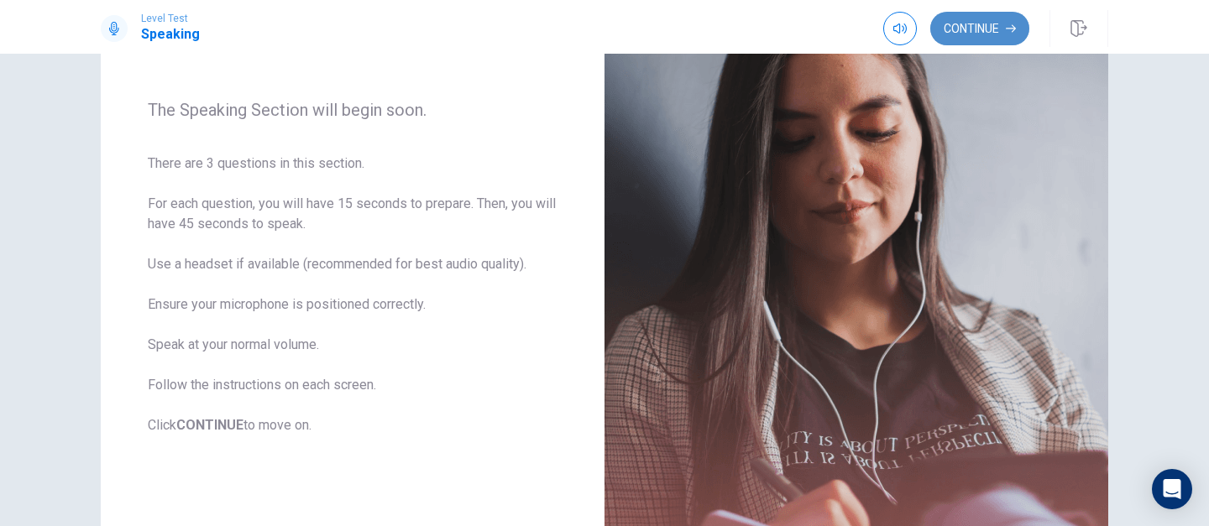
click at [969, 29] on button "Continue" at bounding box center [979, 29] width 99 height 34
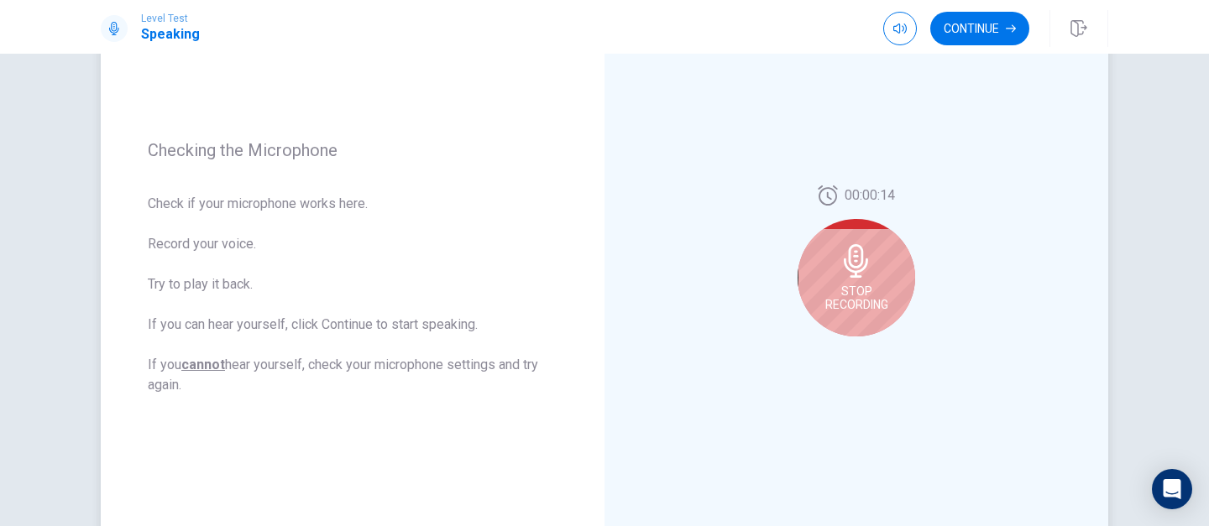
click at [856, 299] on span "Stop Recording" at bounding box center [856, 298] width 63 height 27
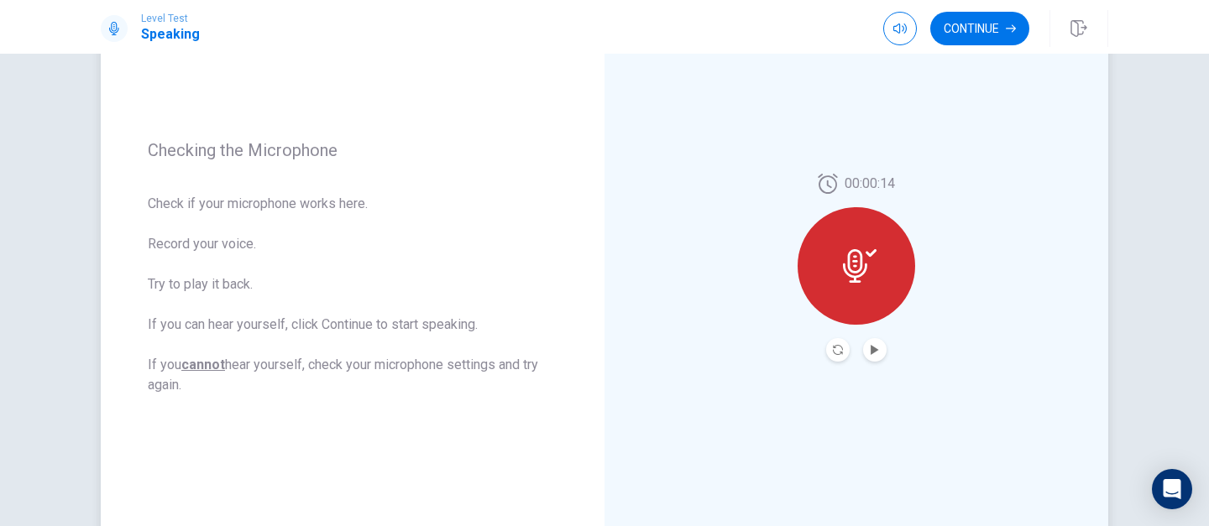
click at [866, 280] on icon at bounding box center [860, 266] width 34 height 34
click at [840, 351] on button "Record Again" at bounding box center [838, 350] width 24 height 24
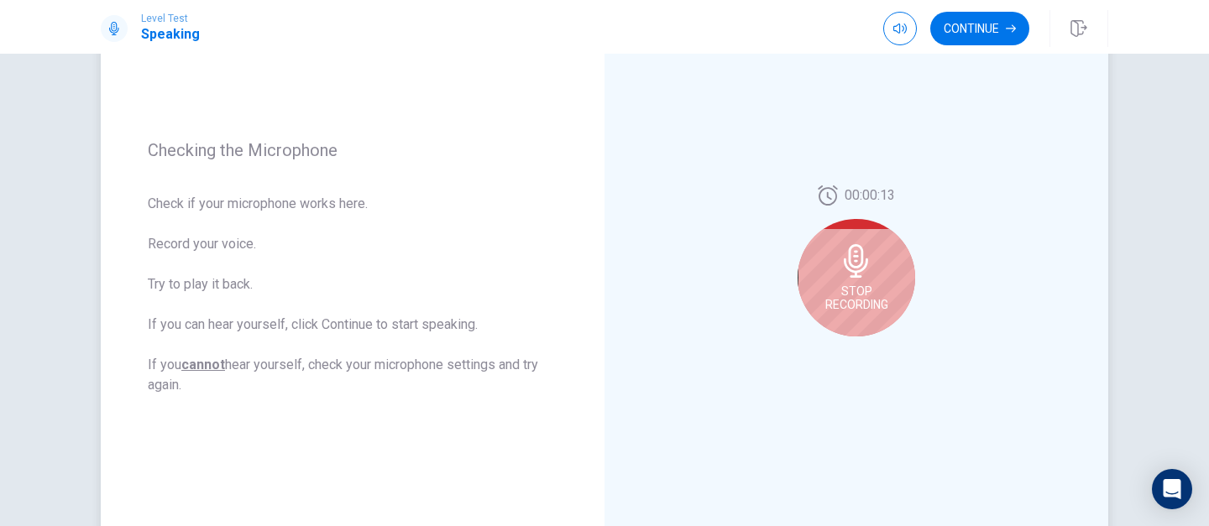
click at [859, 266] on icon at bounding box center [856, 261] width 24 height 34
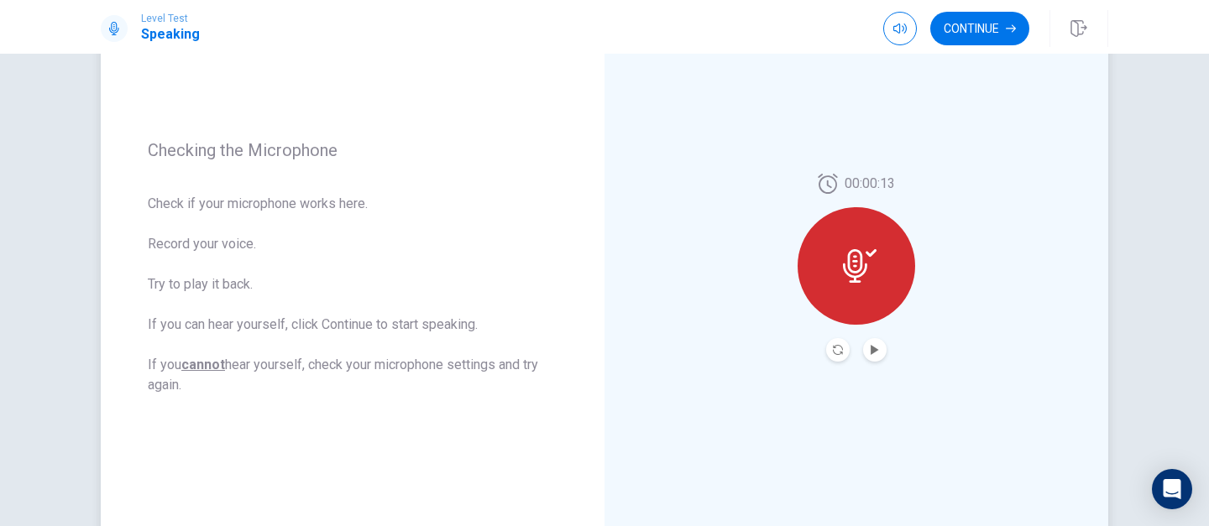
click at [852, 288] on div at bounding box center [857, 266] width 118 height 118
click at [879, 353] on button "Play Audio" at bounding box center [875, 350] width 24 height 24
click at [843, 353] on button "Record Again" at bounding box center [838, 350] width 24 height 24
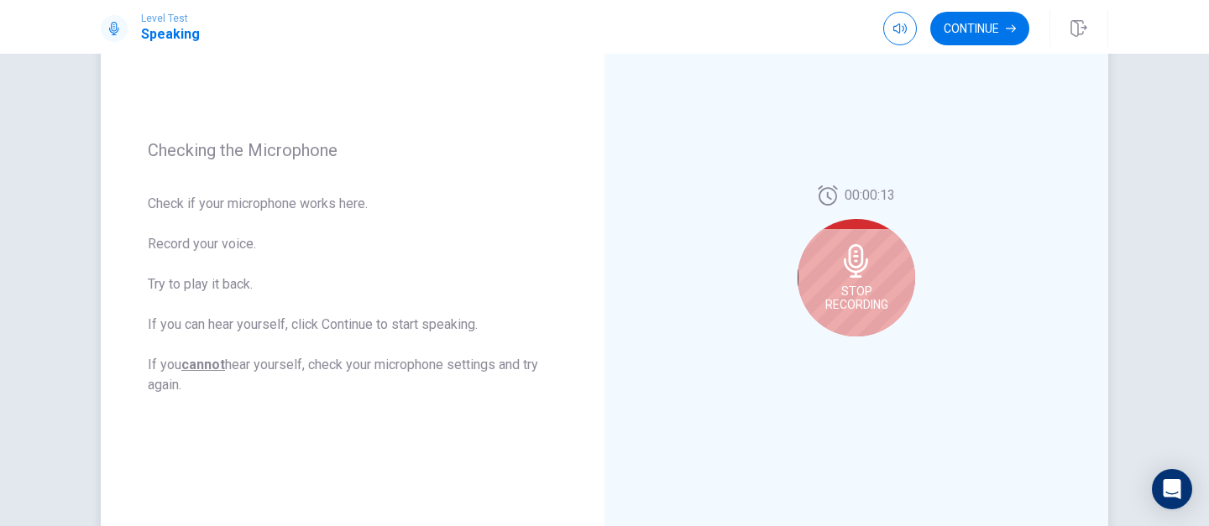
click at [852, 318] on div "Stop Recording" at bounding box center [857, 278] width 118 height 118
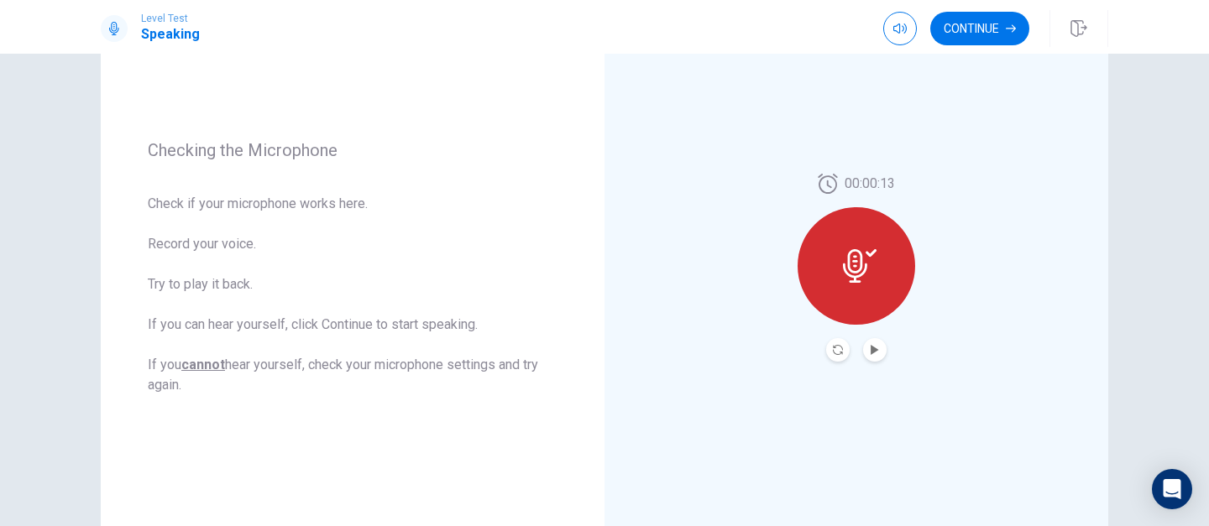
click at [864, 347] on button "Play Audio" at bounding box center [875, 350] width 24 height 24
click at [984, 26] on button "Continue" at bounding box center [979, 29] width 99 height 34
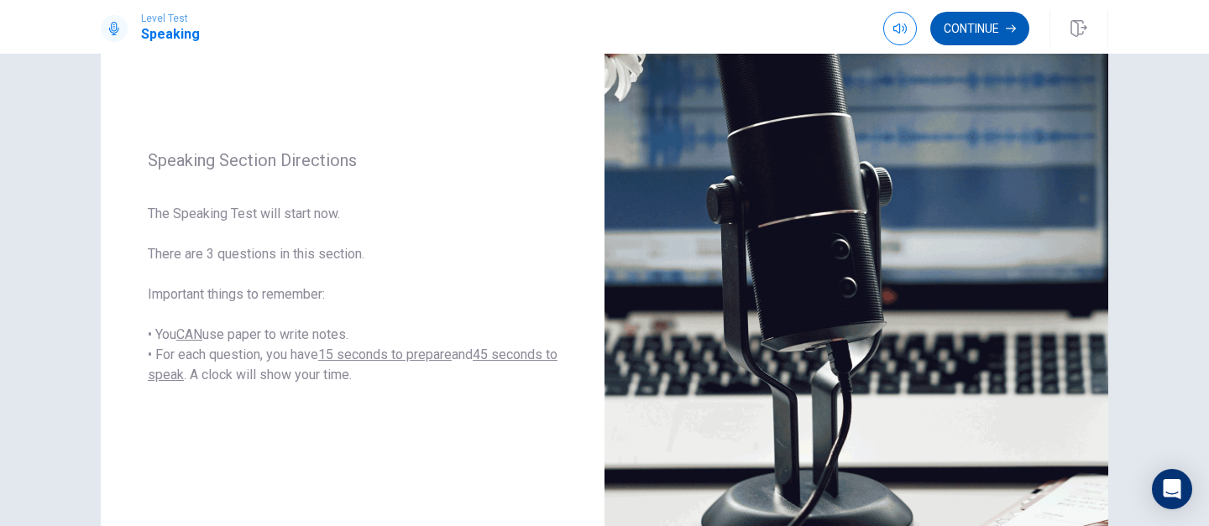
click at [964, 35] on button "Continue" at bounding box center [979, 29] width 99 height 34
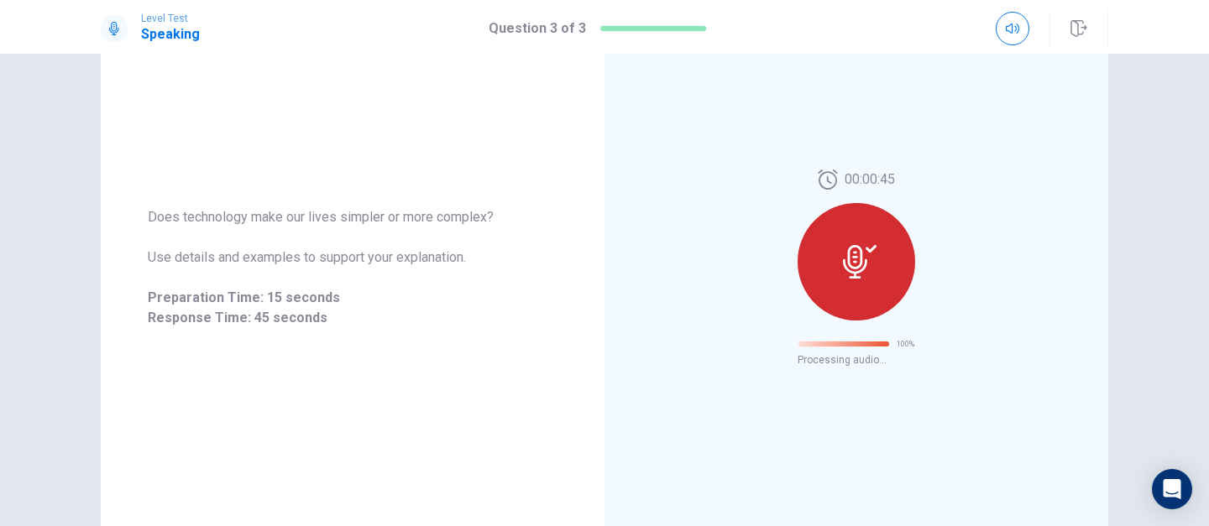
scroll to position [85, 0]
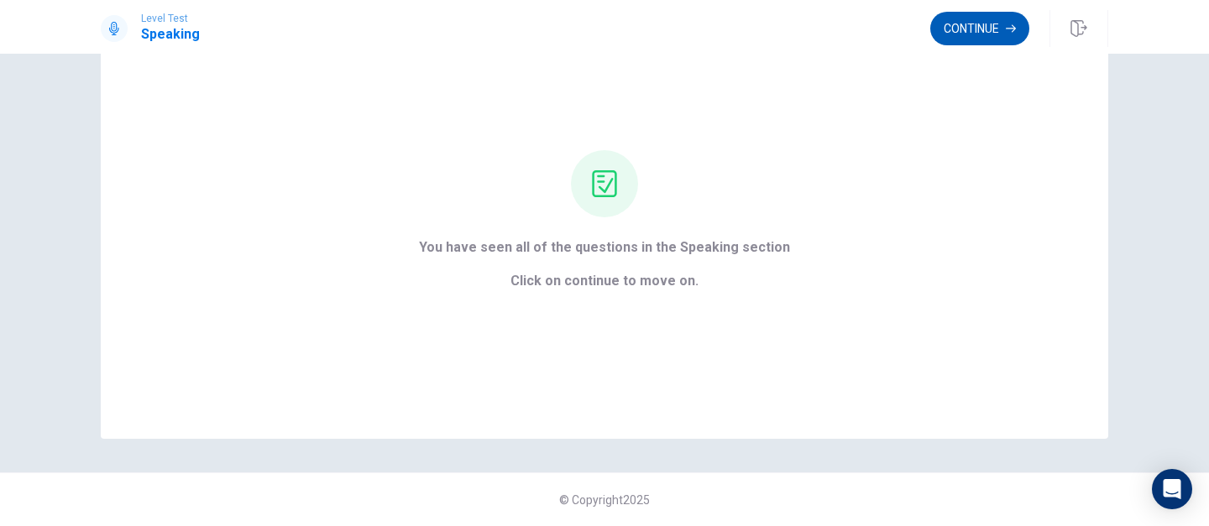
click at [993, 30] on button "Continue" at bounding box center [979, 29] width 99 height 34
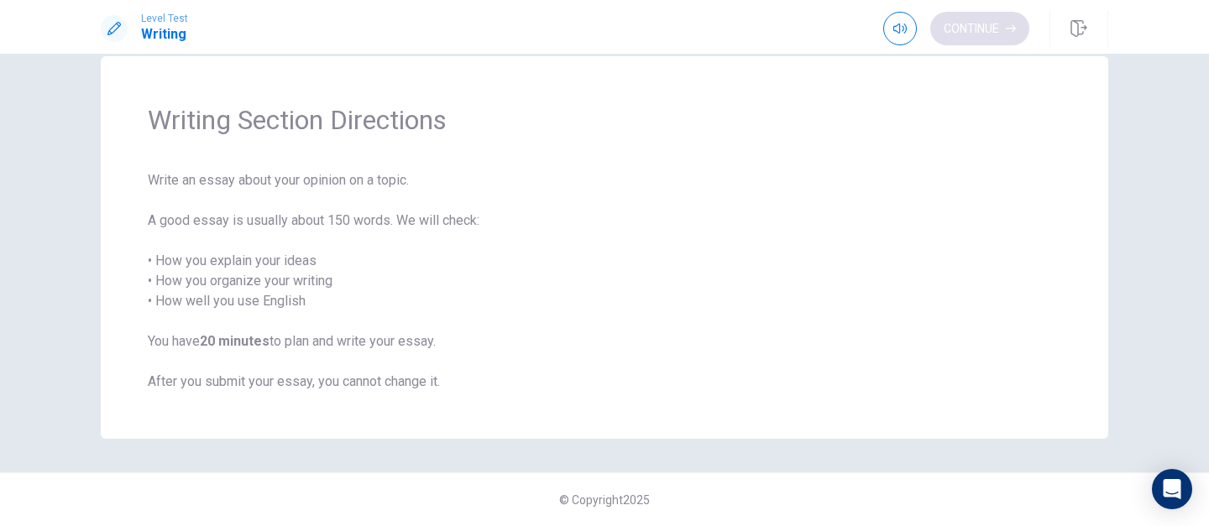
scroll to position [31, 0]
click at [1015, 34] on button "Continue" at bounding box center [979, 29] width 99 height 34
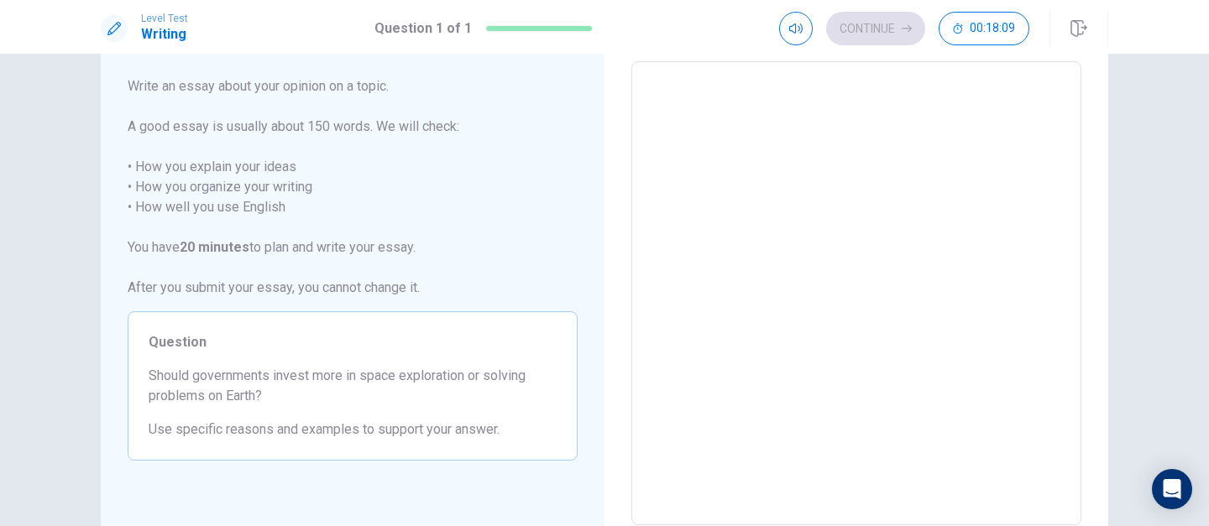
scroll to position [0, 0]
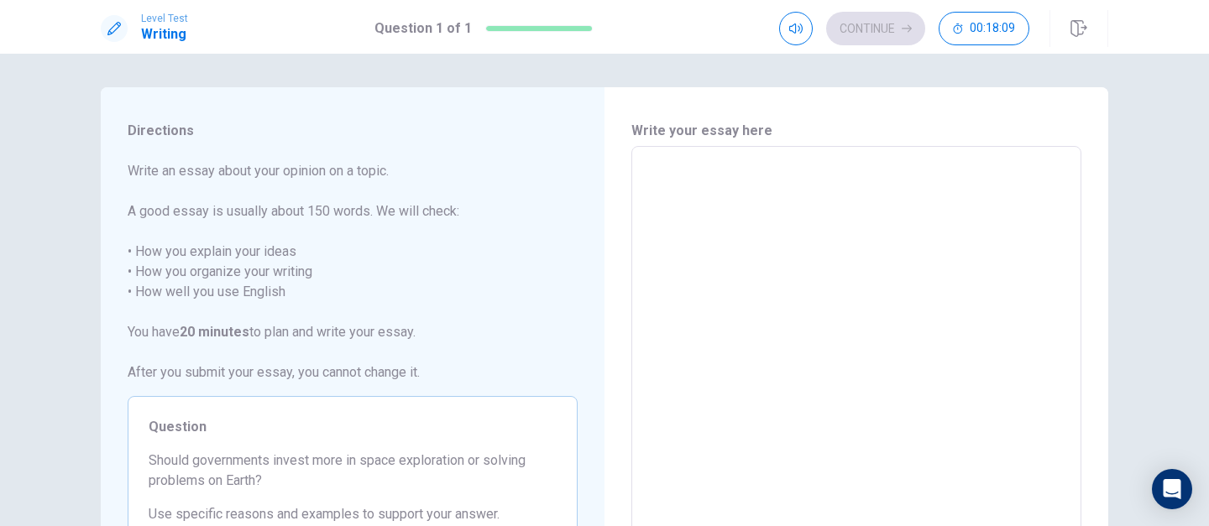
click at [825, 187] on textarea at bounding box center [856, 378] width 427 height 437
type textarea "g"
click at [840, 248] on textarea "g" at bounding box center [856, 378] width 427 height 437
type textarea "x"
click at [743, 186] on textarea at bounding box center [856, 378] width 427 height 437
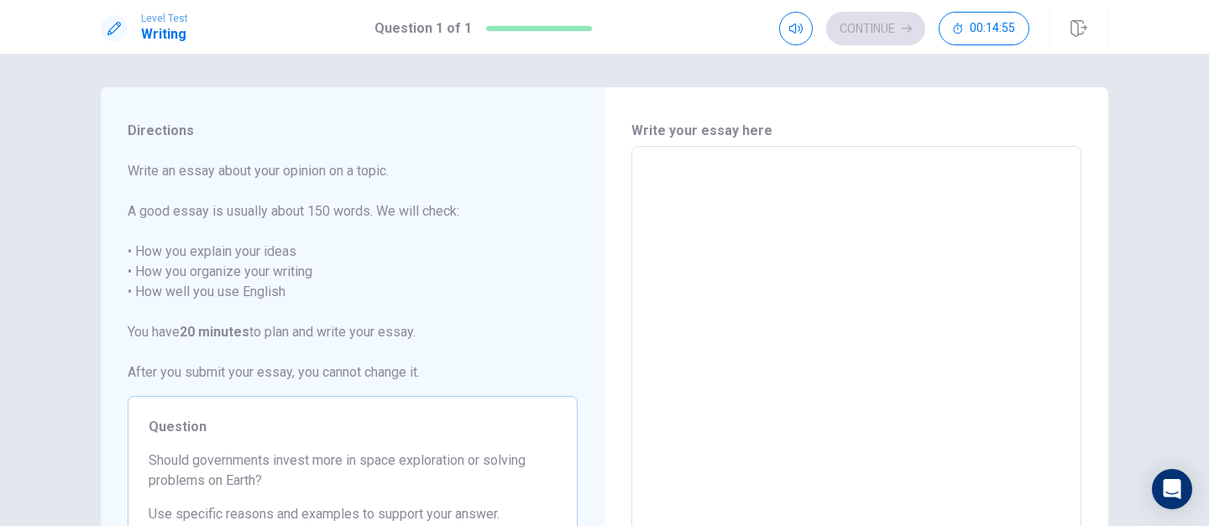
type textarea "I"
type textarea "x"
type textarea "In"
type textarea "x"
type textarea "In"
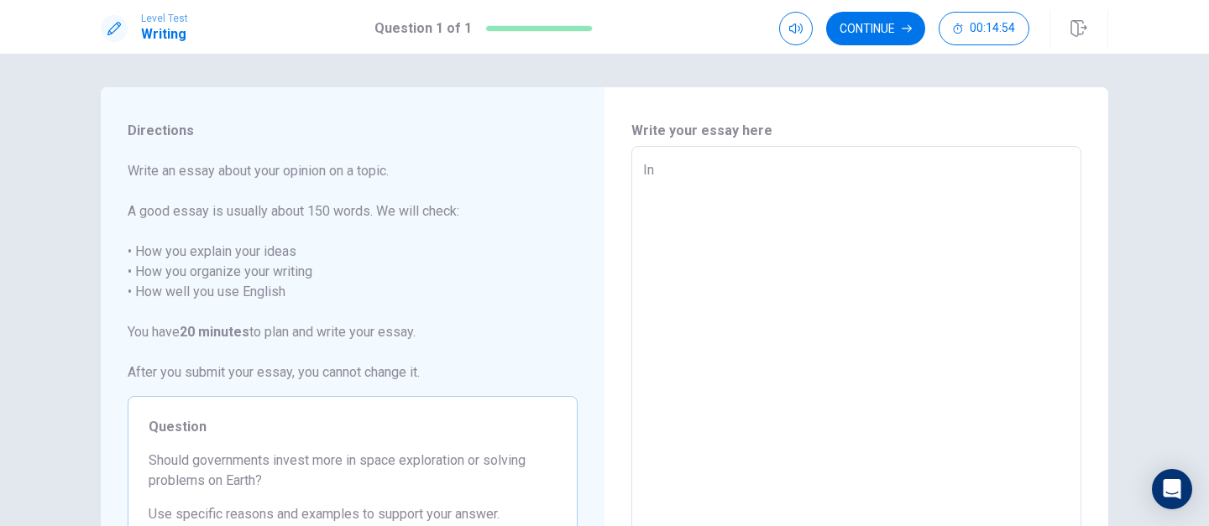
type textarea "x"
type textarea "In m"
type textarea "x"
type textarea "In mu"
type textarea "x"
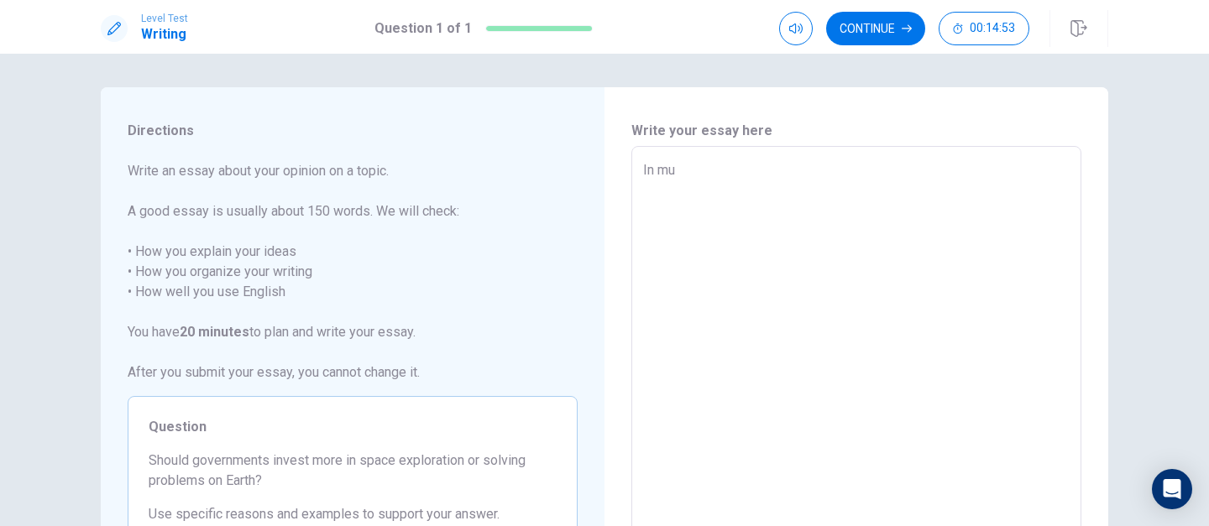
type textarea "In m"
type textarea "x"
type textarea "In my"
type textarea "x"
type textarea "In my"
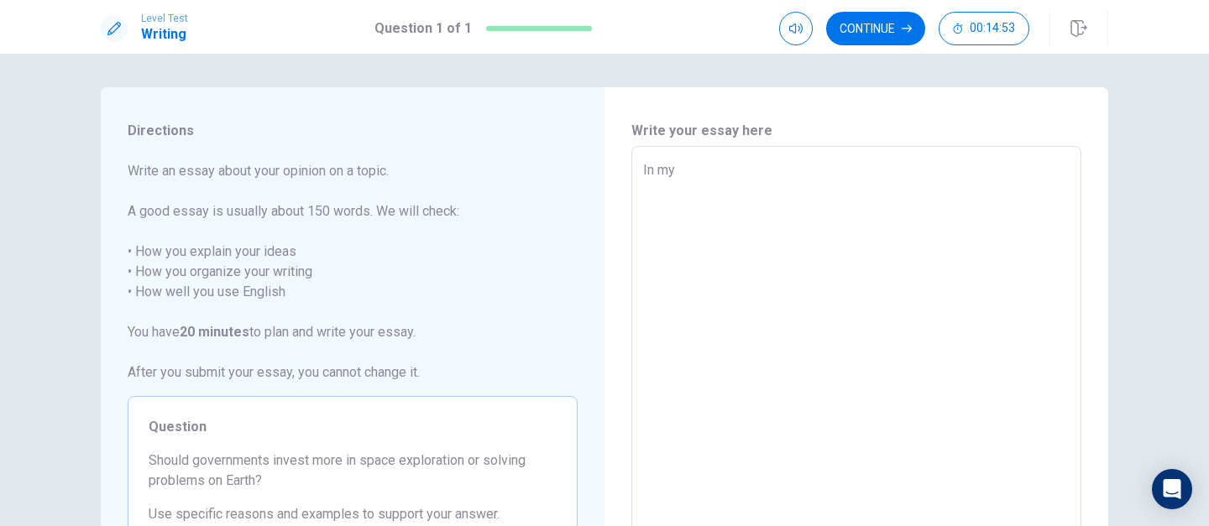
type textarea "x"
type textarea "In my o"
type textarea "x"
type textarea "In my op"
type textarea "x"
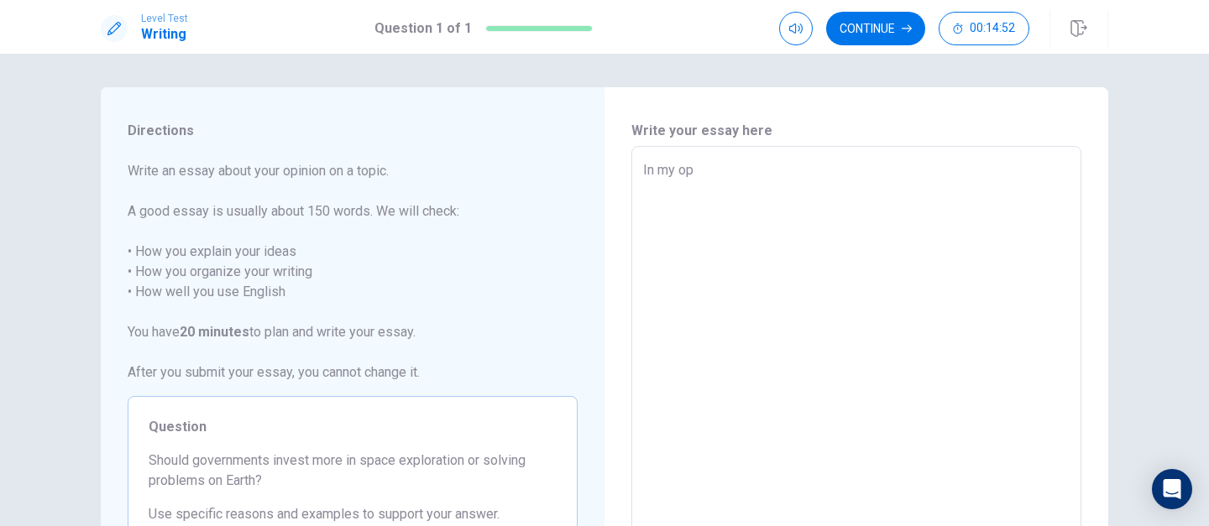
type textarea "In my opi"
type textarea "x"
type textarea "In my opin"
type textarea "x"
type textarea "In my opini"
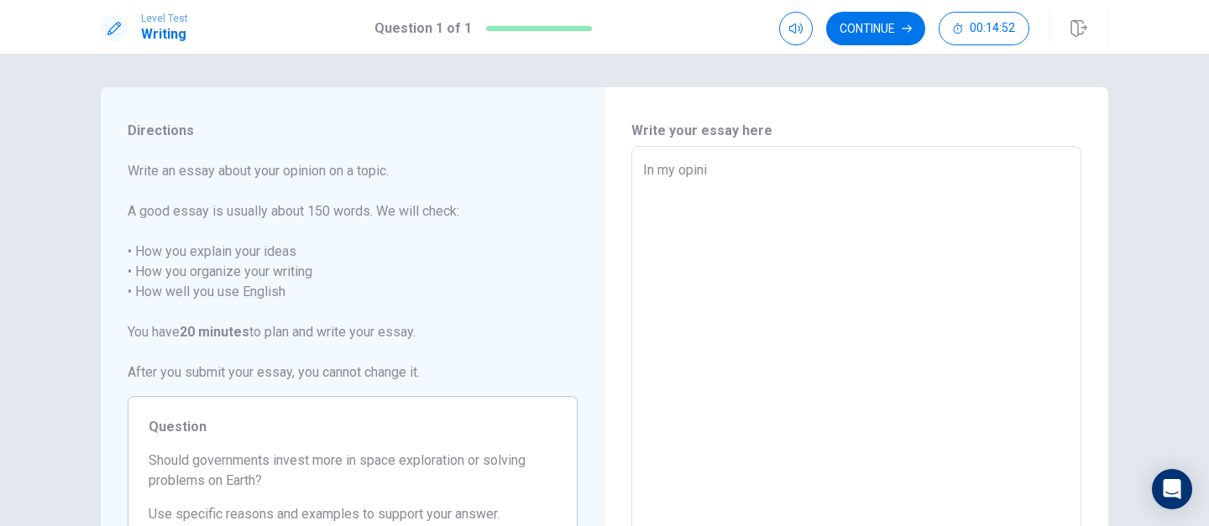
type textarea "x"
type textarea "In my opinio"
type textarea "x"
type textarea "In my opinion"
type textarea "x"
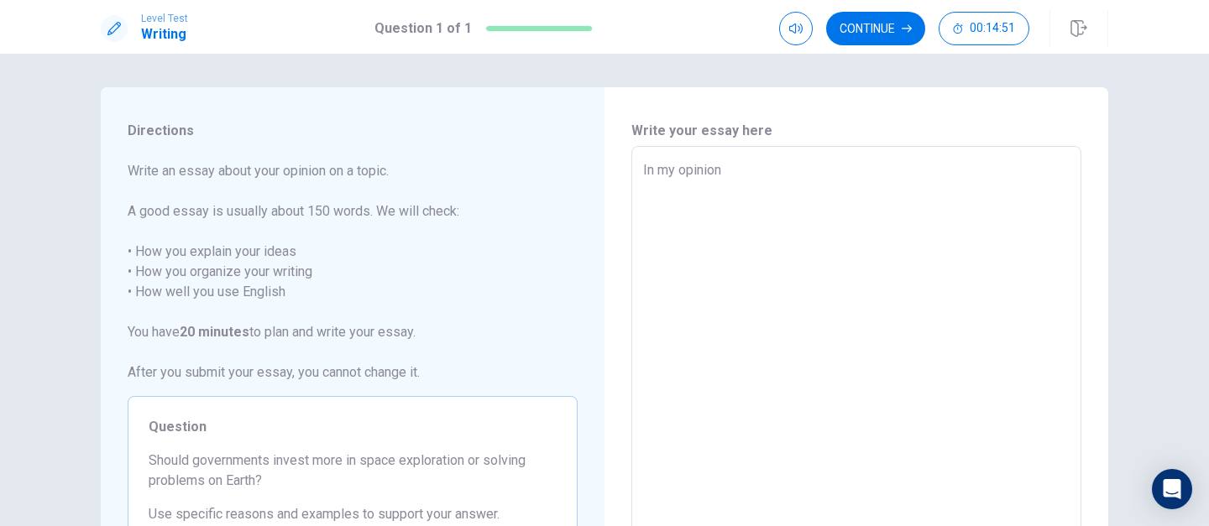
type textarea "In my opinion"
type textarea "x"
type textarea "In my opinion g"
type textarea "x"
type textarea "In my opinion go"
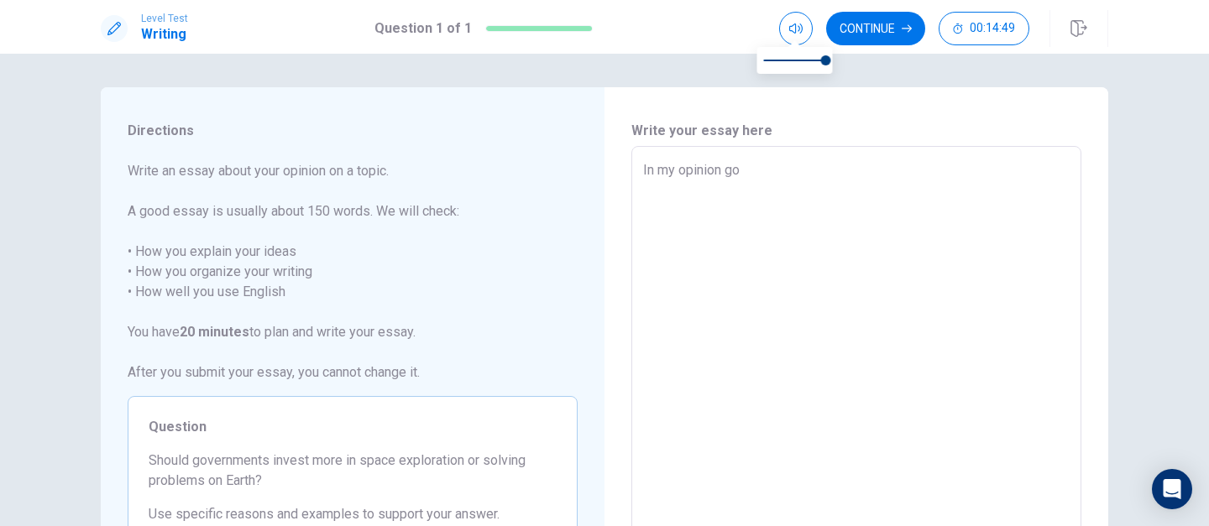
type textarea "x"
type textarea "In my opinion gov"
type textarea "x"
type textarea "In my opinion [PERSON_NAME]"
type textarea "x"
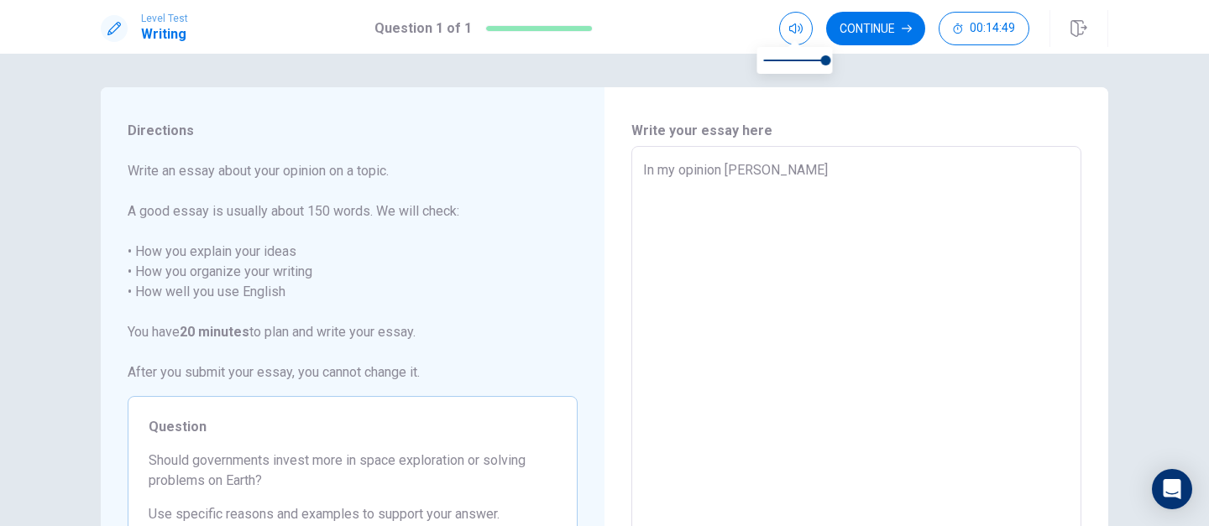
type textarea "In my opinion [PERSON_NAME]"
type textarea "x"
type textarea "In my opinion govern"
type textarea "x"
type textarea "In my opinion governm"
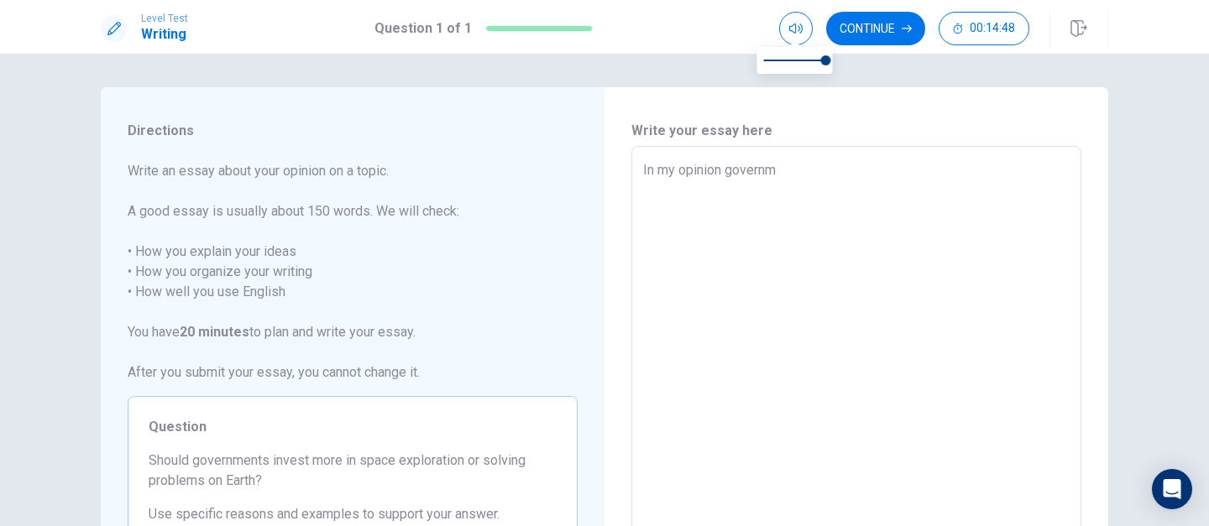
type textarea "x"
type textarea "In my opinion governme"
type textarea "x"
type textarea "In my opinion governmen"
type textarea "x"
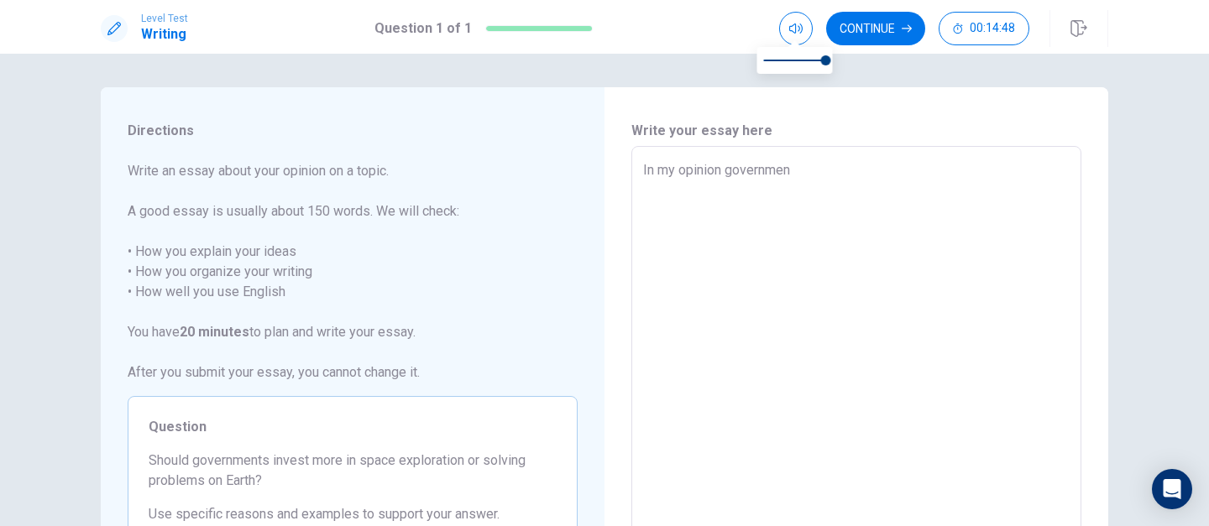
type textarea "In my opinion government"
type textarea "x"
type textarea "In my opinion governments"
type textarea "x"
type textarea "In my opinion governments"
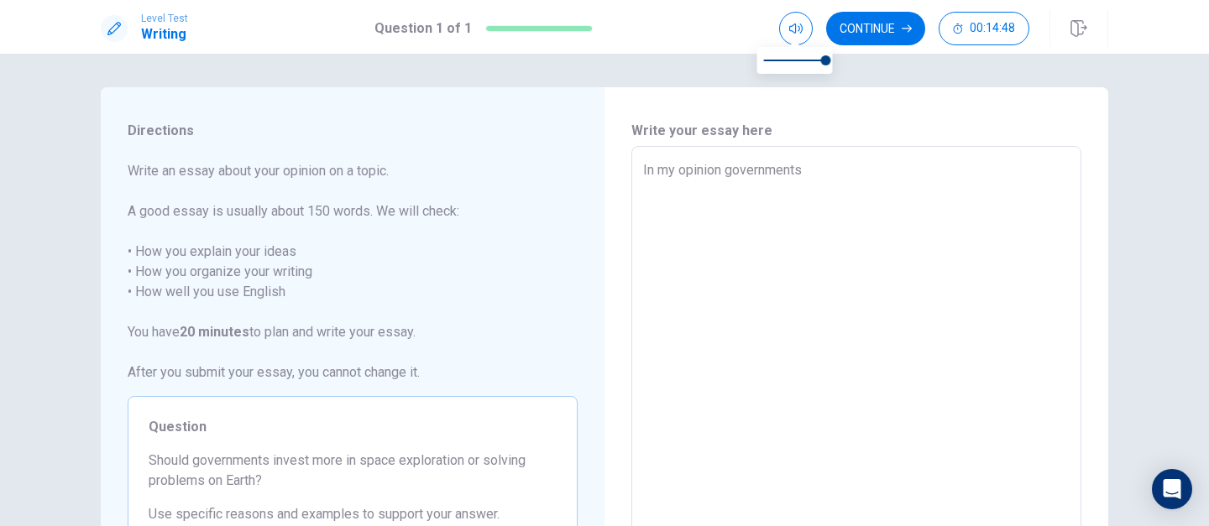
type textarea "x"
type textarea "In my opinion governments s"
type textarea "x"
type textarea "In my opinion governments sh"
type textarea "x"
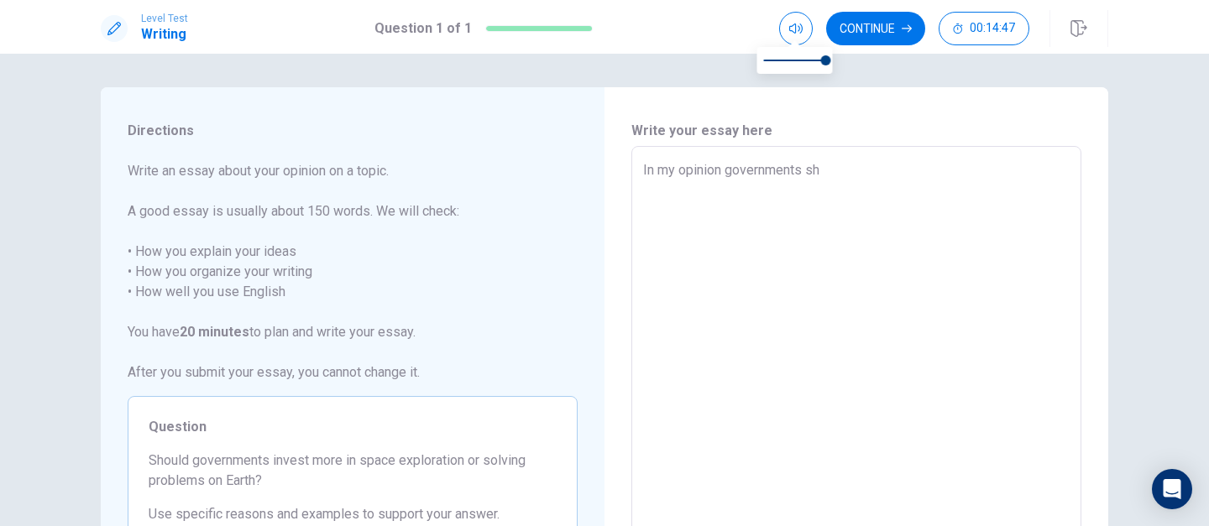
type textarea "In my opinion governments sho"
type textarea "x"
type textarea "In my opinion governments shou"
type textarea "x"
type textarea "In my opinion governments shouk"
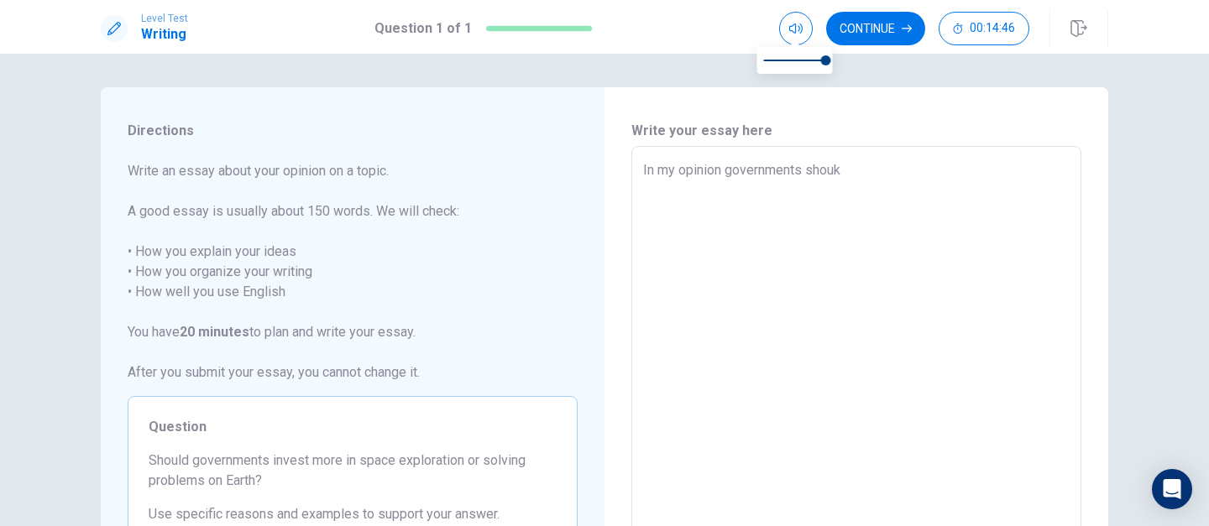
type textarea "x"
type textarea "In my opinion governments shou"
type textarea "x"
type textarea "In my opinion governments shoul"
type textarea "x"
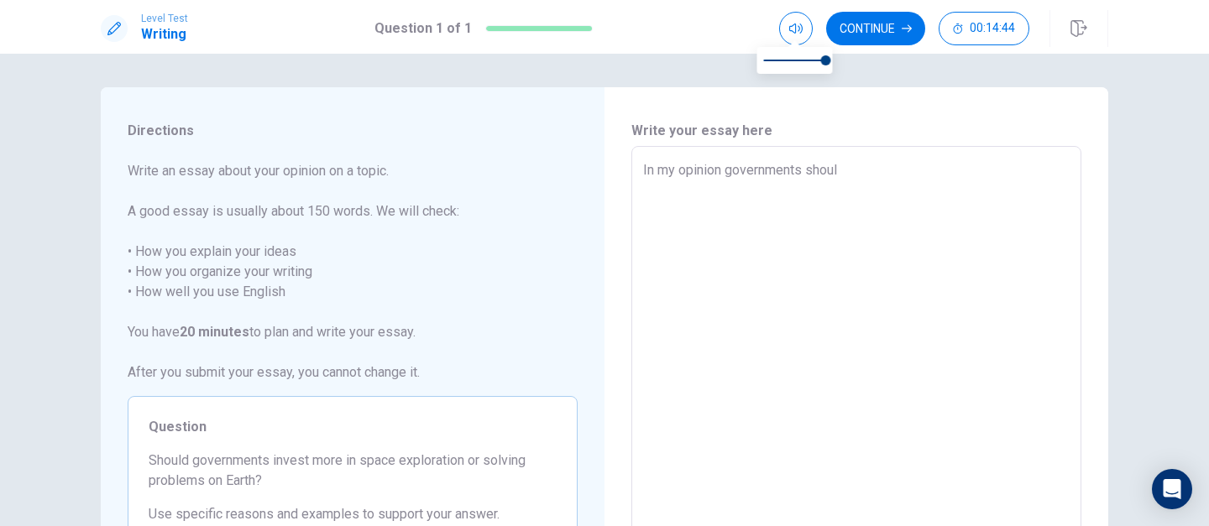
type textarea "In my opinion governments should"
type textarea "x"
type textarea "In my opinion governments should"
type textarea "x"
type textarea "In my opinion governments should p"
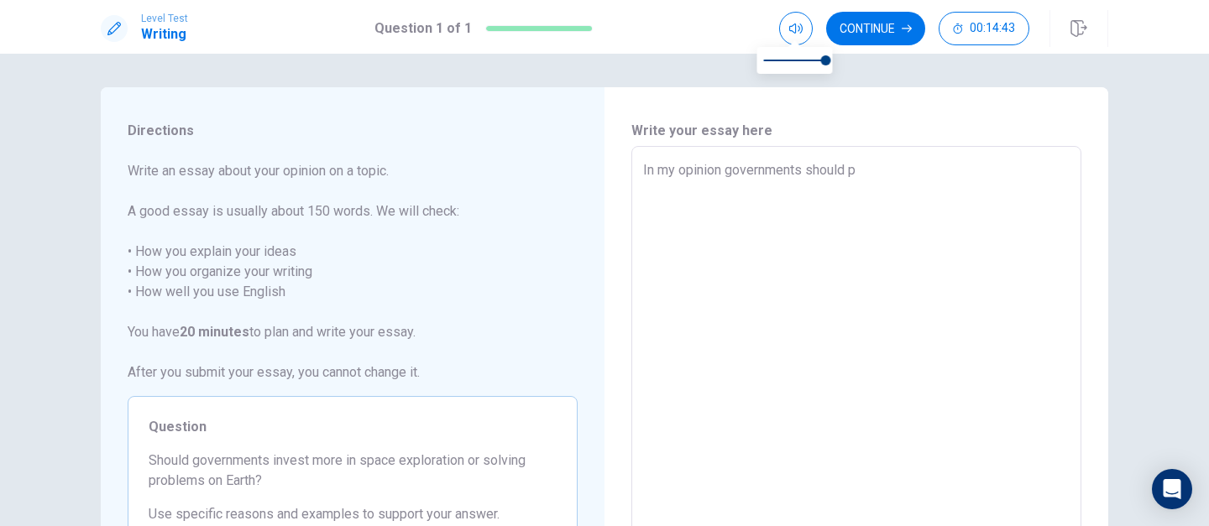
type textarea "x"
type textarea "In my opinion governments should pr"
type textarea "x"
type textarea "In my opinion governments should pre"
type textarea "x"
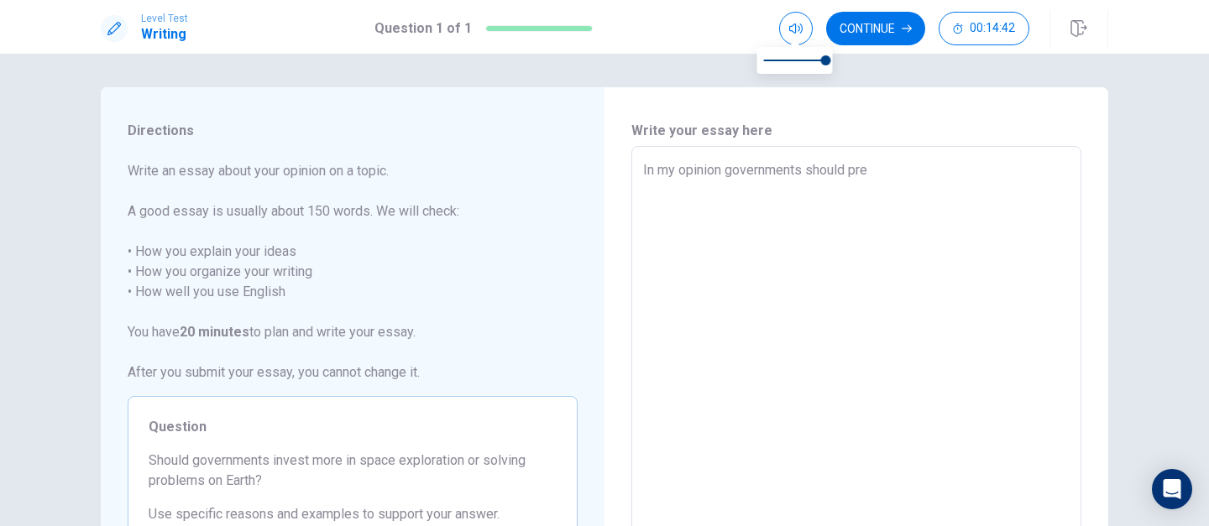
type textarea "In my opinion governments should preo"
type textarea "x"
type textarea "In my opinion governments should preor"
type textarea "x"
type textarea "In my opinion governments should preori"
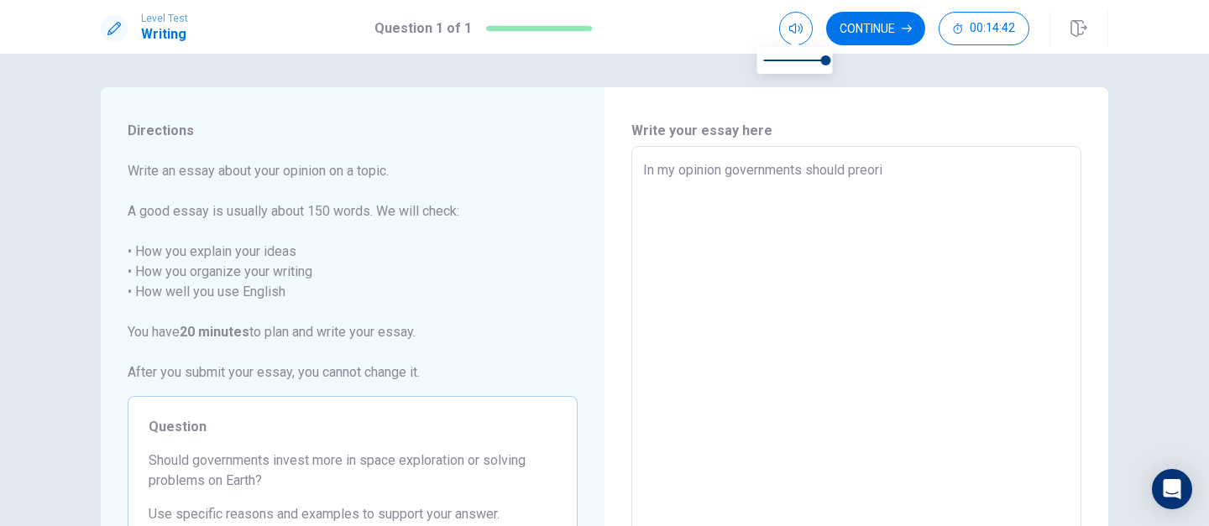
type textarea "x"
type textarea "In my opinion governments should preorit"
type textarea "x"
type textarea "In my opinion governments should preoriti"
type textarea "x"
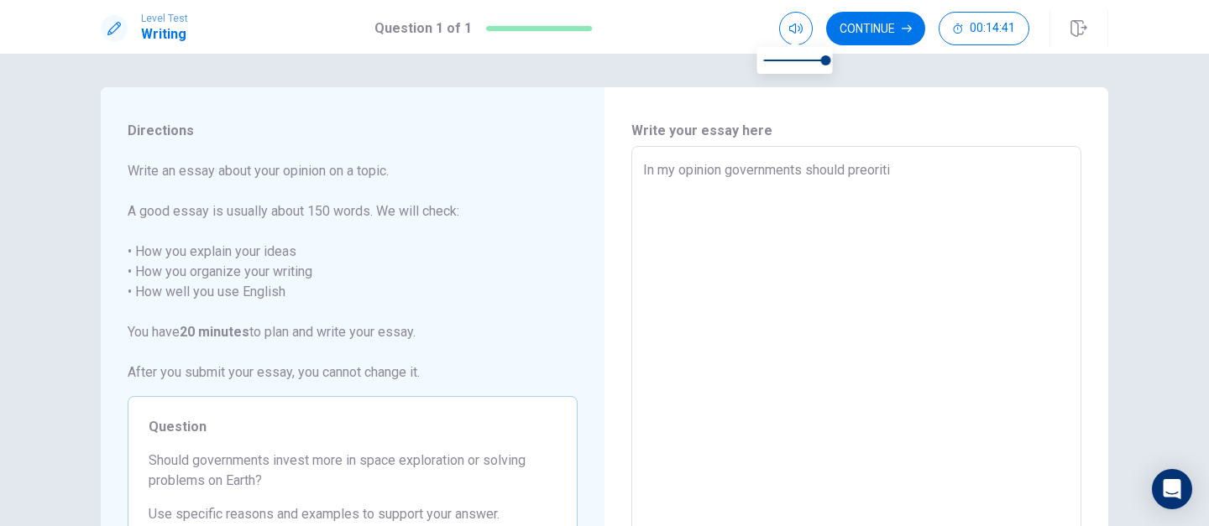
type textarea "In my opinion governments should preoritiz"
type textarea "x"
type textarea "In my opinion governments should preoritize"
type textarea "x"
type textarea "In my opinion governments should preoritize"
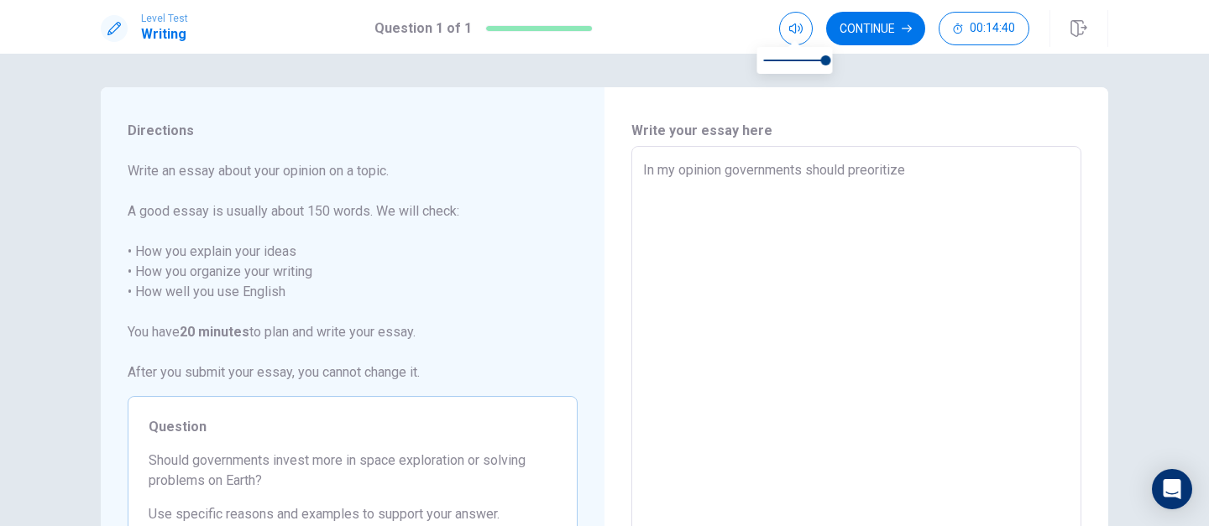
type textarea "x"
type textarea "In my opinion governments should preoritize"
type textarea "x"
type textarea "In my opinion governments should preoritiz"
type textarea "x"
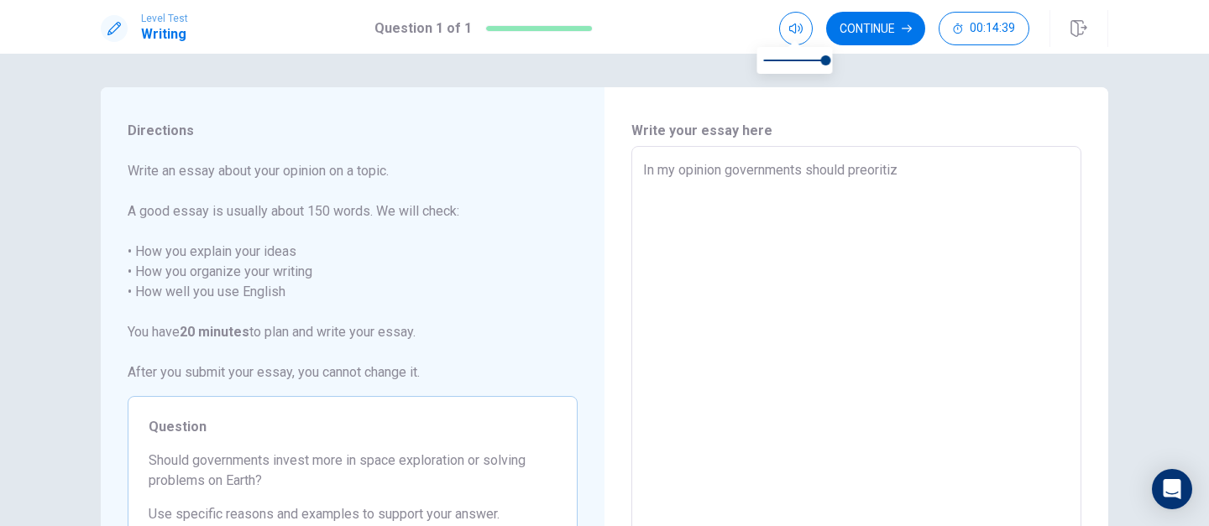
type textarea "In my opinion governments should preoriti"
type textarea "x"
type textarea "In my opinion governments should preorit"
type textarea "x"
type textarea "In my opinion governments should preori"
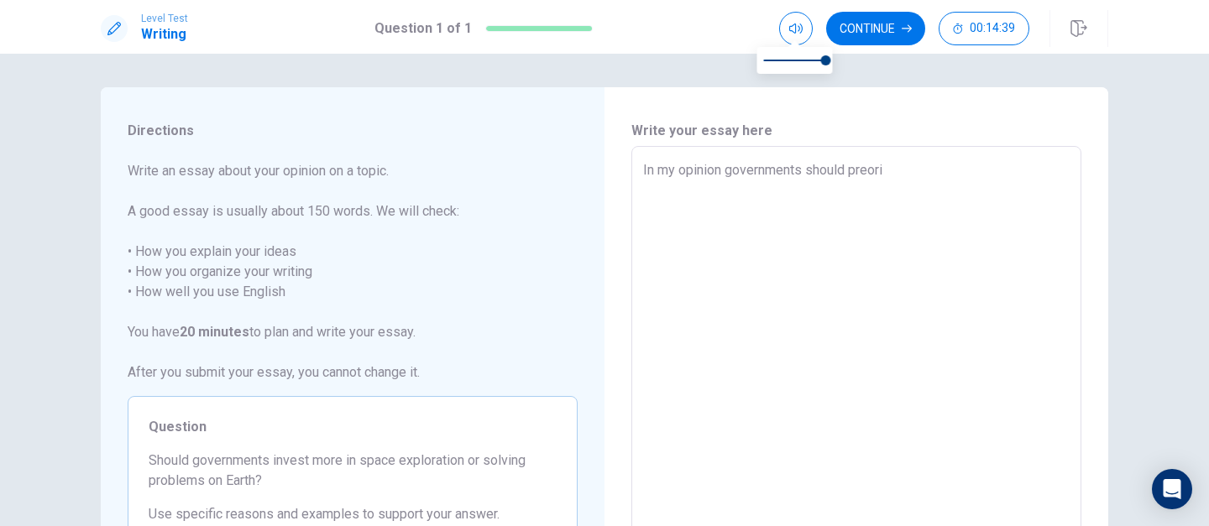
type textarea "x"
type textarea "In my opinion governments should preor"
type textarea "x"
type textarea "In my opinion governments should preo"
type textarea "x"
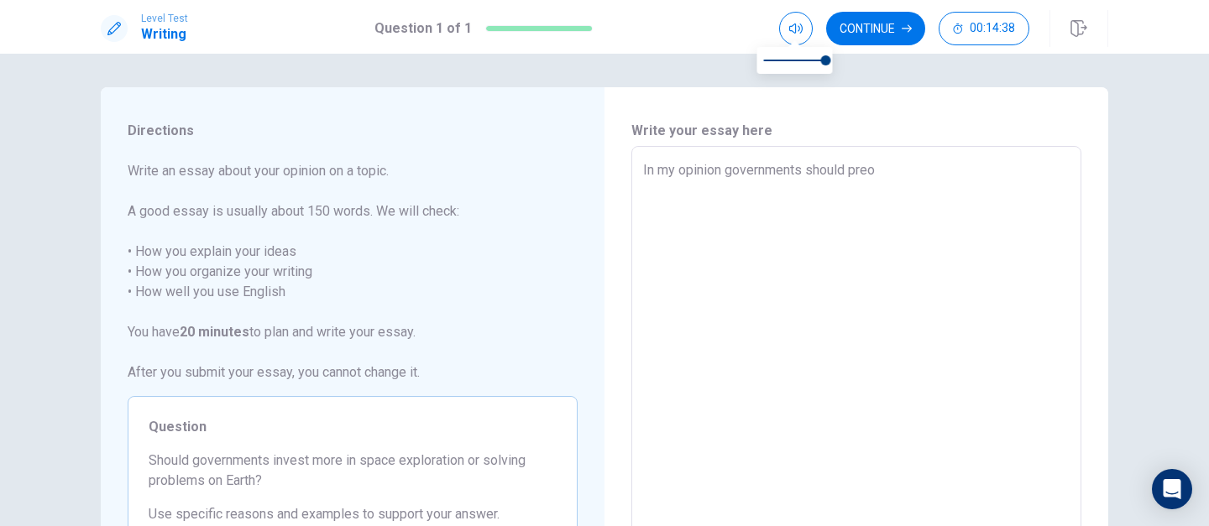
type textarea "In my opinion governments should pre"
type textarea "x"
type textarea "In my opinion governments should pr"
type textarea "x"
type textarea "In my opinion governments should pri"
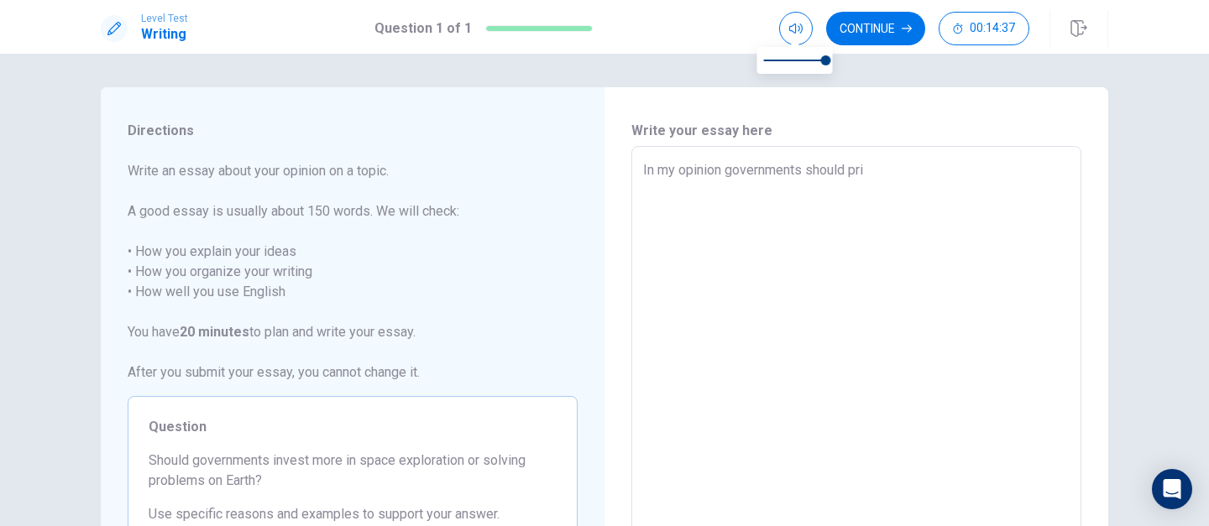
type textarea "x"
type textarea "In my opinion governments should prio"
type textarea "x"
type textarea "In my opinion governments should prior"
type textarea "x"
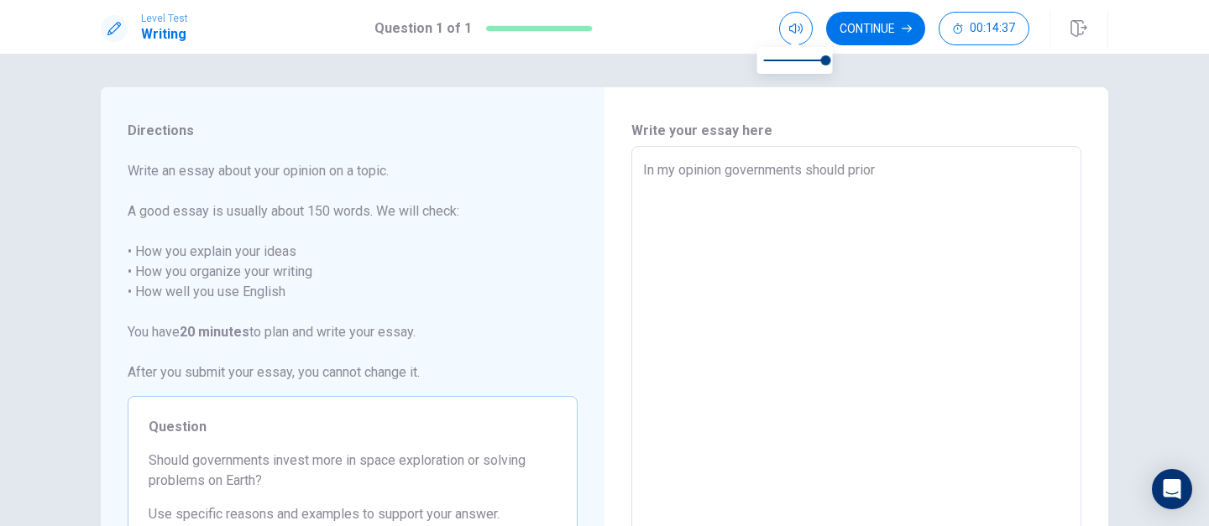
type textarea "In my opinion governments should priori"
type textarea "x"
type textarea "In my opinion governments should priorit"
type textarea "x"
type textarea "In my opinion governments should prioriti"
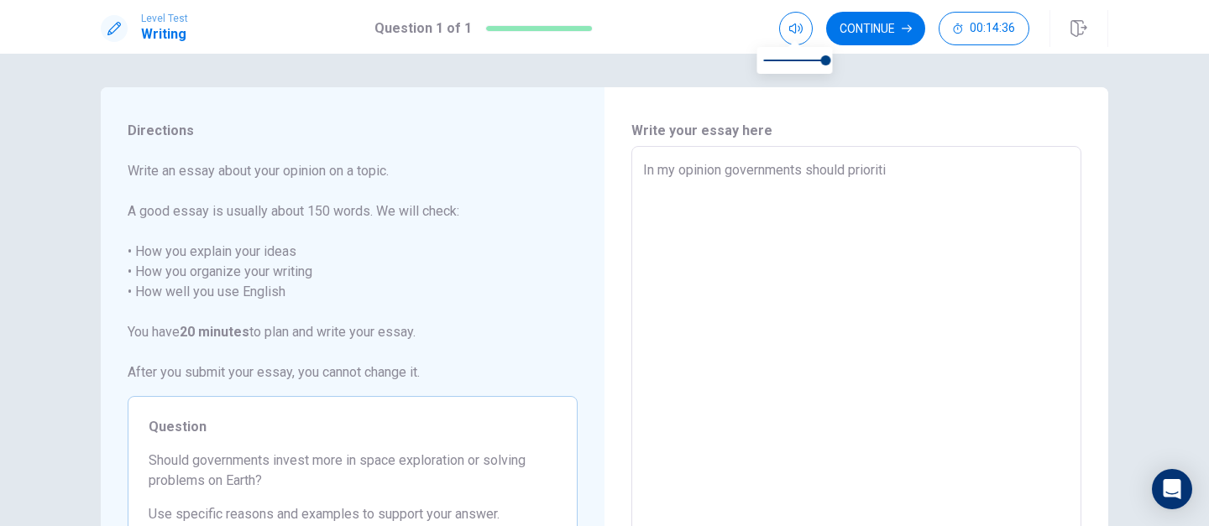
type textarea "x"
type textarea "In my opinion governments should prioritiz"
type textarea "x"
type textarea "In my opinion governments should prioritize"
type textarea "x"
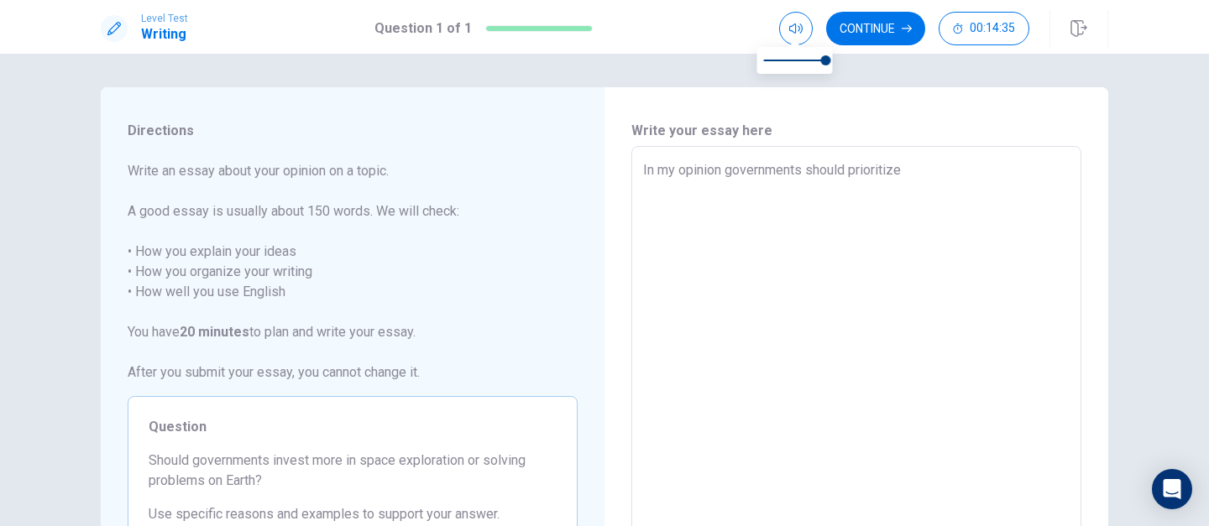
type textarea "In my opinion governments should prioritize"
type textarea "x"
type textarea "In my opinion governments should prioritize s"
type textarea "x"
type textarea "In my opinion governments should prioritize so"
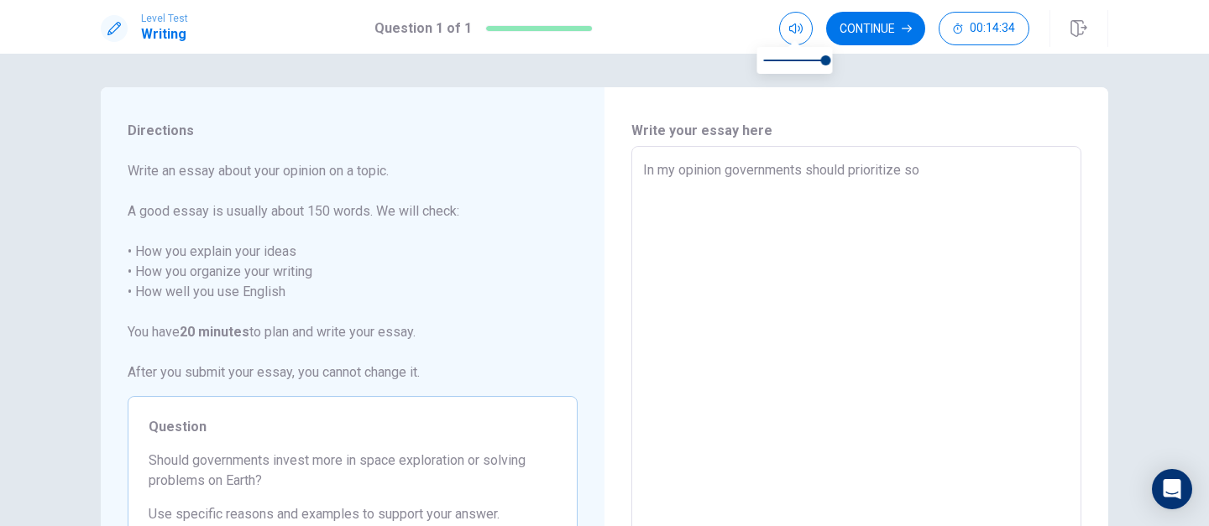
type textarea "x"
type textarea "In my opinion governments should prioritize sol"
type textarea "x"
type textarea "In my opinion governments should prioritize solv"
type textarea "x"
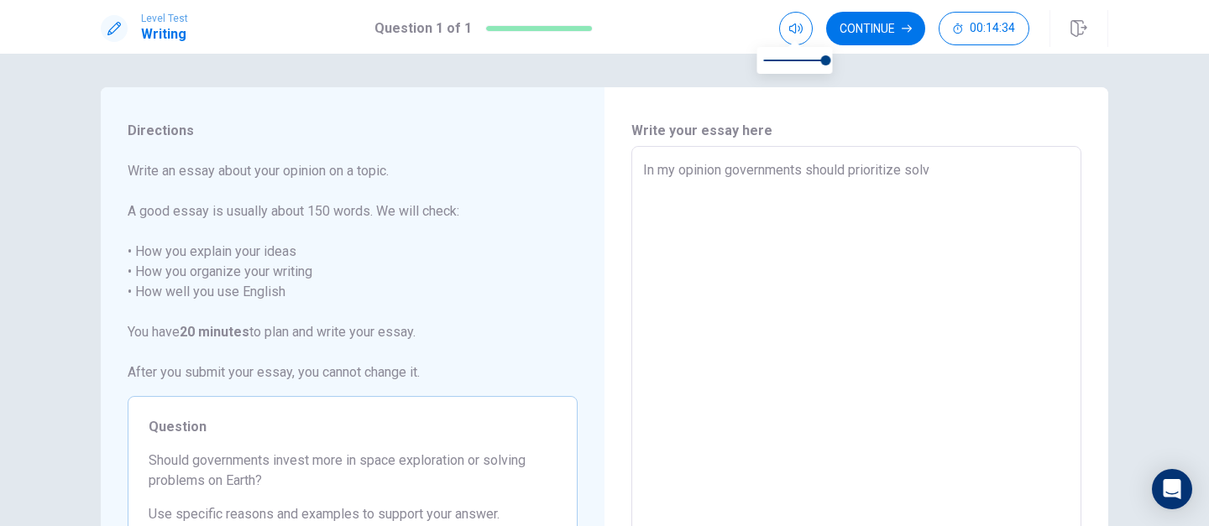
type textarea "In my opinion governments should prioritize solvi"
type textarea "x"
type textarea "In my opinion governments should prioritize solvin"
type textarea "x"
type textarea "In my opinion governments should prioritize solving"
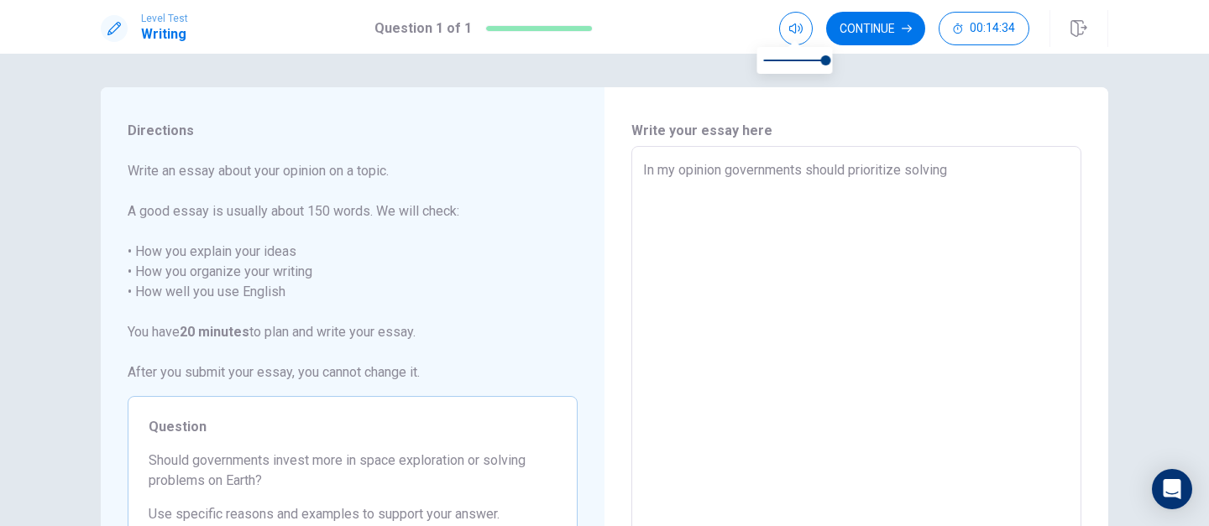
type textarea "x"
type textarea "In my opinion governments should prioritize solving"
type textarea "x"
type textarea "In my opinion governments should prioritize solving p"
type textarea "x"
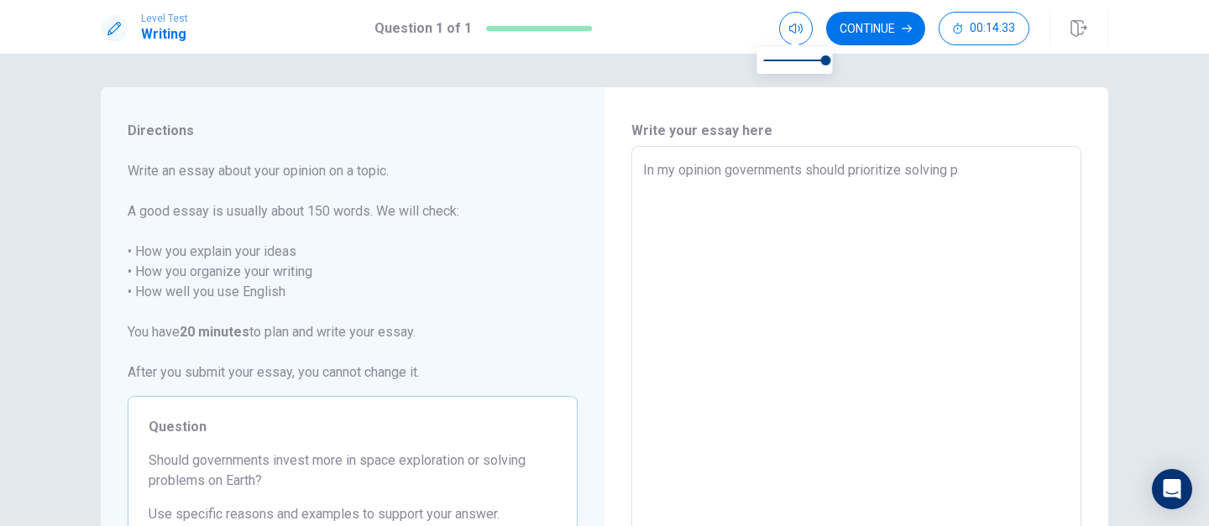
type textarea "In my opinion governments should prioritize solving pr"
type textarea "x"
type textarea "In my opinion governments should prioritize solving pro"
type textarea "x"
type textarea "In my opinion governments should prioritize solving prob"
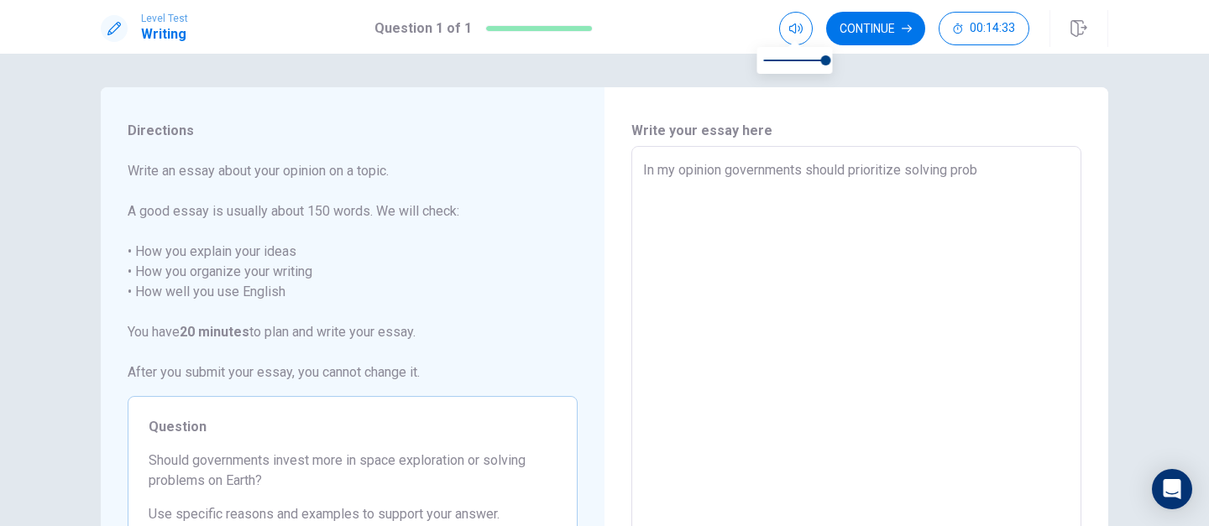
type textarea "x"
type textarea "In my opinion governments should prioritize solving probl"
type textarea "x"
type textarea "In my opinion governments should prioritize solving problm"
type textarea "x"
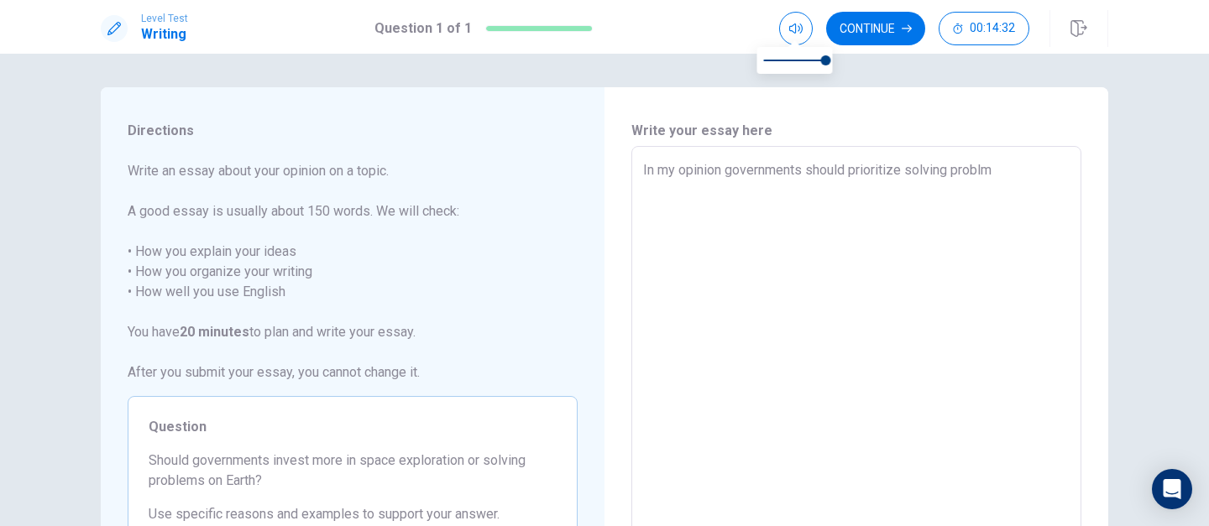
type textarea "In my opinion governments should prioritize solving problme"
type textarea "x"
type textarea "In my opinion governments should prioritize solving problmes"
type textarea "x"
type textarea "In my opinion governments should prioritize solving problmes"
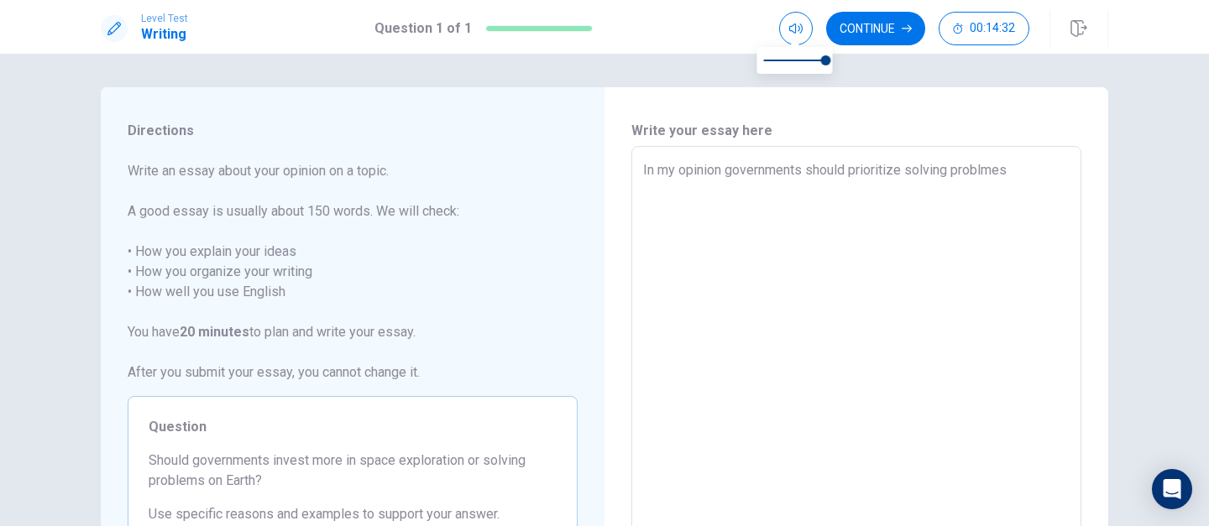
type textarea "x"
type textarea "In my opinion governments should prioritize solving problmes o"
type textarea "x"
type textarea "In my opinion governments should prioritize solving problmes on"
type textarea "x"
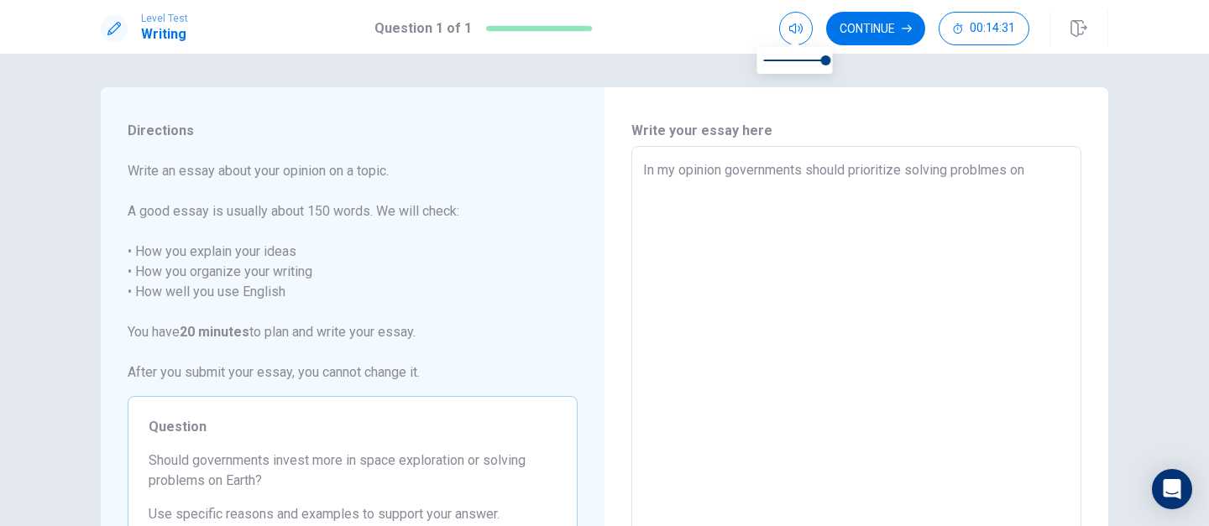
type textarea "In my opinion governments should prioritize solving problmes on"
type textarea "x"
type textarea "In my opinion governments should prioritize solving problmes on E"
type textarea "x"
type textarea "In my opinion governments should prioritize solving problmes on Ea"
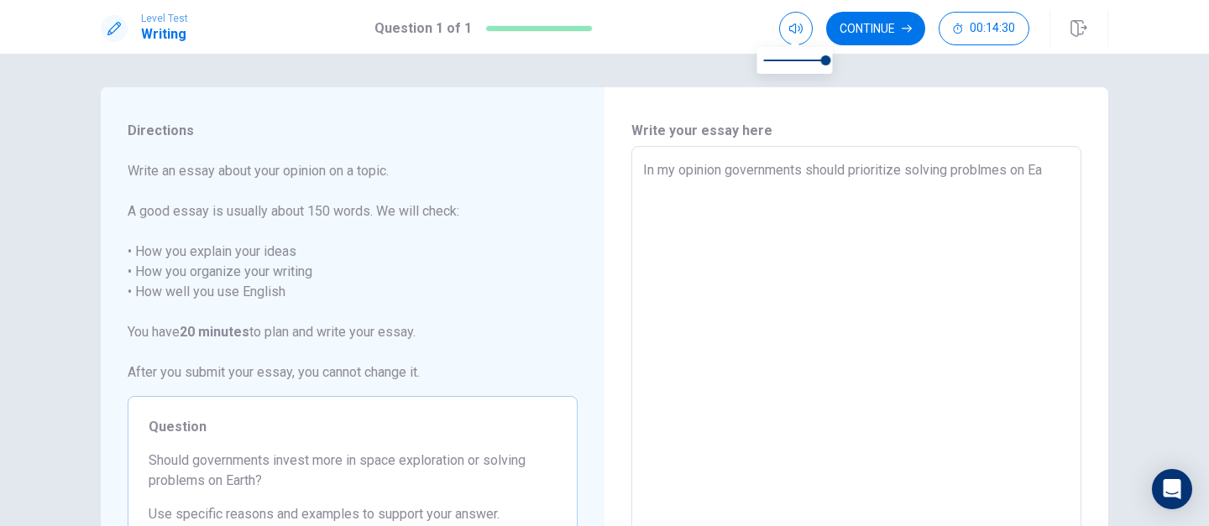
type textarea "x"
type textarea "In my opinion governments should prioritize solving problmes on Ear"
type textarea "x"
type textarea "In my opinion governments should prioritize solving problmes on Eart"
type textarea "x"
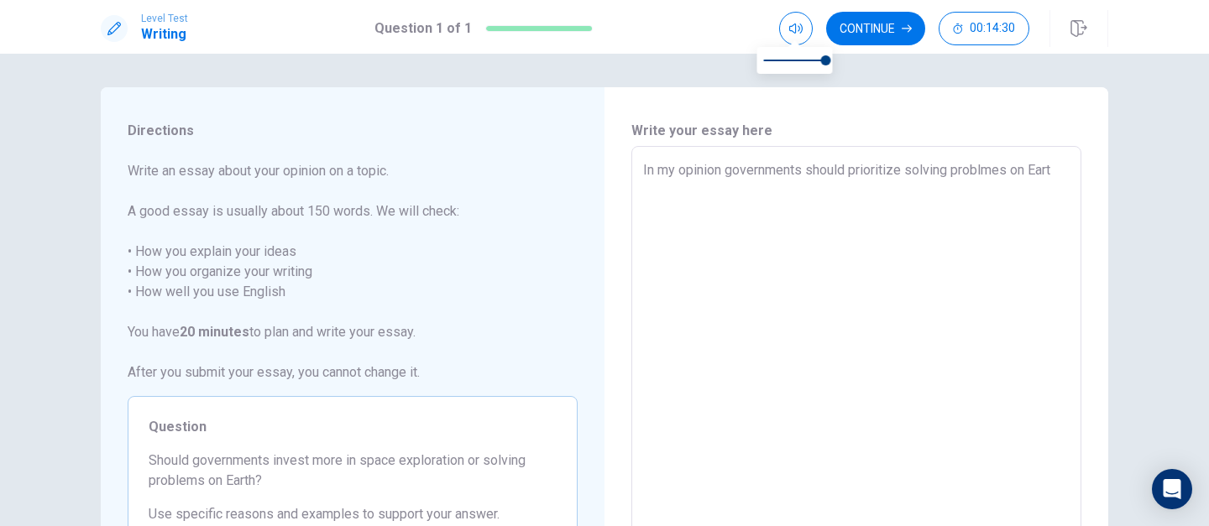
type textarea "In my opinion governments should prioritize solving problmes on Earth"
type textarea "x"
type textarea "In my opinion governments should prioritize solving problmes on Earth"
type textarea "x"
type textarea "In my opinion governments should prioritize solving problmes on Earth o"
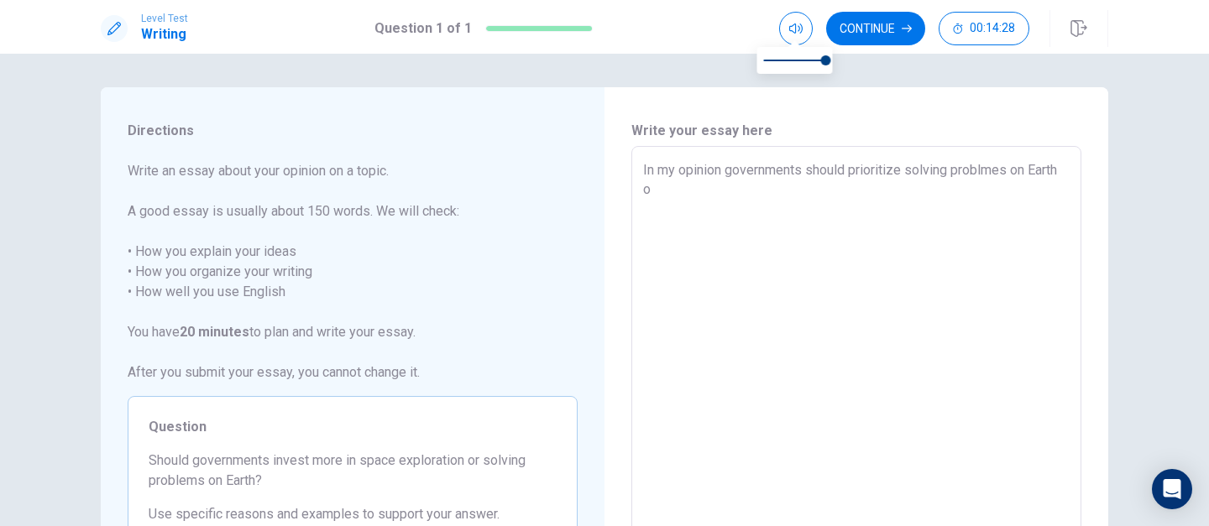
type textarea "x"
type textarea "In my opinion governments should prioritize solving problmes on Earth ov"
type textarea "x"
type textarea "In my opinion governments should prioritize solving problmes on Earth ove"
type textarea "x"
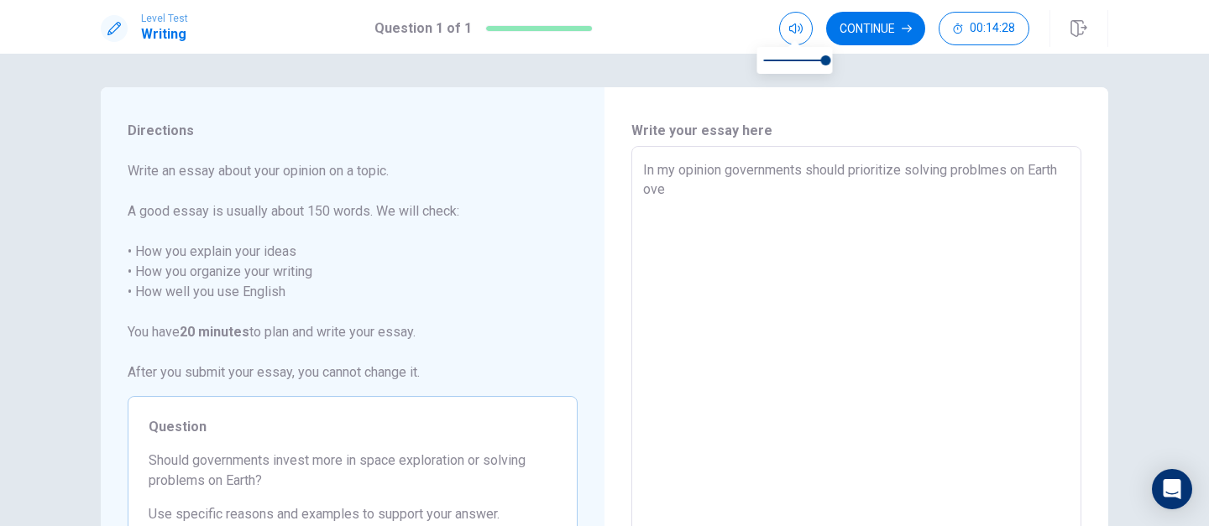
type textarea "In my opinion governments should prioritize solving problmes on Earth over"
type textarea "x"
type textarea "In my opinion governments should prioritize solving problmes on Earth over"
type textarea "x"
type textarea "In my opinion governments should prioritize solving problmes on Earth over s"
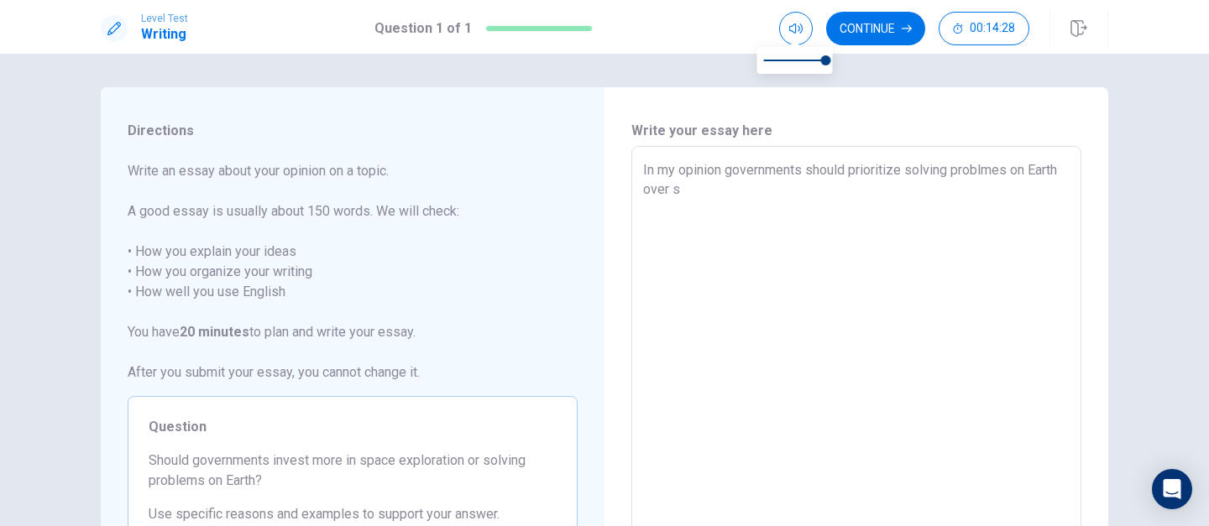
type textarea "x"
type textarea "In my opinion governments should prioritize solving problmes on Earth over sp"
type textarea "x"
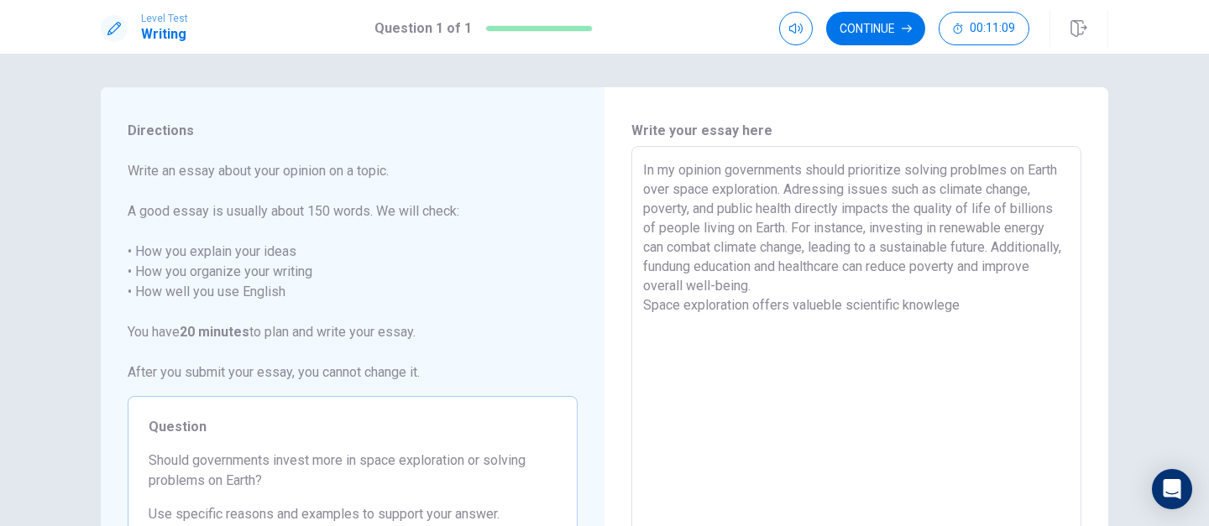
click at [650, 309] on textarea "In my opinion governments should prioritize solving problmes on Earth over spac…" at bounding box center [856, 378] width 427 height 437
click at [777, 310] on textarea "In my opinion governments should prioritize solving problmes on Earth over spac…" at bounding box center [856, 378] width 427 height 437
click at [678, 307] on textarea "In my opinion governments should prioritize solving problmes on Earth over spac…" at bounding box center [856, 378] width 427 height 437
click at [1003, 305] on textarea "In my opinion governments should prioritize solving problmes on Earth over spac…" at bounding box center [856, 378] width 427 height 437
drag, startPoint x: 970, startPoint y: 329, endPoint x: 903, endPoint y: 327, distance: 67.2
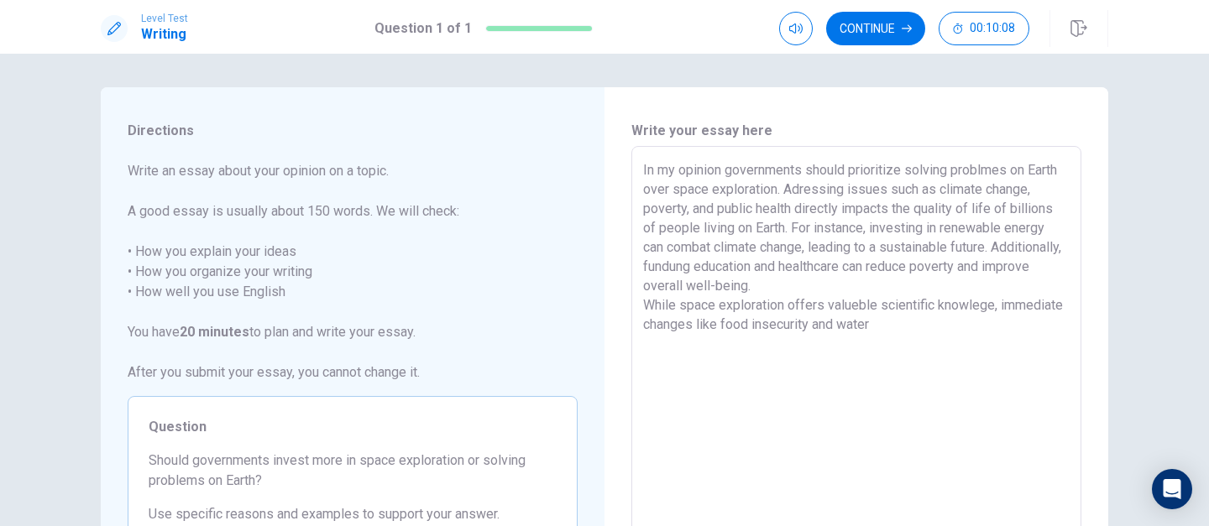
click at [903, 327] on textarea "In my opinion governments should prioritize solving problmes on Earth over spac…" at bounding box center [856, 378] width 427 height 437
drag, startPoint x: 820, startPoint y: 307, endPoint x: 783, endPoint y: 305, distance: 37.0
click at [783, 305] on textarea "In my opinion governments should prioritize solving problmes on Earth over spac…" at bounding box center [856, 378] width 427 height 437
click at [932, 306] on textarea "In my opinion governments should prioritize solving problmes on Earth over spac…" at bounding box center [856, 378] width 427 height 437
drag, startPoint x: 965, startPoint y: 325, endPoint x: 628, endPoint y: 322, distance: 336.7
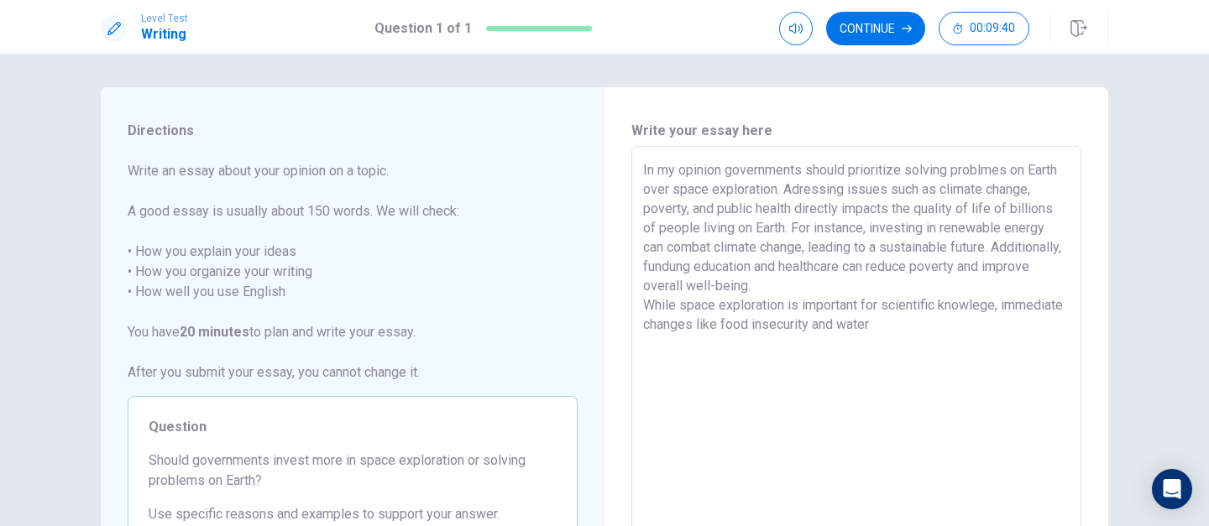
click at [631, 322] on div "In my opinion governments should prioritize solving problmes on Earth over spac…" at bounding box center [856, 378] width 450 height 464
drag, startPoint x: 903, startPoint y: 344, endPoint x: 1000, endPoint y: 344, distance: 96.6
click at [1000, 344] on textarea "In my opinion governments should prioritize solving problmes on Earth over spac…" at bounding box center [856, 378] width 427 height 437
click at [758, 349] on textarea "In my opinion governments should prioritize solving problmes on Earth over spac…" at bounding box center [856, 378] width 427 height 437
click at [1060, 170] on textarea "In my opinion governments should prioritize solving problmes on Earth over spac…" at bounding box center [856, 378] width 427 height 437
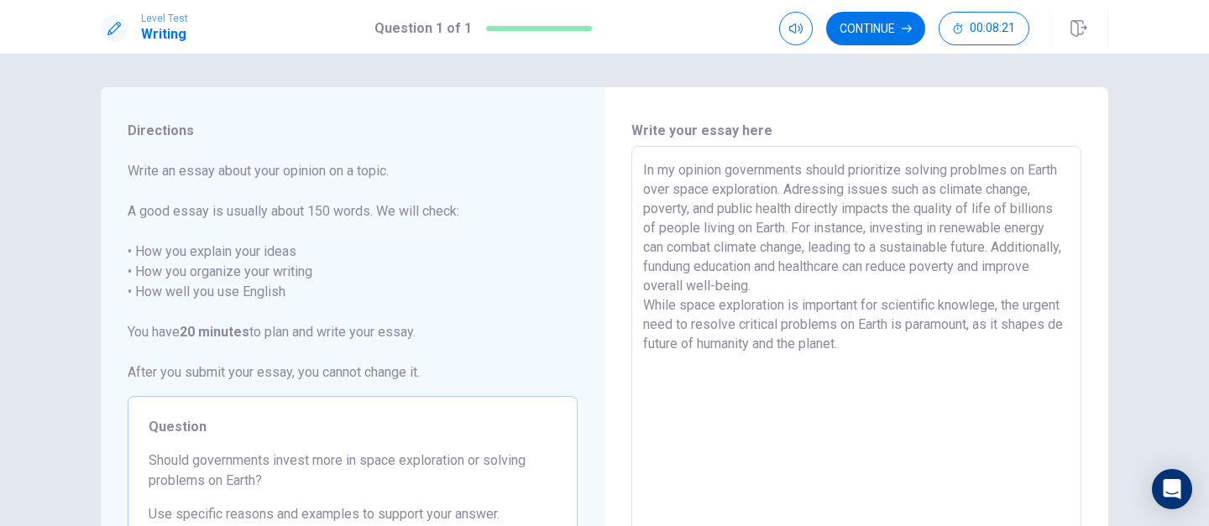
drag, startPoint x: 1024, startPoint y: 171, endPoint x: 950, endPoint y: 166, distance: 74.1
click at [950, 166] on textarea "In my opinion governments should prioritize solving problmes on Earth over spac…" at bounding box center [856, 378] width 427 height 437
click at [982, 166] on textarea "In my opinion governments should prioritize solving Earth over space exploratio…" at bounding box center [856, 378] width 427 height 437
click at [778, 186] on textarea "In my opinion governments should prioritize solving Earth's pressing issues rat…" at bounding box center [856, 378] width 427 height 437
drag, startPoint x: 830, startPoint y: 210, endPoint x: 787, endPoint y: 210, distance: 42.8
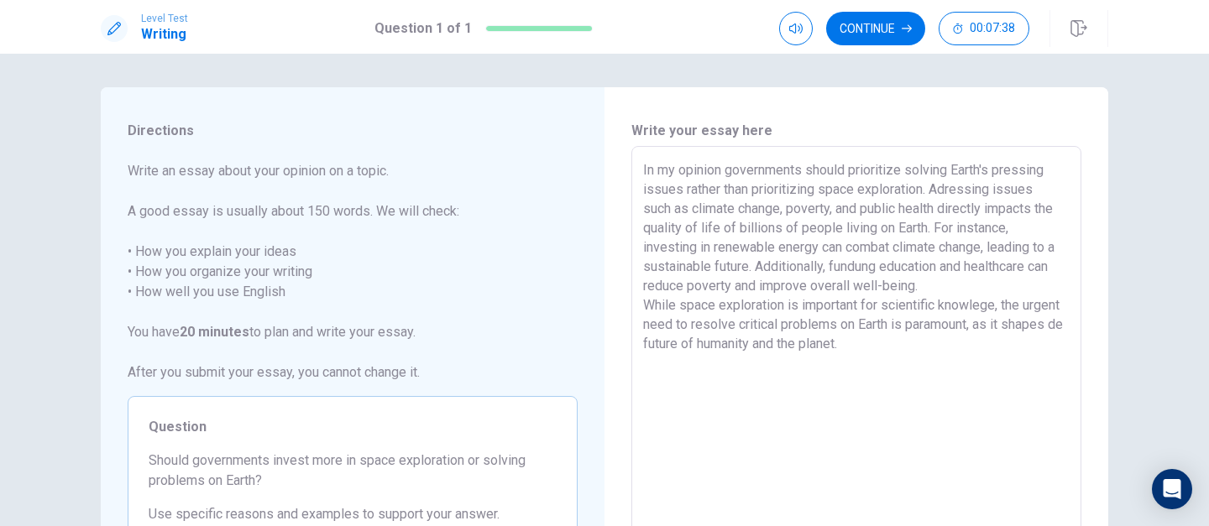
click at [787, 210] on textarea "In my opinion governments should prioritize solving Earth's pressing issues rat…" at bounding box center [856, 378] width 427 height 437
click at [851, 215] on textarea "In my opinion governments should prioritize solving Earth's pressing issues rat…" at bounding box center [856, 378] width 427 height 437
drag, startPoint x: 947, startPoint y: 231, endPoint x: 639, endPoint y: 226, distance: 308.2
click at [643, 226] on textarea "In my opinion governments should prioritize solving Earth's pressing issues rat…" at bounding box center [856, 378] width 427 height 437
click at [850, 211] on textarea "In my opinion governments should prioritize solving Earth's pressing issues rat…" at bounding box center [856, 378] width 427 height 437
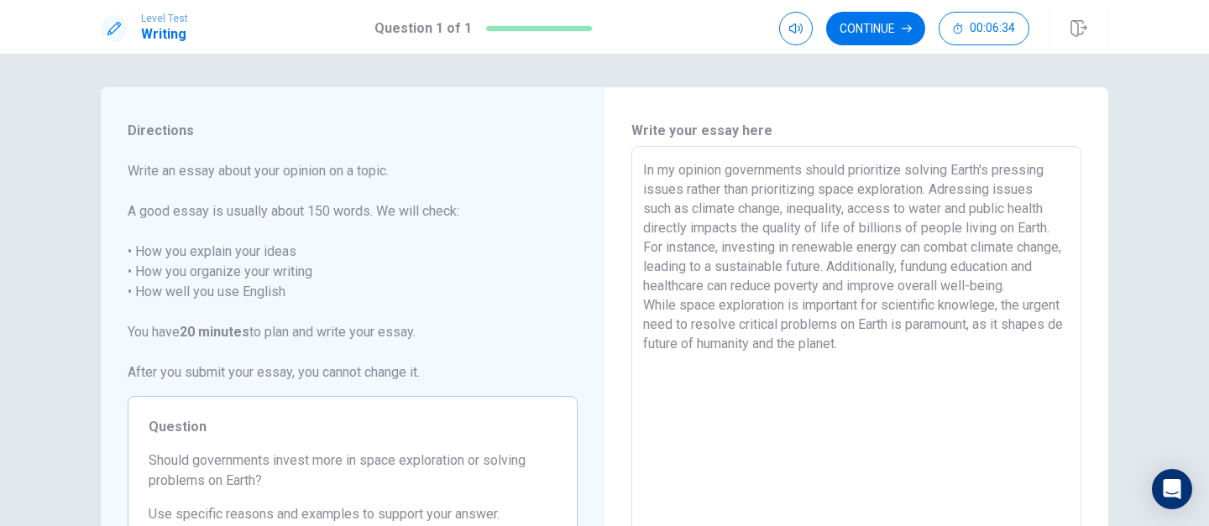
drag, startPoint x: 740, startPoint y: 224, endPoint x: 1042, endPoint y: 228, distance: 302.3
click at [1042, 228] on textarea "In my opinion governments should prioritize solving Earth's pressing issues rat…" at bounding box center [856, 378] width 427 height 437
click at [751, 225] on textarea "In my opinion governments should prioritize solving Earth's pressing issues rat…" at bounding box center [856, 378] width 427 height 437
drag, startPoint x: 910, startPoint y: 231, endPoint x: 861, endPoint y: 231, distance: 49.5
click at [861, 231] on textarea "In my opinion governments should prioritize solving Earth's pressing issues rat…" at bounding box center [856, 378] width 427 height 437
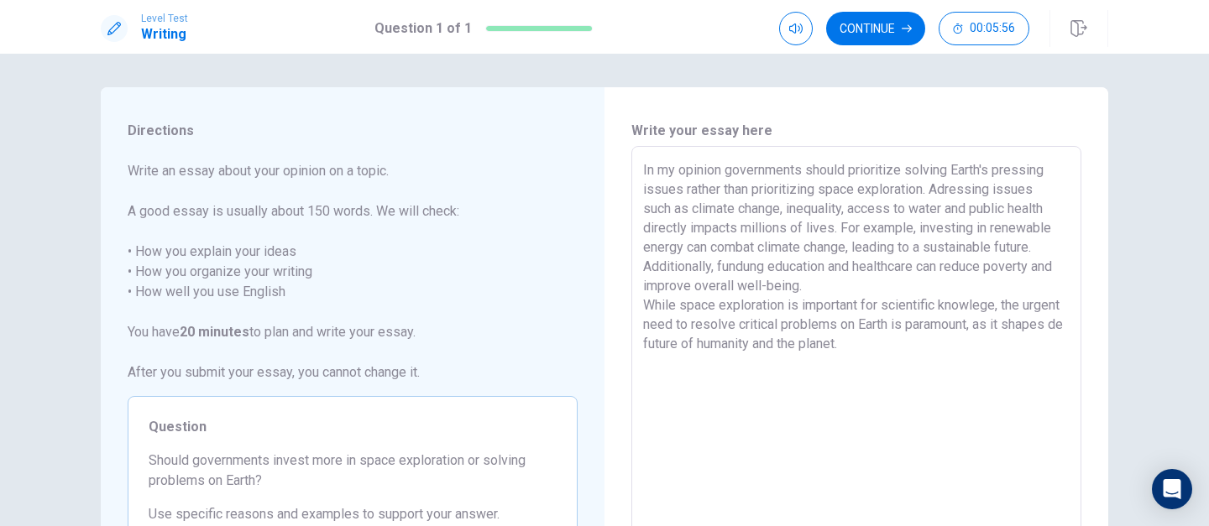
click at [910, 212] on textarea "In my opinion governments should prioritize solving Earth's pressing issues rat…" at bounding box center [856, 378] width 427 height 437
click at [748, 268] on textarea "In my opinion governments should prioritize solving Earth's pressing issues rat…" at bounding box center [856, 378] width 427 height 437
click at [825, 309] on textarea "In my opinion governments should prioritize solving Earth's pressing issues rat…" at bounding box center [856, 378] width 427 height 437
drag, startPoint x: 761, startPoint y: 267, endPoint x: 715, endPoint y: 268, distance: 45.3
click at [715, 268] on textarea "In my opinion governments should prioritize solving Earth's pressing issues rat…" at bounding box center [856, 378] width 427 height 437
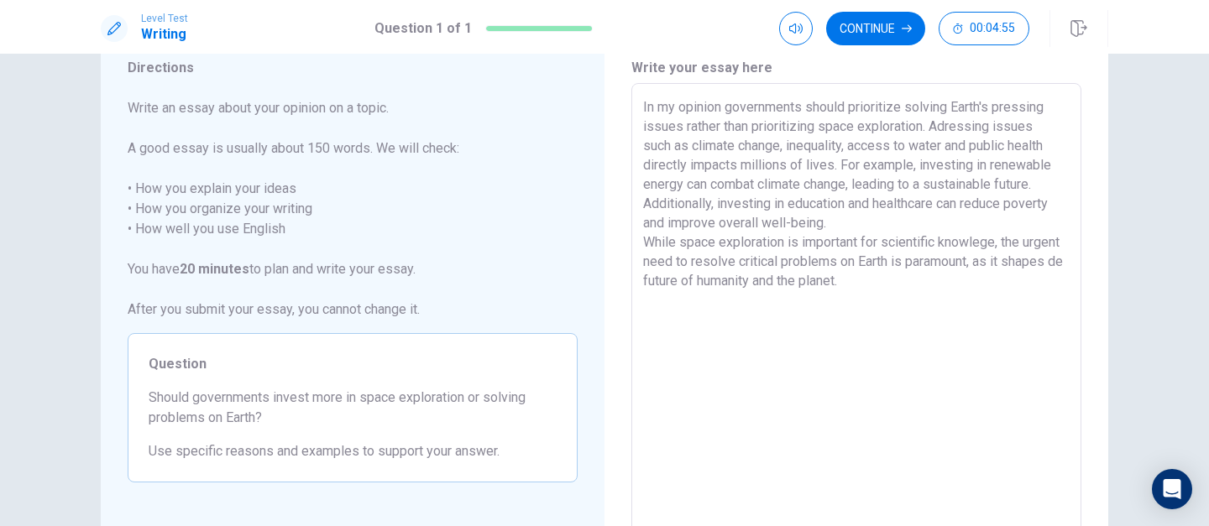
scroll to position [61, 0]
click at [903, 285] on textarea "In my opinion governments should prioritize solving Earth's pressing issues rat…" at bounding box center [856, 317] width 427 height 437
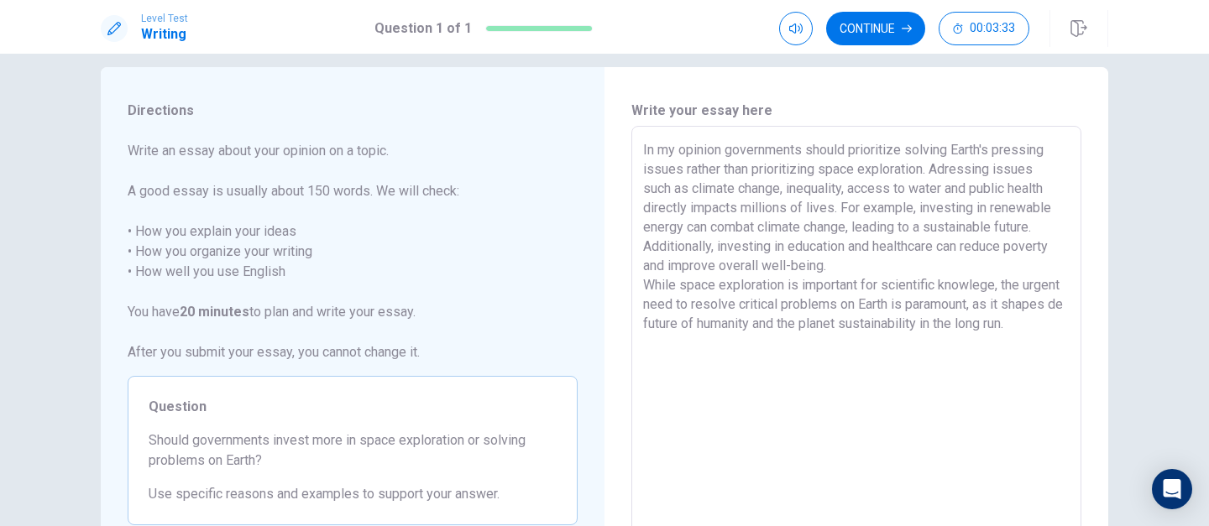
scroll to position [0, 0]
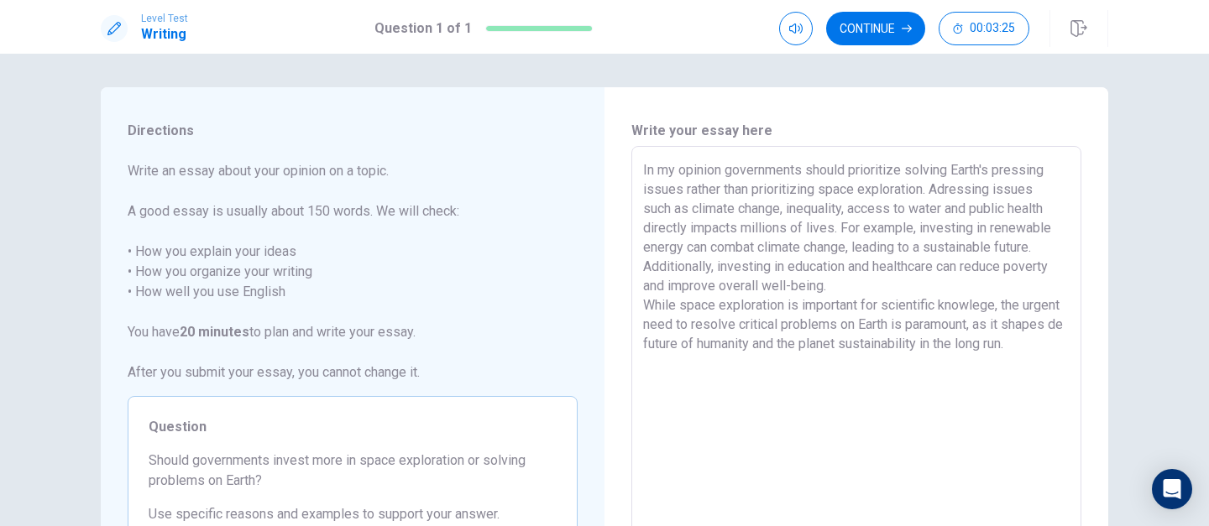
click at [928, 194] on textarea "In my opinion governments should prioritize solving Earth's pressing issues rat…" at bounding box center [856, 378] width 427 height 437
click at [643, 233] on textarea "In my opinion governments should prioritize solving Earth's pressing issues rat…" at bounding box center [856, 378] width 427 height 437
click at [996, 211] on textarea "In my opinion governments should prioritize solving Earth's pressing issues rat…" at bounding box center [856, 378] width 427 height 437
click at [1008, 232] on textarea "In my opinion governments should prioritize solving Earth's pressing issues rat…" at bounding box center [856, 378] width 427 height 437
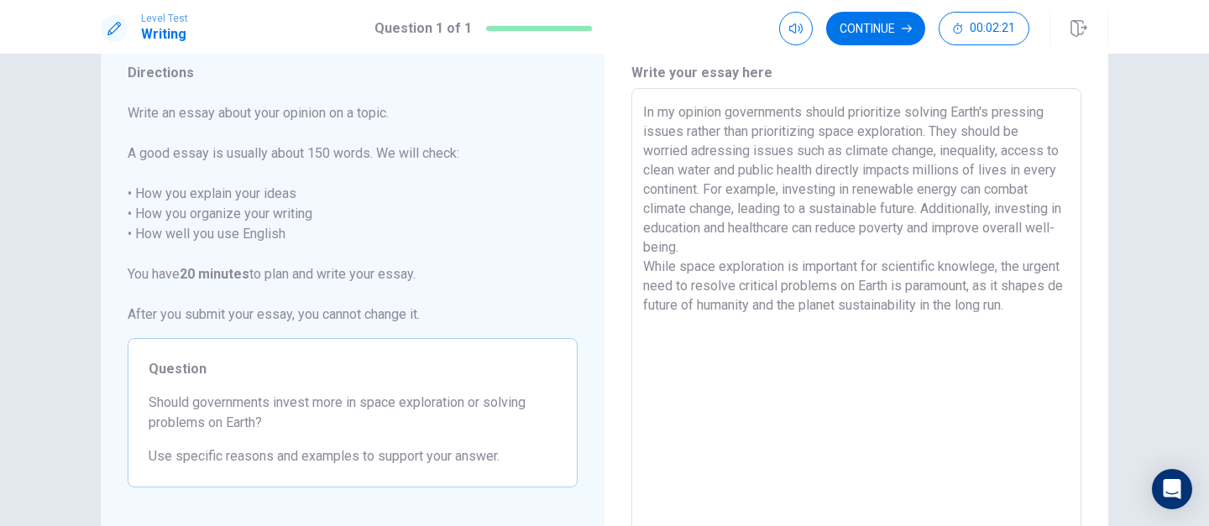
scroll to position [59, 0]
click at [946, 244] on textarea "In my opinion governments should prioritize solving Earth's pressing issues rat…" at bounding box center [856, 320] width 427 height 437
click at [751, 245] on textarea "In my opinion governments should prioritize solving Earth's pressing issues rat…" at bounding box center [856, 320] width 427 height 437
click at [805, 228] on textarea "In my opinion governments should prioritize solving Earth's pressing issues rat…" at bounding box center [856, 320] width 427 height 437
click at [743, 230] on textarea "In my opinion governments should prioritize solving Earth's pressing issues rat…" at bounding box center [856, 320] width 427 height 437
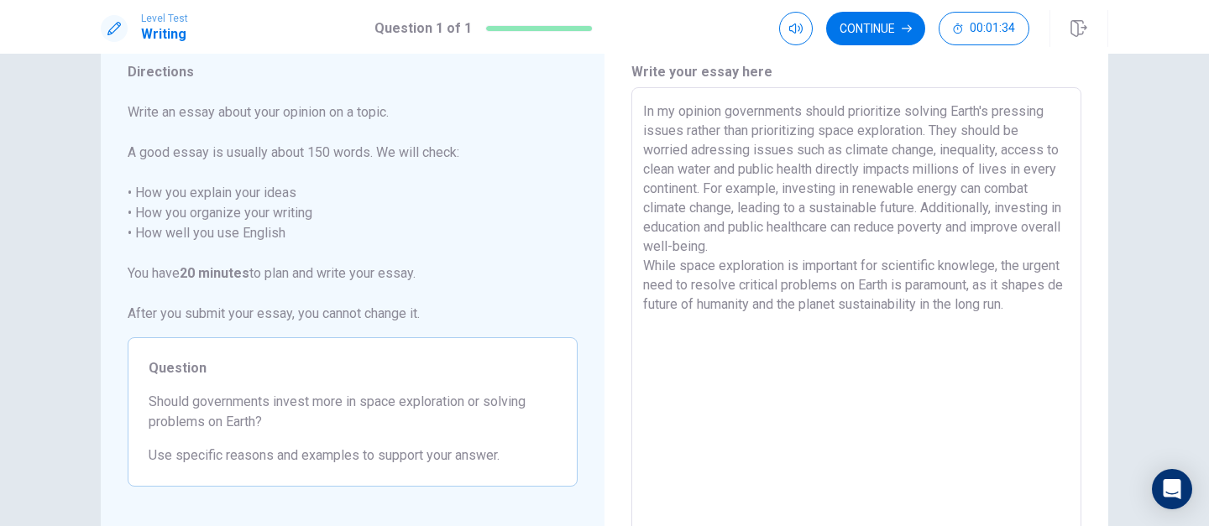
click at [845, 230] on textarea "In my opinion governments should prioritize solving Earth's pressing issues rat…" at bounding box center [856, 320] width 427 height 437
drag, startPoint x: 903, startPoint y: 228, endPoint x: 792, endPoint y: 243, distance: 112.7
click at [792, 243] on textarea "In my opinion governments should prioritize solving Earth's pressing issues rat…" at bounding box center [856, 320] width 427 height 437
click at [945, 230] on textarea "In my opinion governments should prioritize solving Earth's pressing issues rat…" at bounding box center [856, 320] width 427 height 437
click at [883, 244] on textarea "In my opinion governments should prioritize solving Earth's pressing issues rat…" at bounding box center [856, 320] width 427 height 437
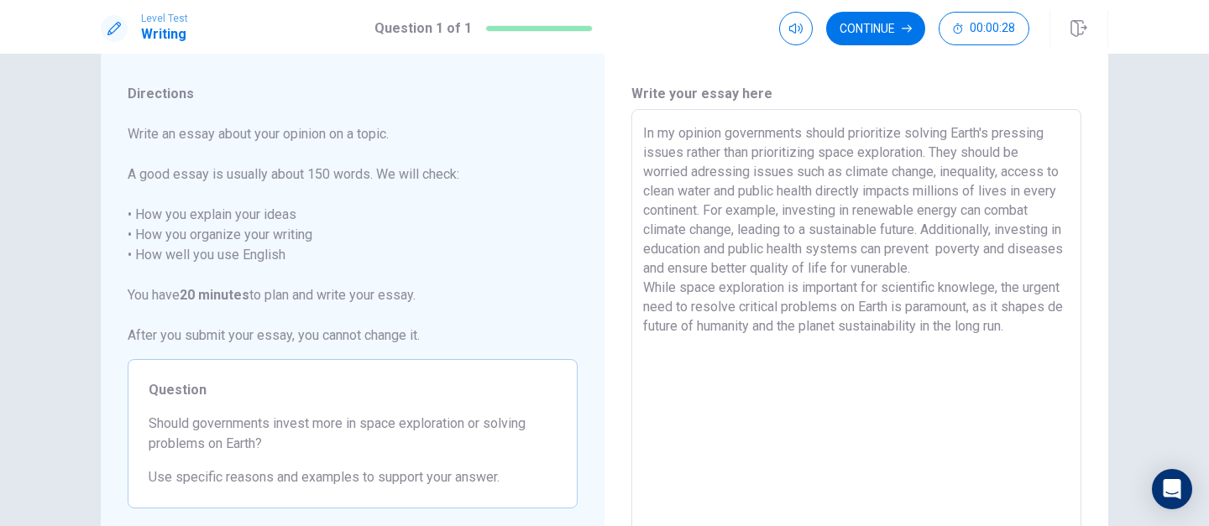
scroll to position [42, 0]
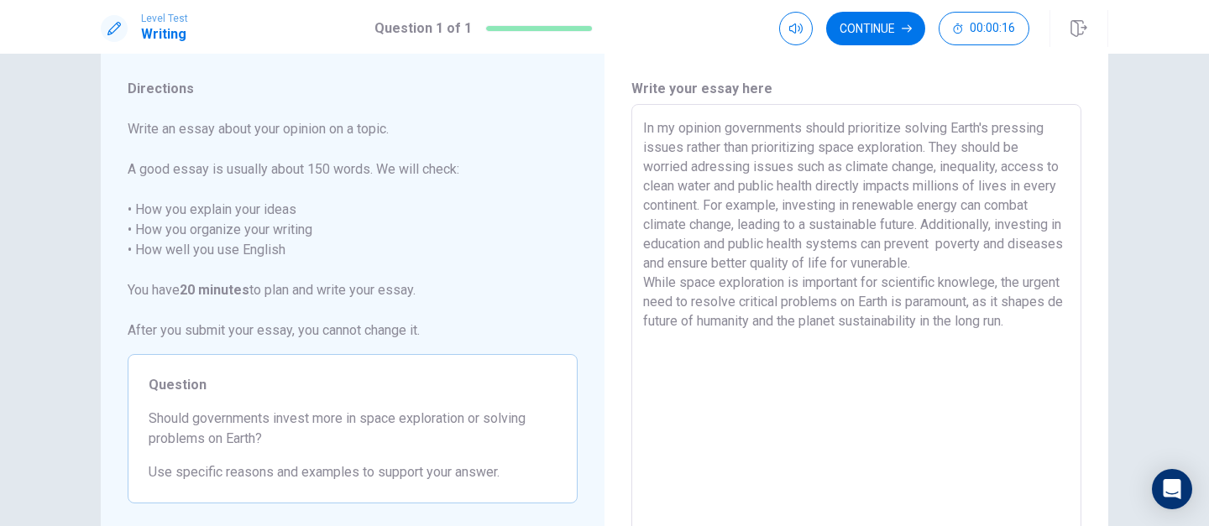
drag, startPoint x: 693, startPoint y: 168, endPoint x: 926, endPoint y: 148, distance: 234.3
click at [926, 148] on textarea "In my opinion governments should prioritize solving Earth's pressing issues rat…" at bounding box center [856, 336] width 427 height 437
click at [780, 191] on textarea "In my opinion governments should prioritize solving Earth's pressing issues rat…" at bounding box center [856, 336] width 427 height 437
click at [684, 168] on textarea "In my opinion governments should prioritize solving Earth's pressing issues rat…" at bounding box center [856, 336] width 427 height 437
drag, startPoint x: 684, startPoint y: 168, endPoint x: 930, endPoint y: 144, distance: 247.2
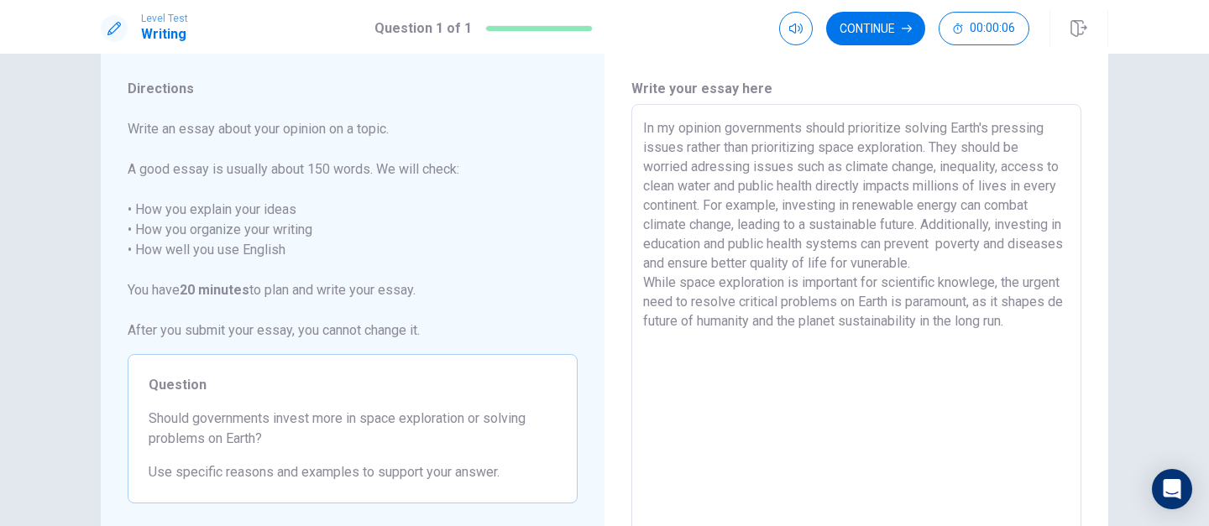
click at [930, 144] on textarea "In my opinion governments should prioritize solving Earth's pressing issues rat…" at bounding box center [856, 336] width 427 height 437
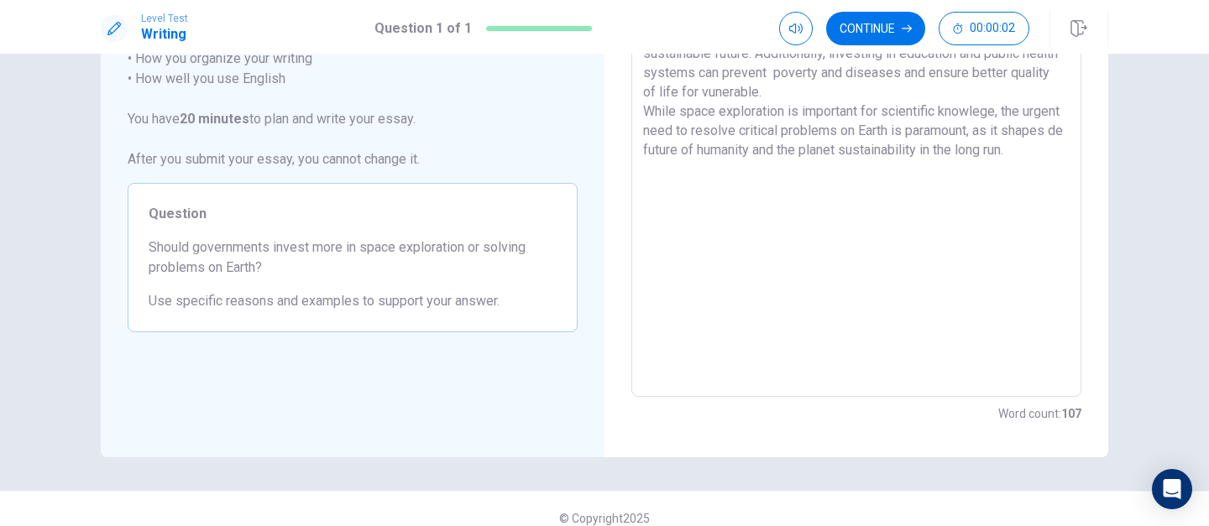
scroll to position [232, 0]
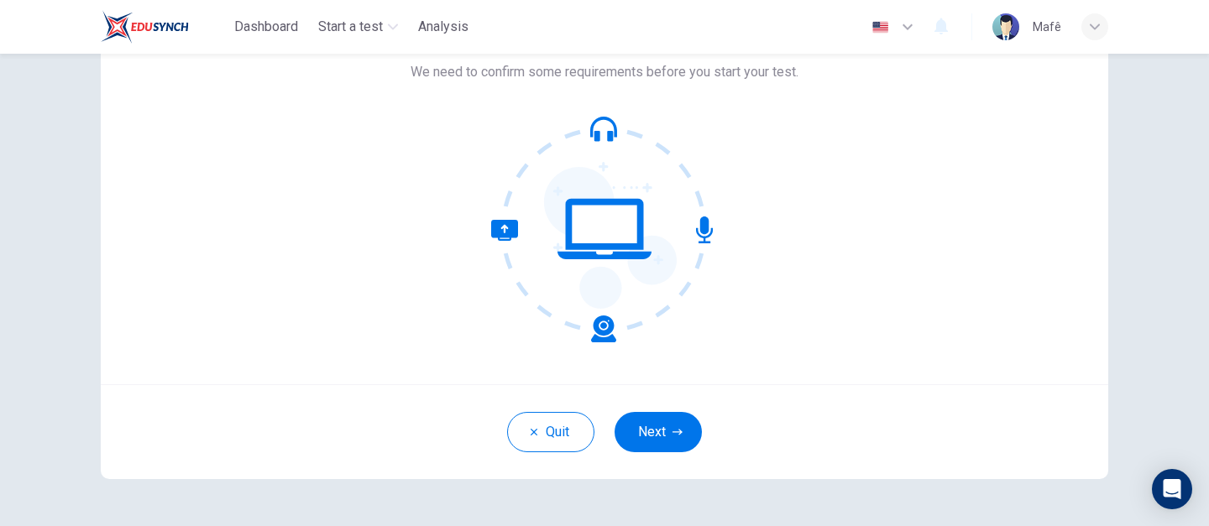
scroll to position [173, 0]
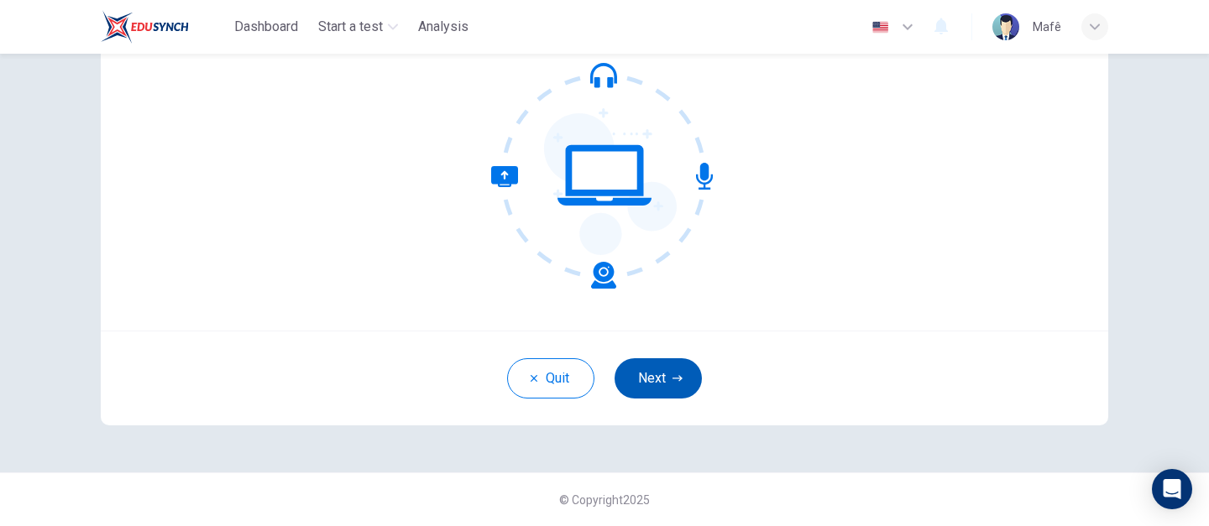
click at [683, 386] on button "Next" at bounding box center [658, 379] width 87 height 40
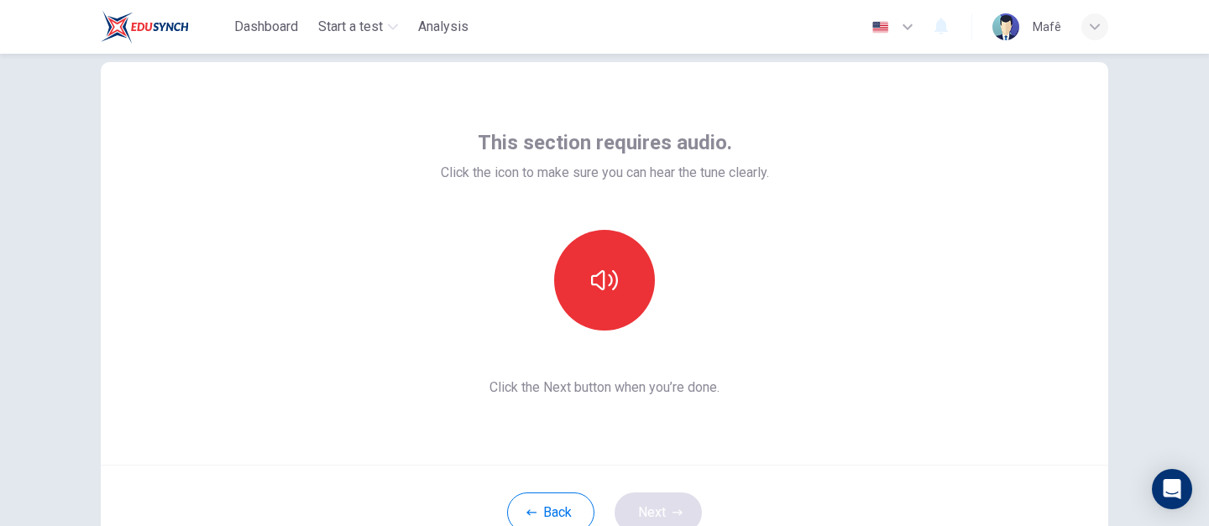
scroll to position [45, 0]
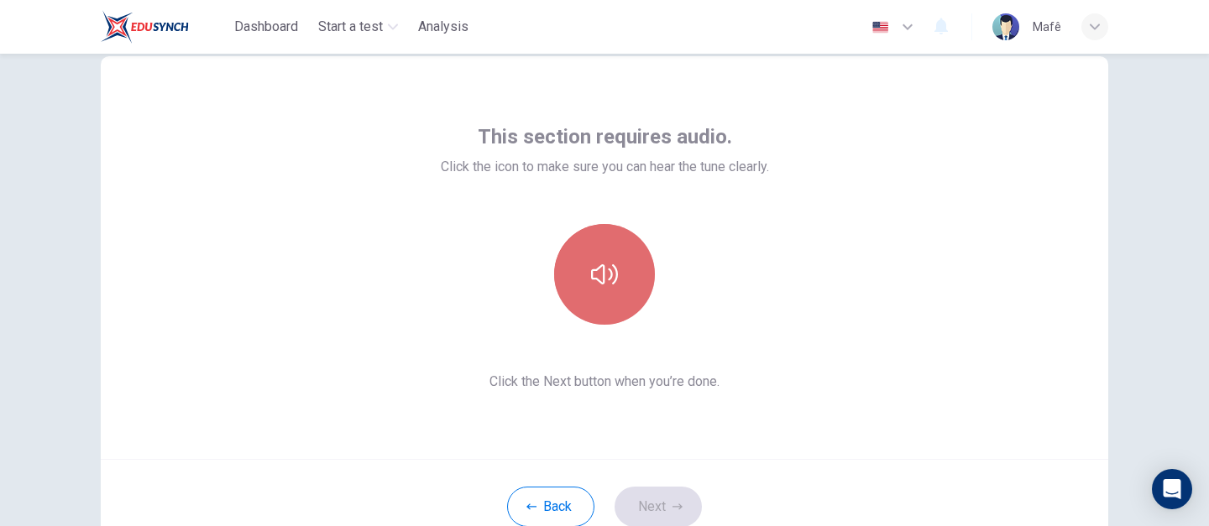
click at [626, 276] on button "button" at bounding box center [604, 274] width 101 height 101
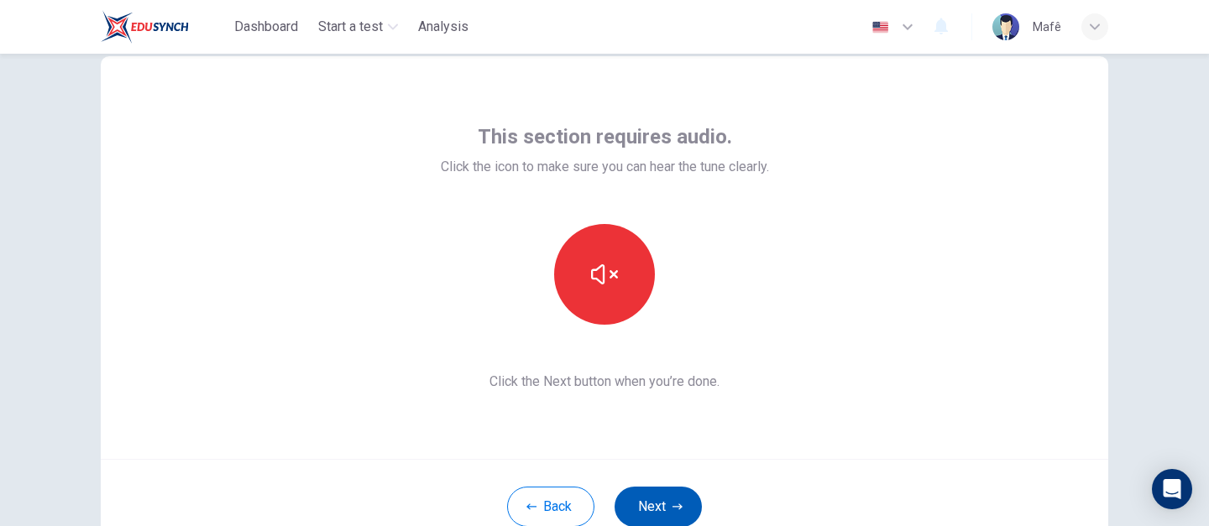
click at [660, 495] on button "Next" at bounding box center [658, 507] width 87 height 40
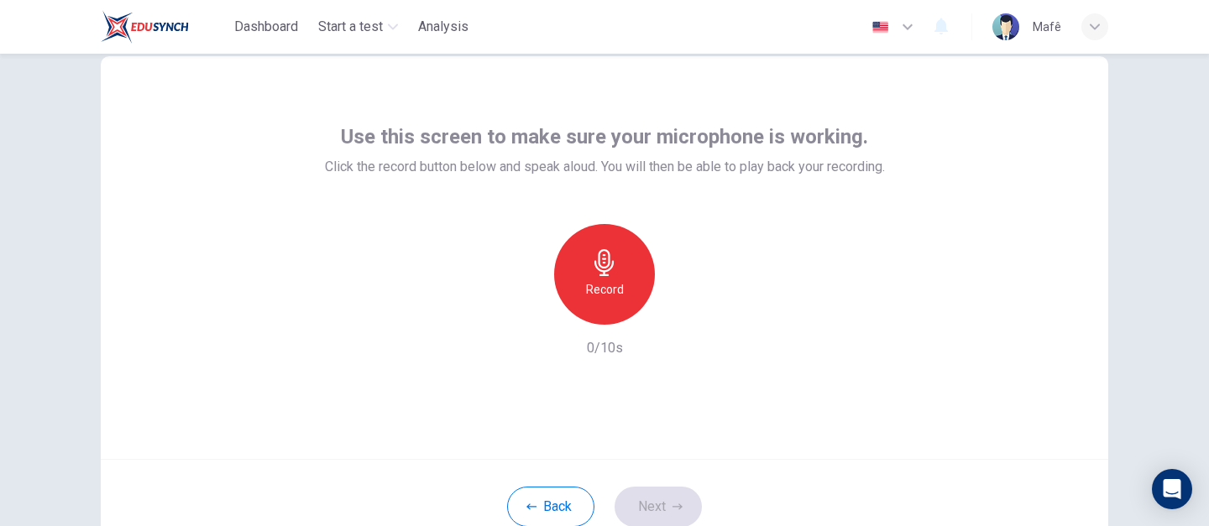
click at [622, 305] on div "Record" at bounding box center [604, 274] width 101 height 101
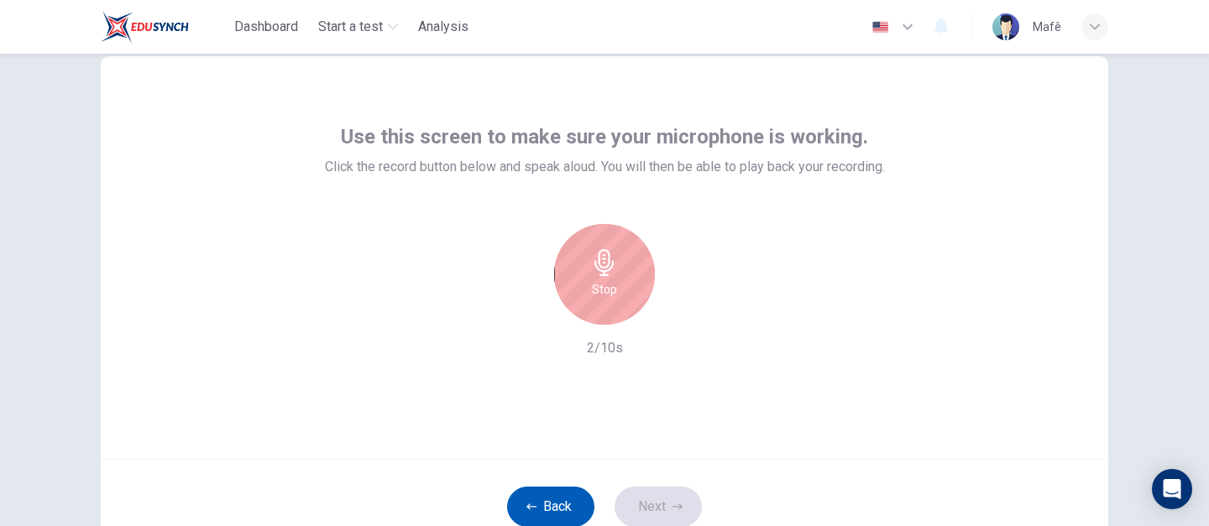
click at [554, 495] on button "Back" at bounding box center [550, 507] width 87 height 40
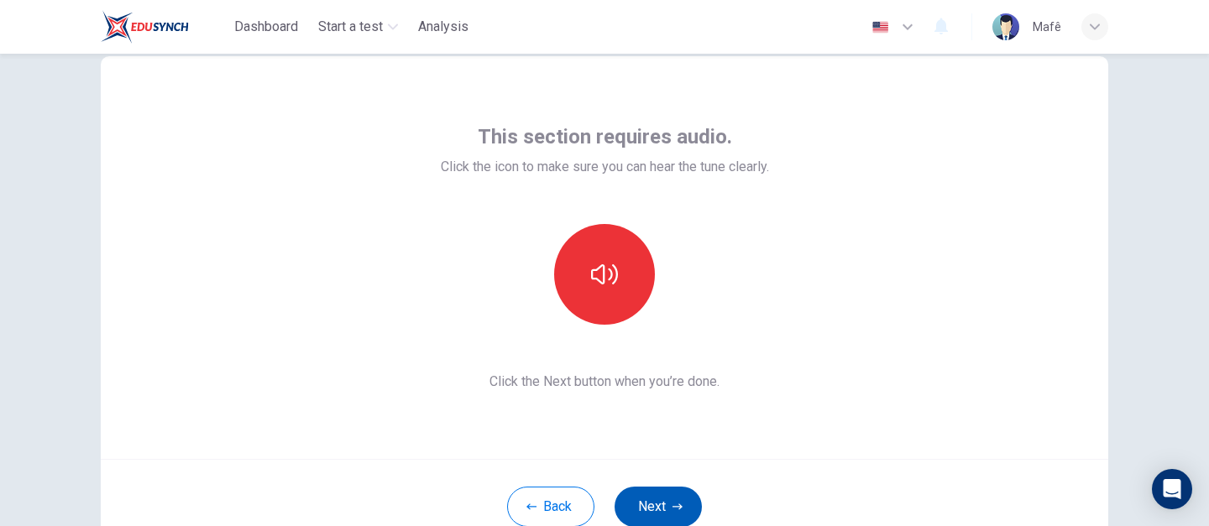
click at [657, 500] on button "Next" at bounding box center [658, 507] width 87 height 40
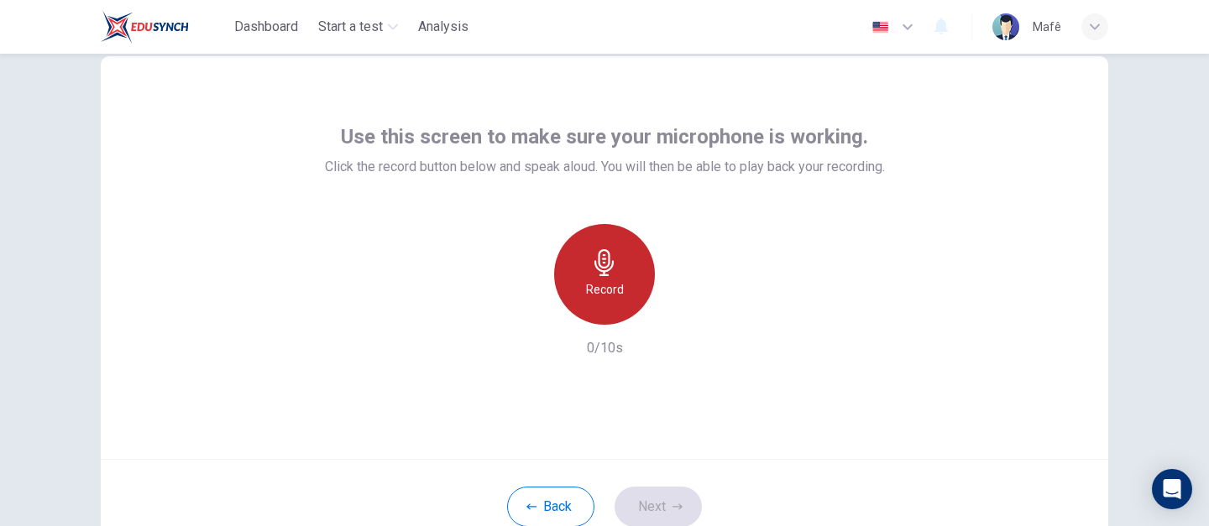
click at [605, 267] on icon "button" at bounding box center [604, 262] width 27 height 27
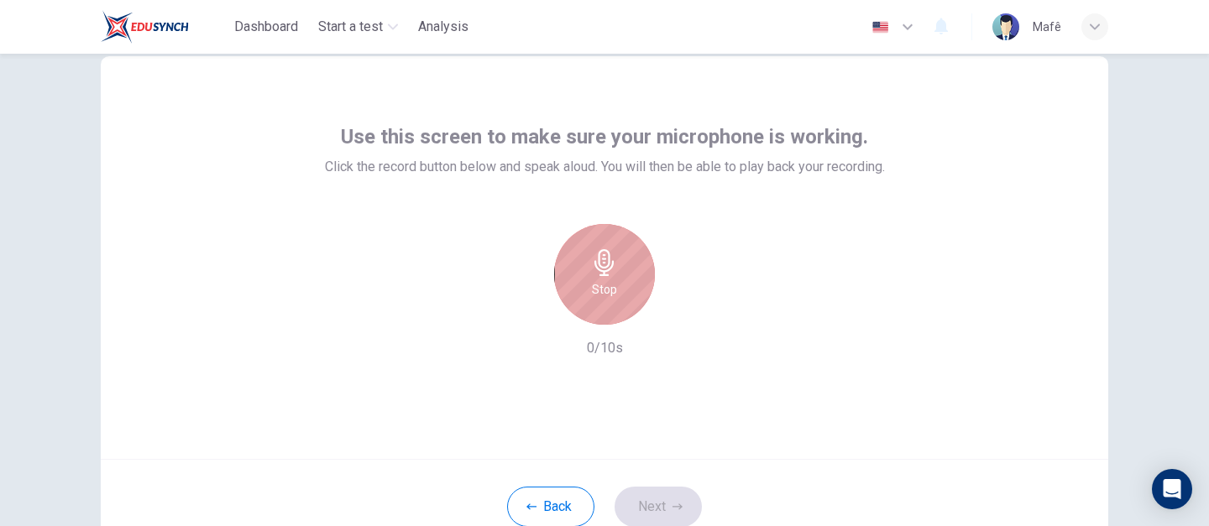
click at [605, 267] on icon "button" at bounding box center [604, 262] width 27 height 27
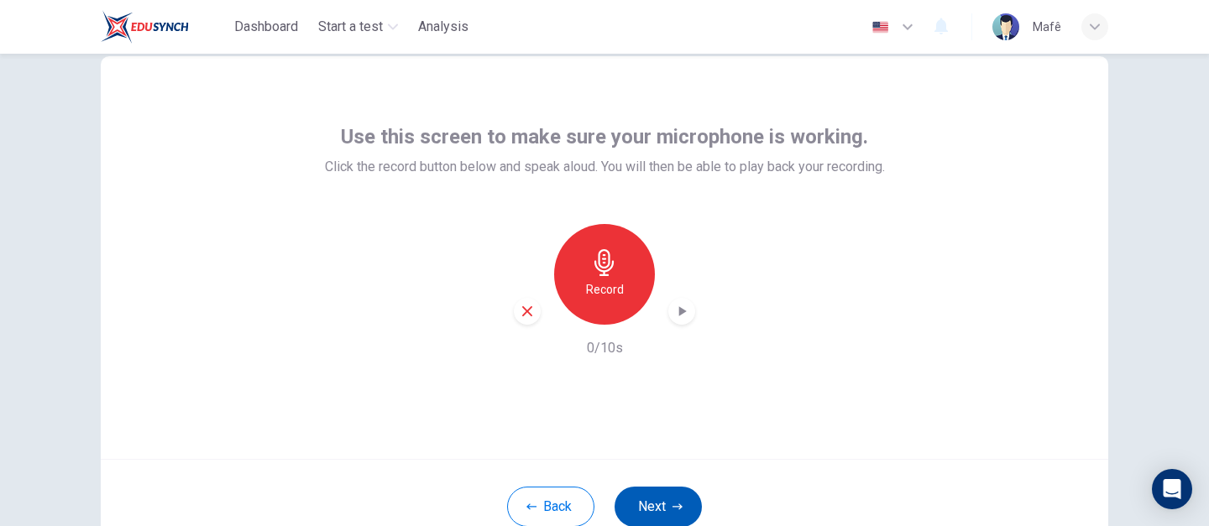
click at [666, 511] on button "Next" at bounding box center [658, 507] width 87 height 40
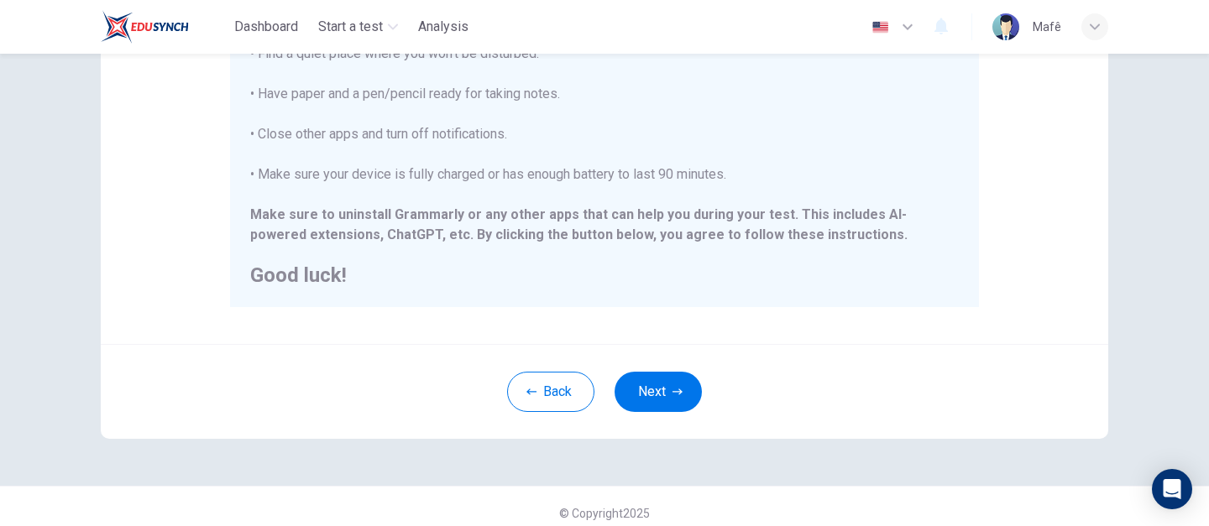
scroll to position [407, 0]
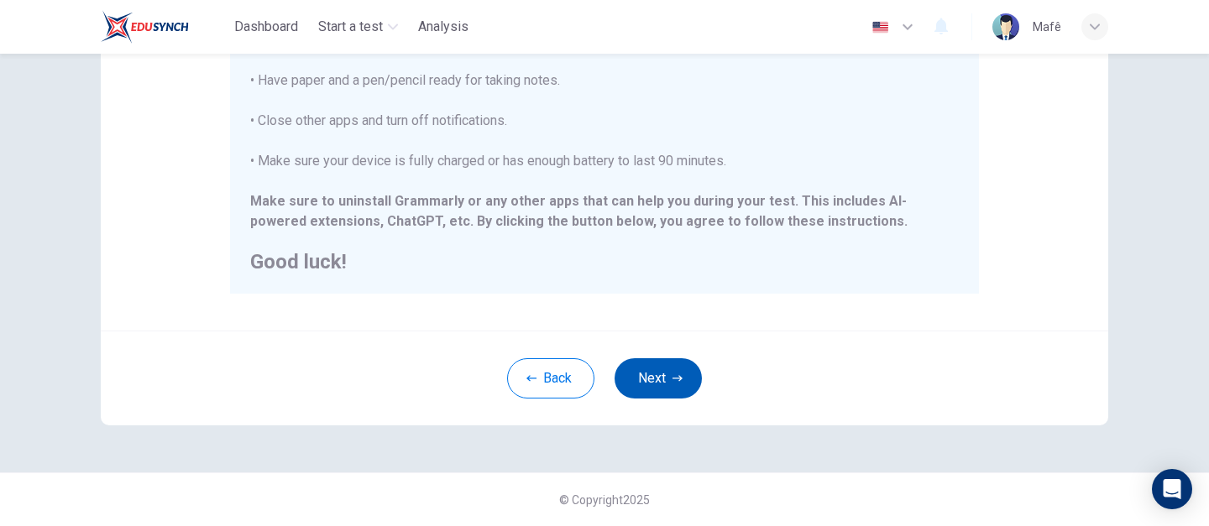
click at [663, 376] on button "Next" at bounding box center [658, 379] width 87 height 40
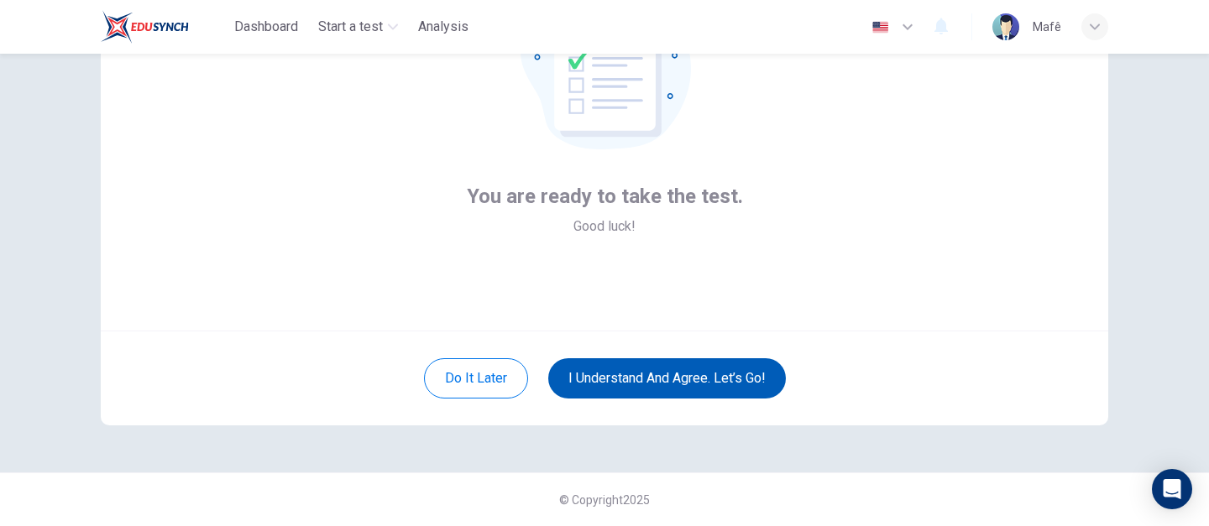
click at [663, 376] on button "I understand and agree. Let’s go!" at bounding box center [667, 379] width 238 height 40
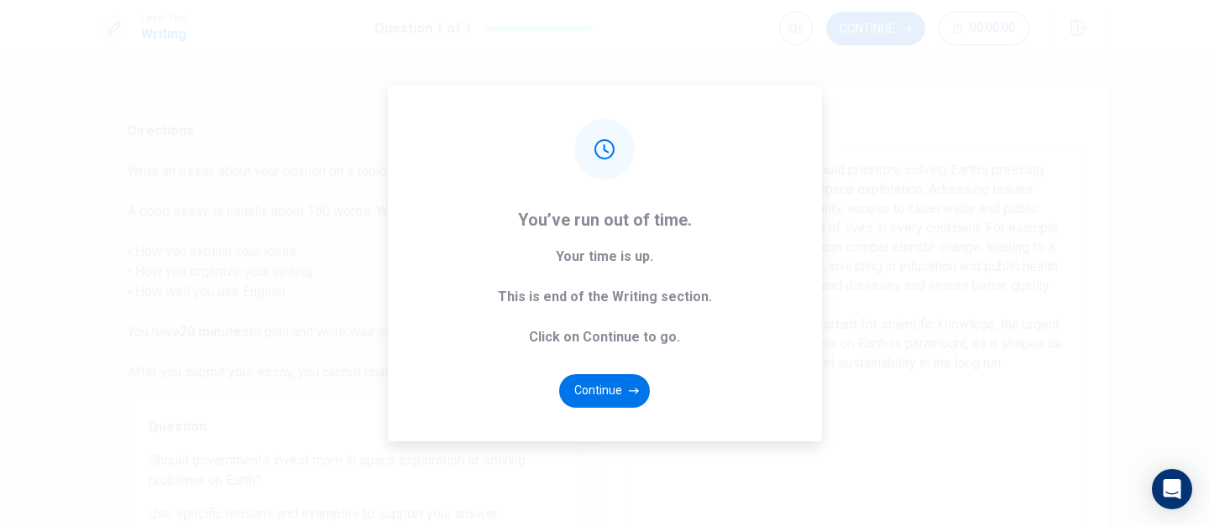
click at [741, 426] on div "You’ve run out of time. Your time is up. This is end of the Writing section. Cl…" at bounding box center [605, 264] width 434 height 356
click at [627, 406] on button "Continue" at bounding box center [604, 391] width 91 height 34
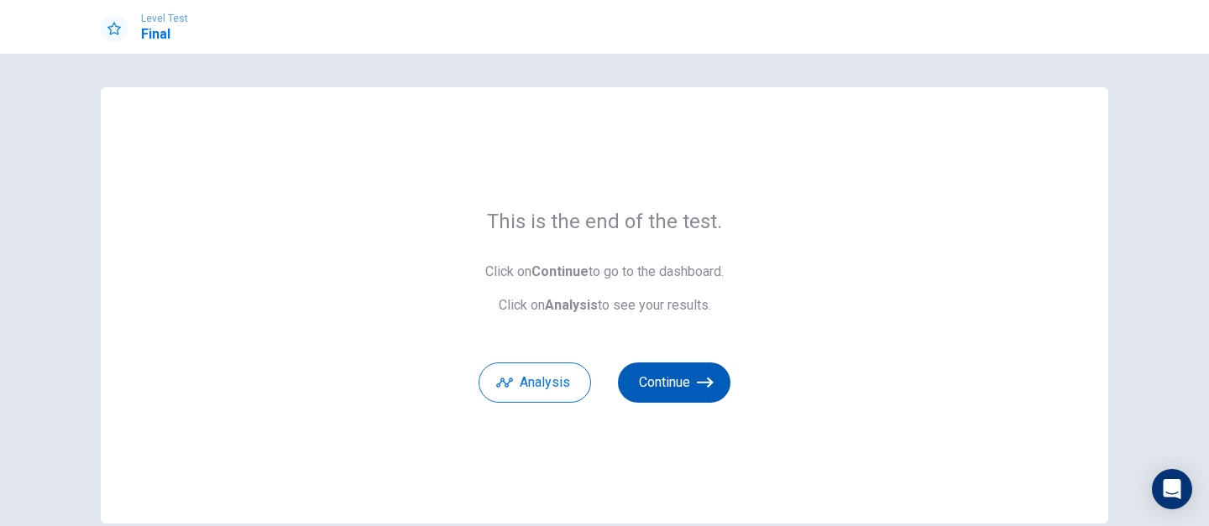
click at [642, 394] on button "Continue" at bounding box center [674, 383] width 113 height 40
